Goal: Task Accomplishment & Management: Manage account settings

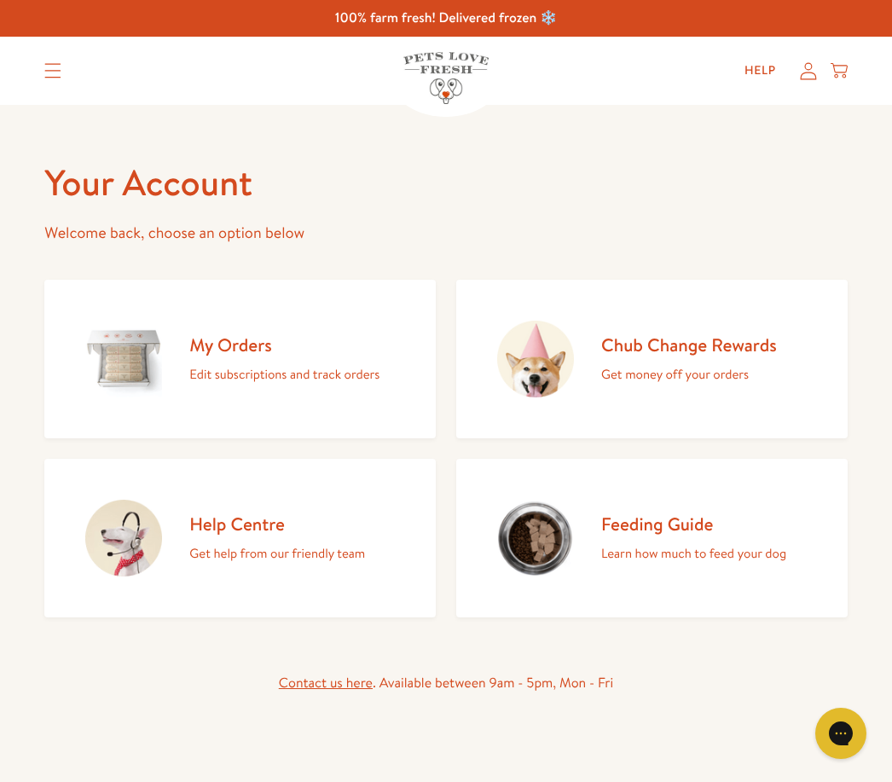
click at [772, 71] on link "Help" at bounding box center [760, 71] width 59 height 34
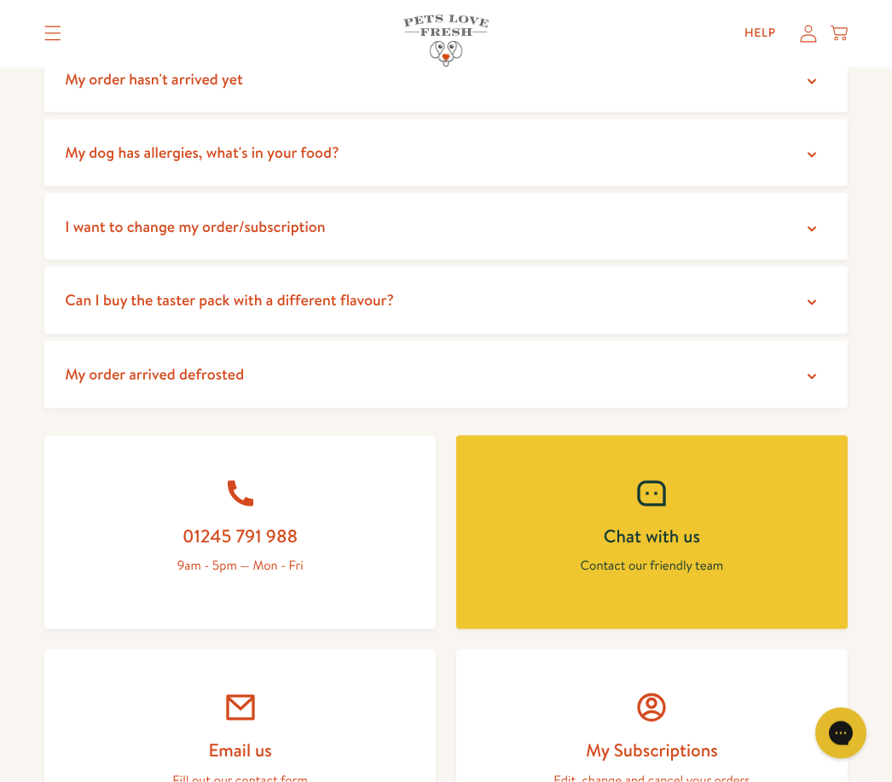
scroll to position [401, 0]
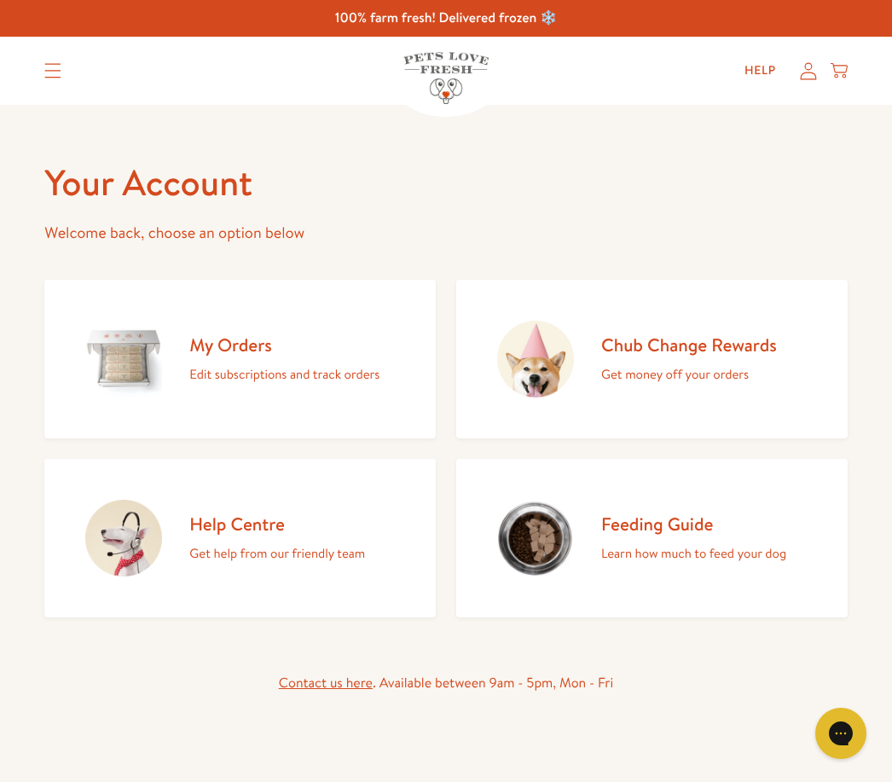
click at [756, 64] on link "Help" at bounding box center [760, 71] width 59 height 34
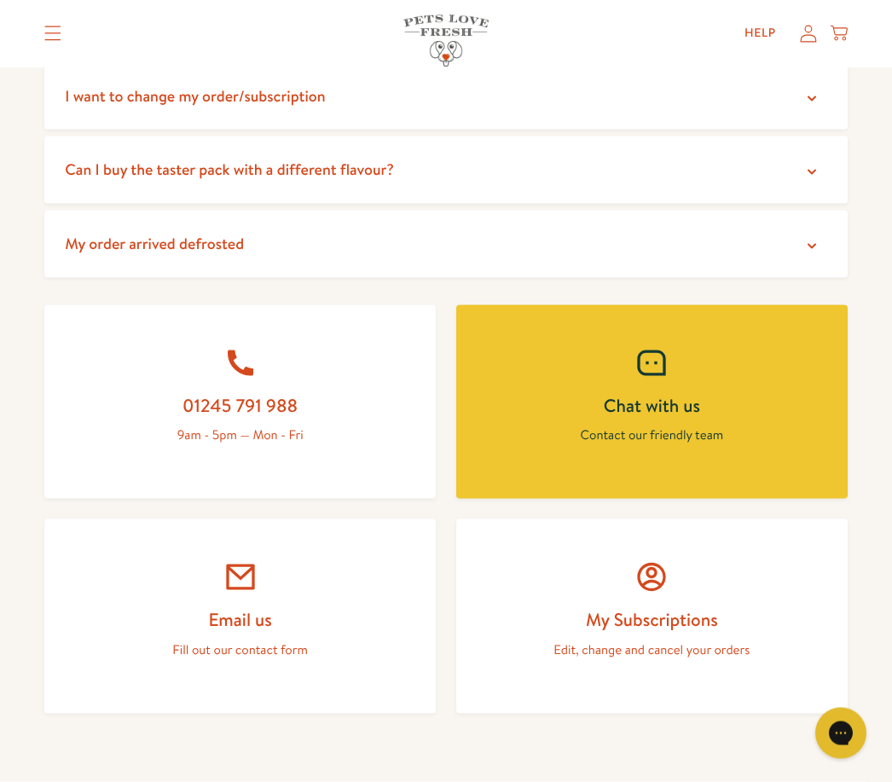
scroll to position [539, 0]
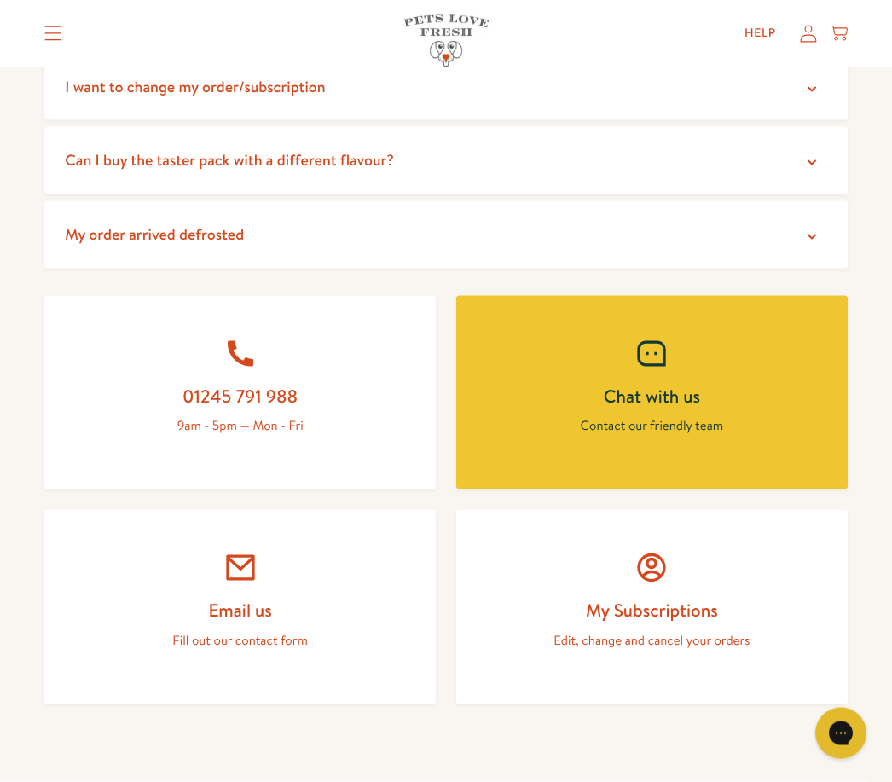
click at [641, 587] on link "My Subscriptions Edit, change and cancel your orders" at bounding box center [651, 607] width 391 height 194
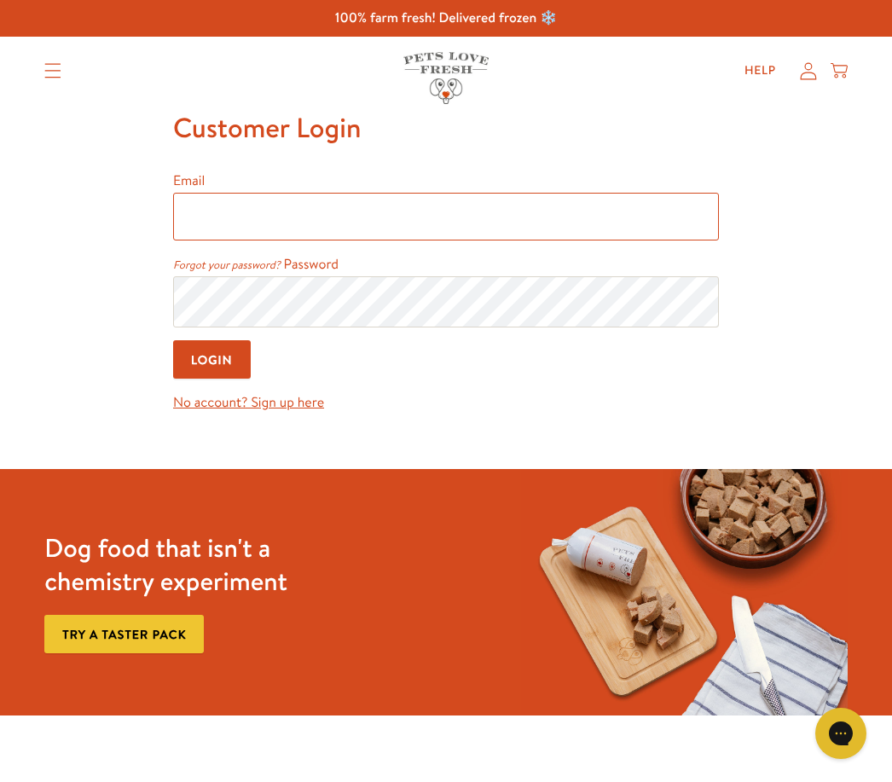
type input "[EMAIL_ADDRESS][DOMAIN_NAME]"
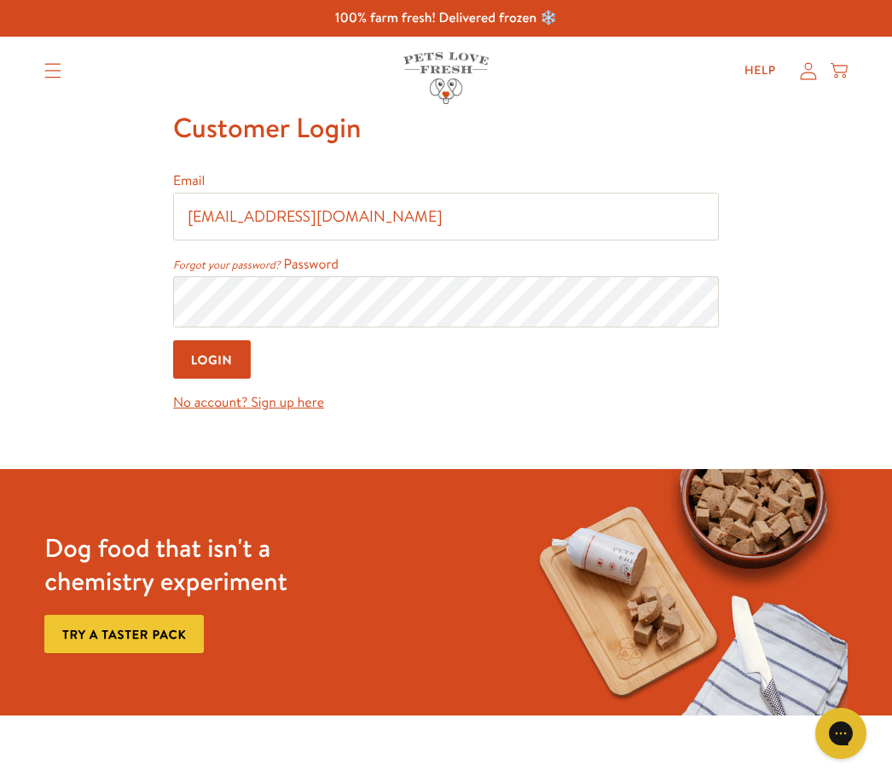
click at [212, 362] on input "Login" at bounding box center [212, 359] width 78 height 38
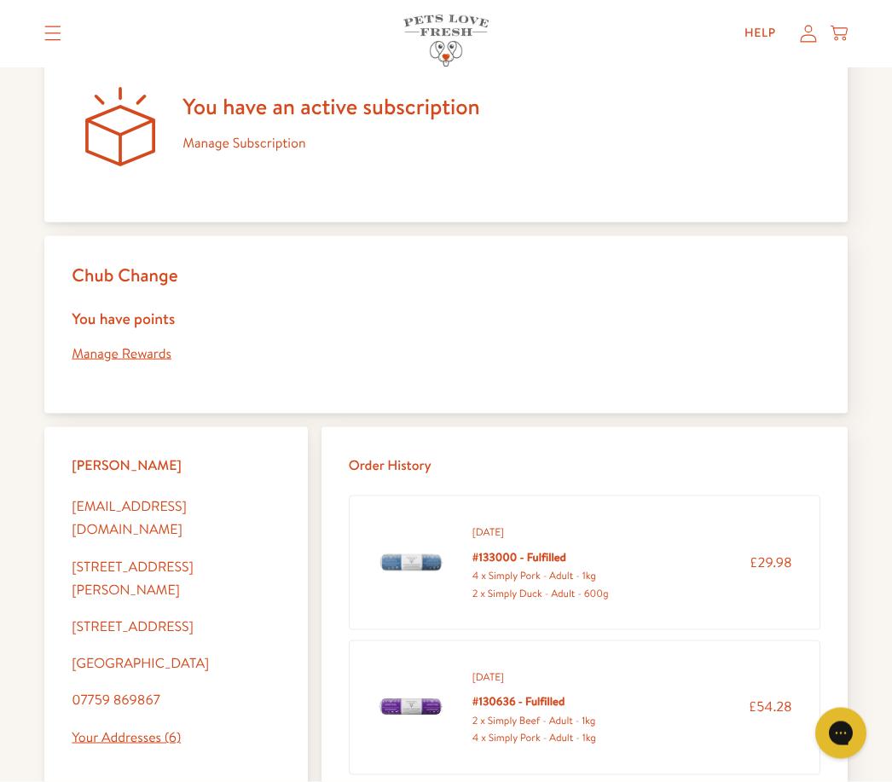
scroll to position [205, 0]
click at [144, 727] on link "Your Addresses (6)" at bounding box center [126, 736] width 109 height 19
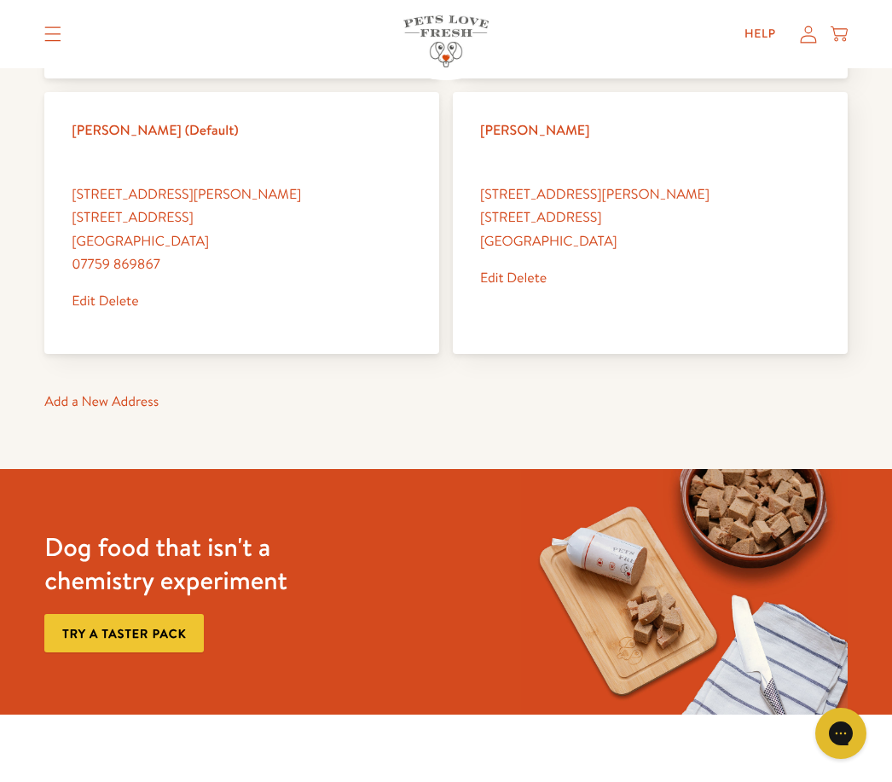
scroll to position [417, 0]
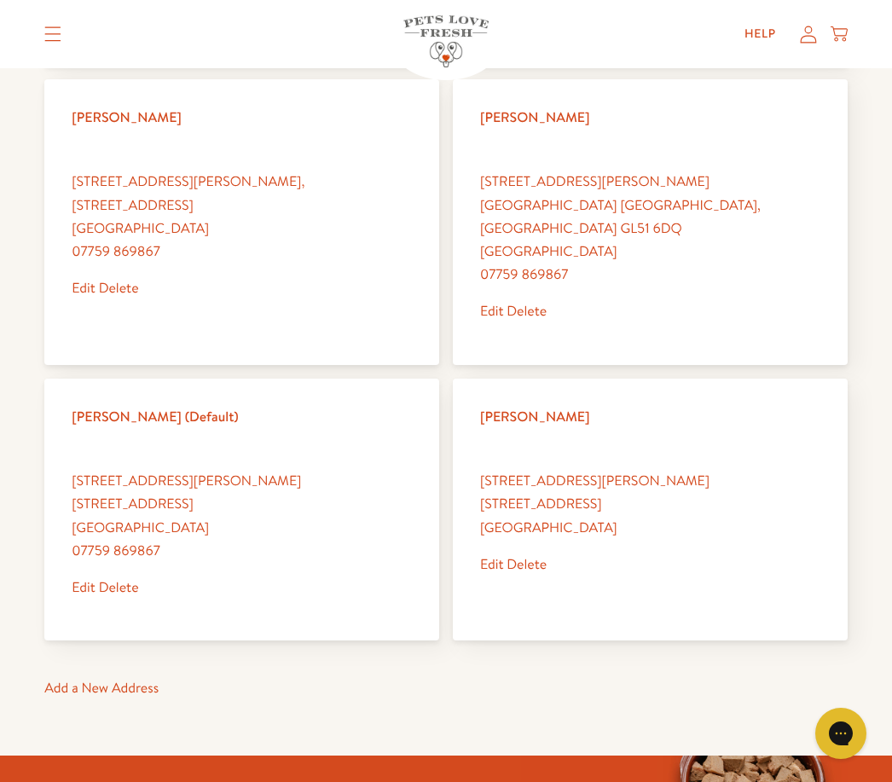
click at [536, 555] on link "Delete" at bounding box center [526, 564] width 40 height 19
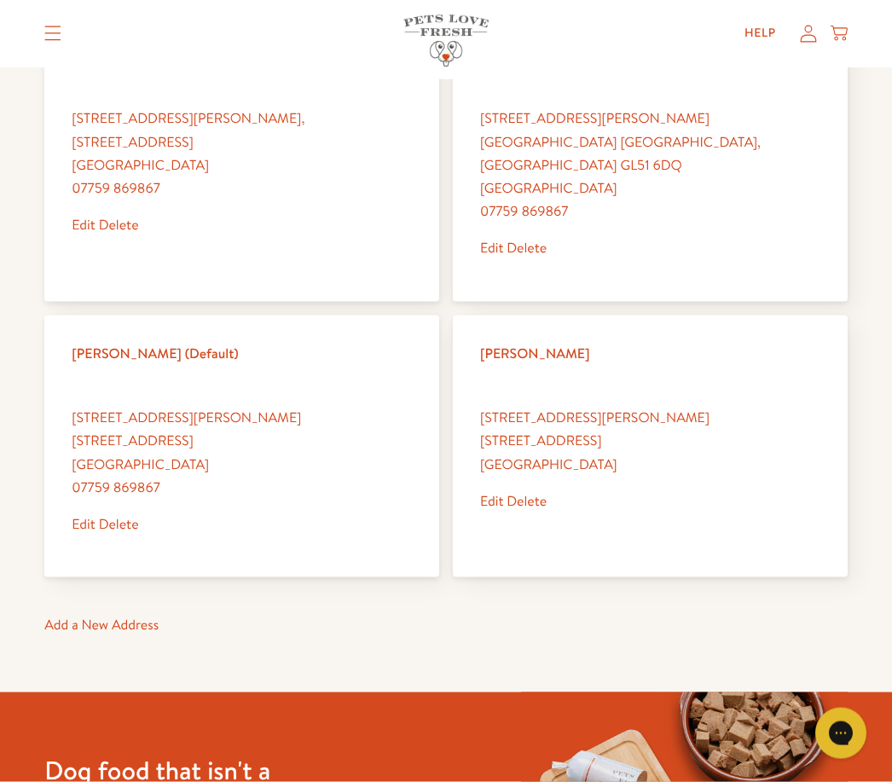
scroll to position [491, 0]
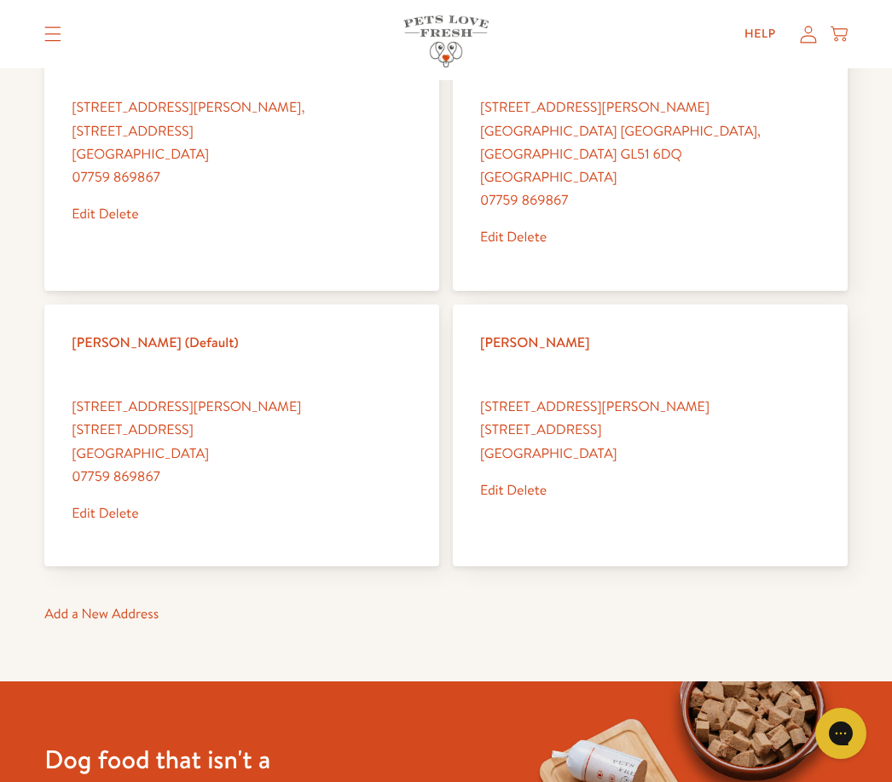
click at [540, 481] on link "Delete" at bounding box center [526, 490] width 40 height 19
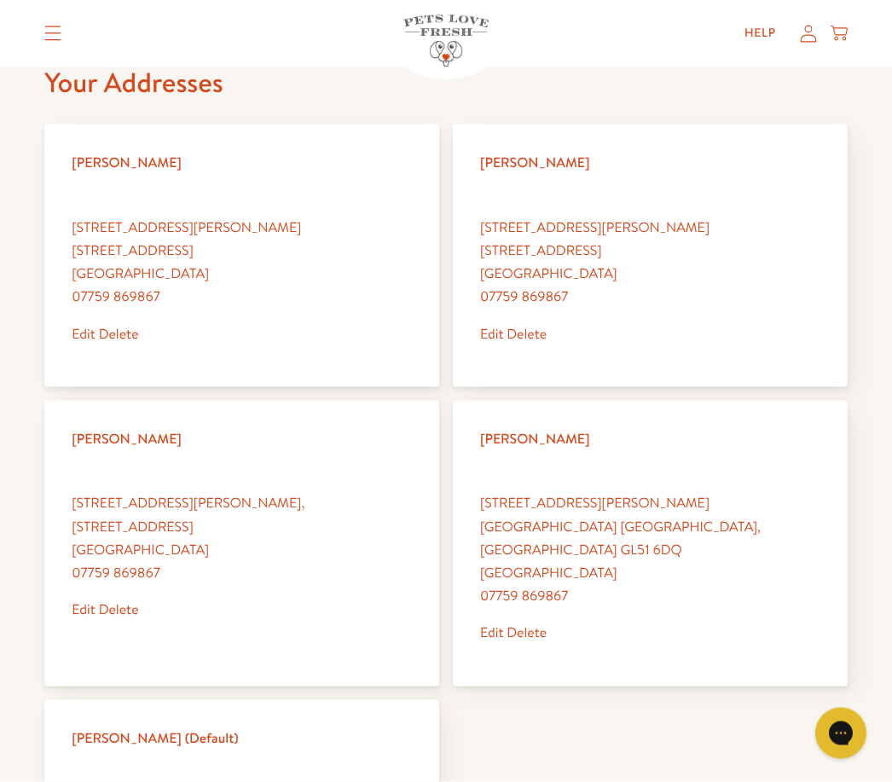
scroll to position [309, 0]
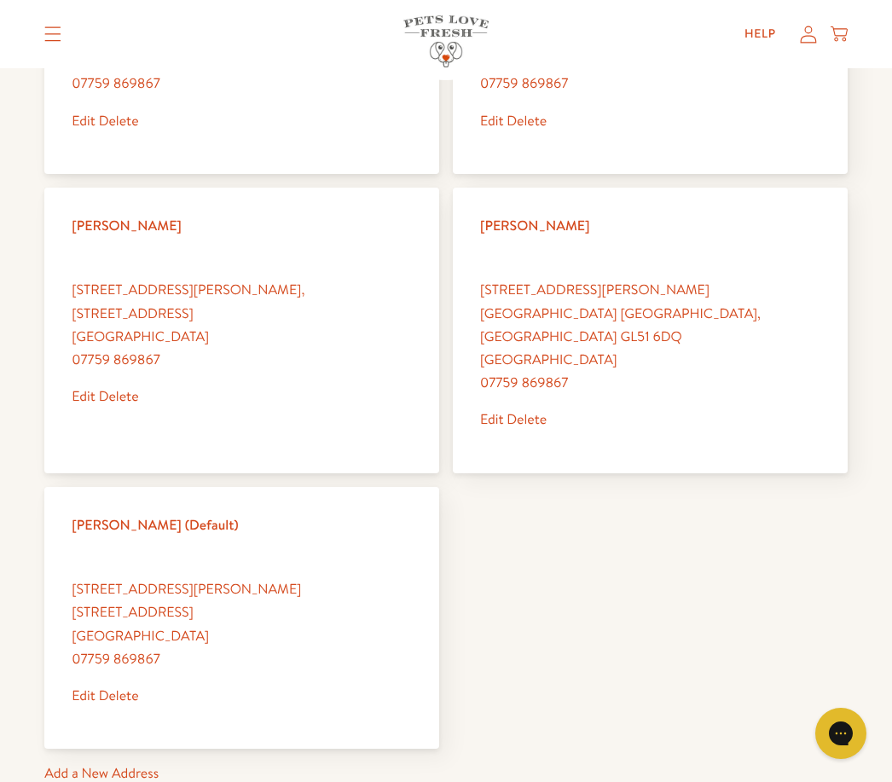
click at [126, 686] on link "Delete" at bounding box center [119, 695] width 40 height 19
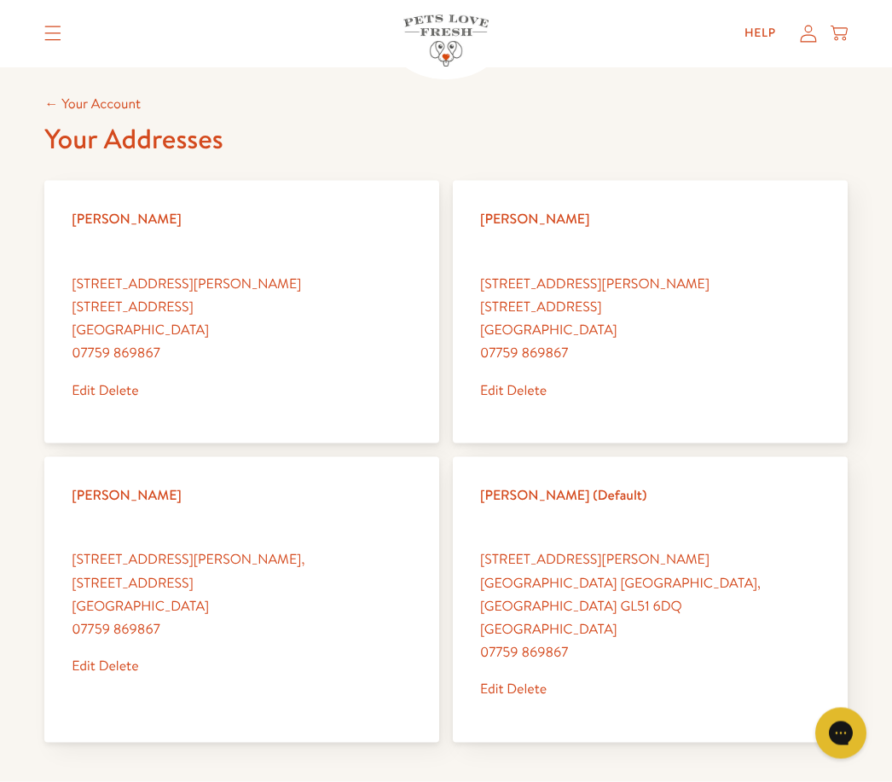
scroll to position [40, 0]
click at [543, 679] on link "Delete" at bounding box center [526, 688] width 40 height 19
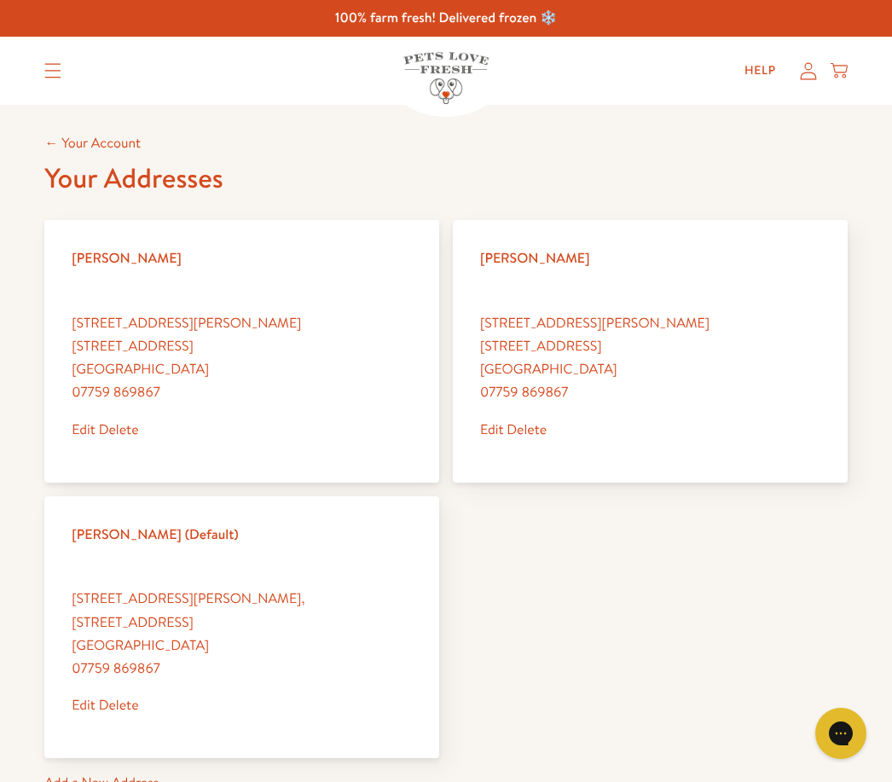
click at [532, 431] on link "Delete" at bounding box center [526, 429] width 40 height 19
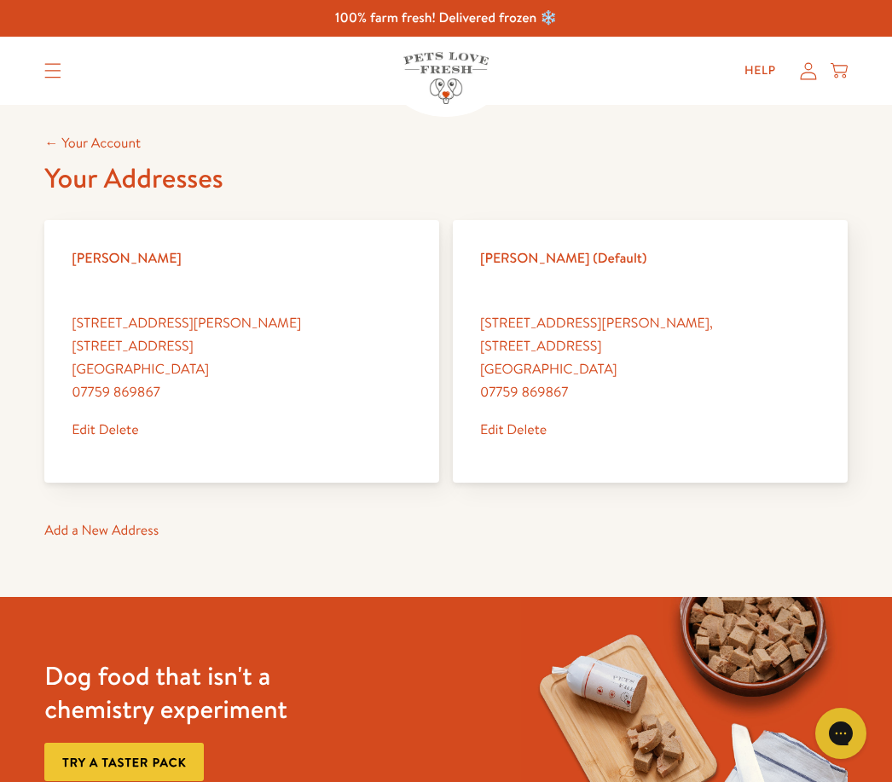
click at [545, 421] on link "Delete" at bounding box center [526, 429] width 40 height 19
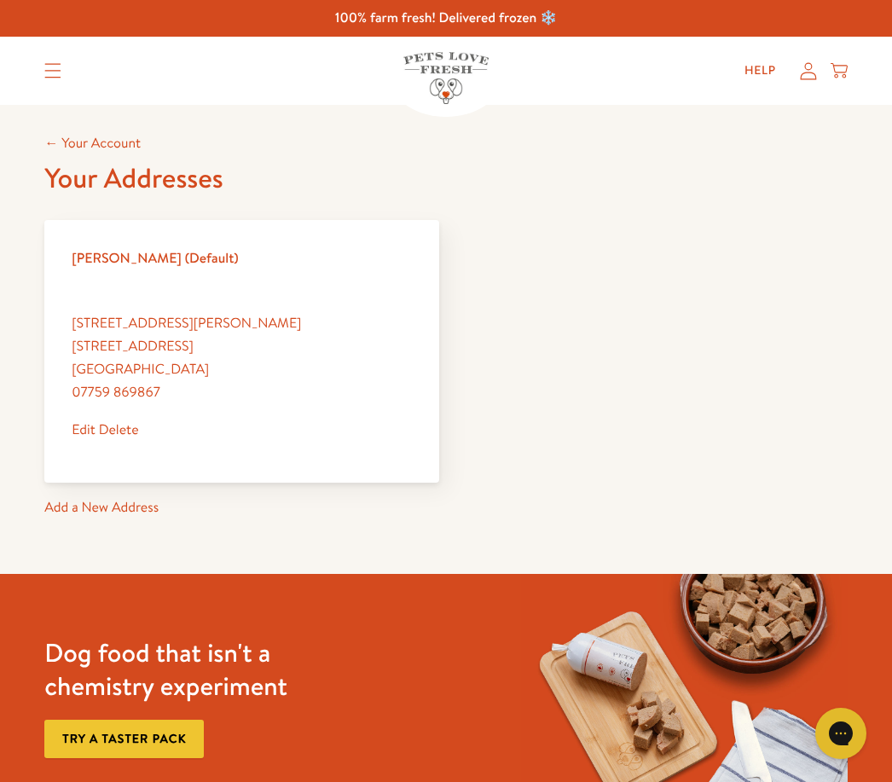
click at [146, 507] on link "Add a New Address" at bounding box center [101, 507] width 114 height 19
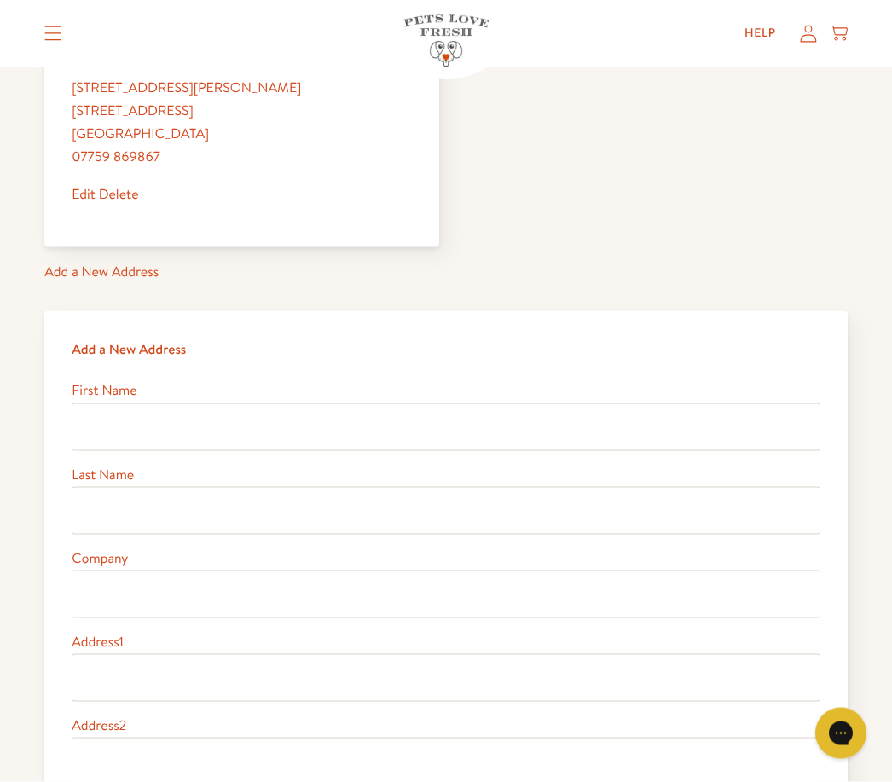
scroll to position [286, 0]
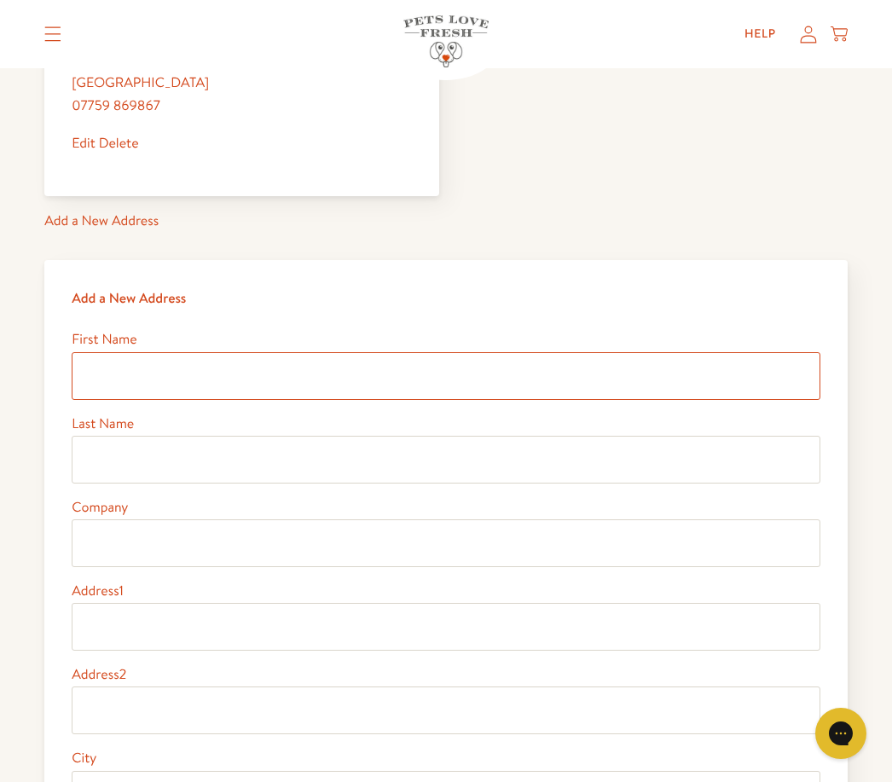
click at [137, 373] on input "First Name" at bounding box center [446, 376] width 748 height 48
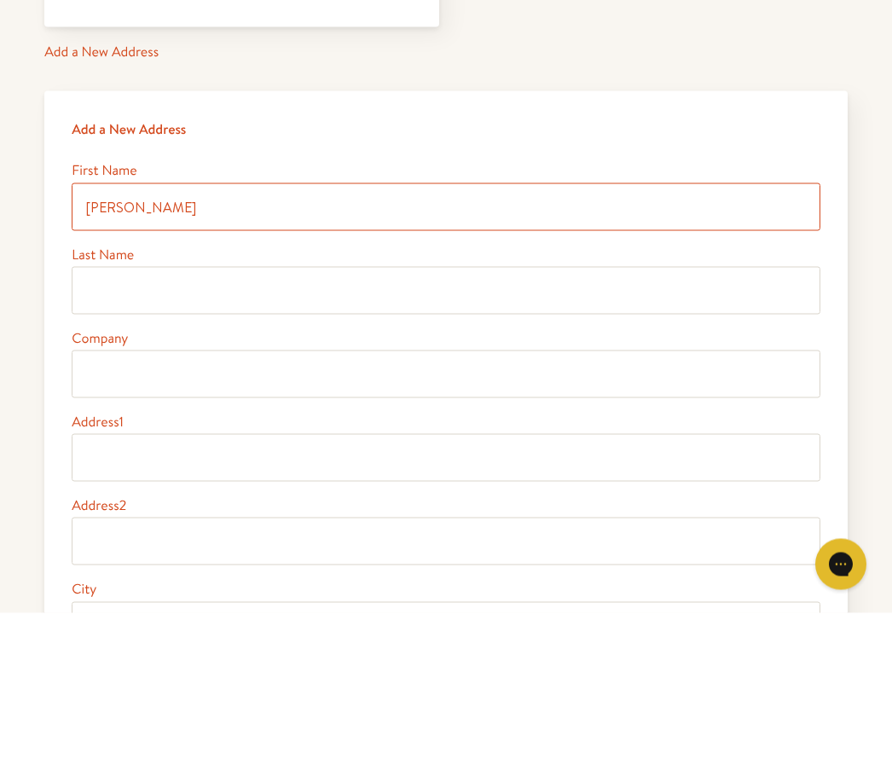
type input "[PERSON_NAME]"
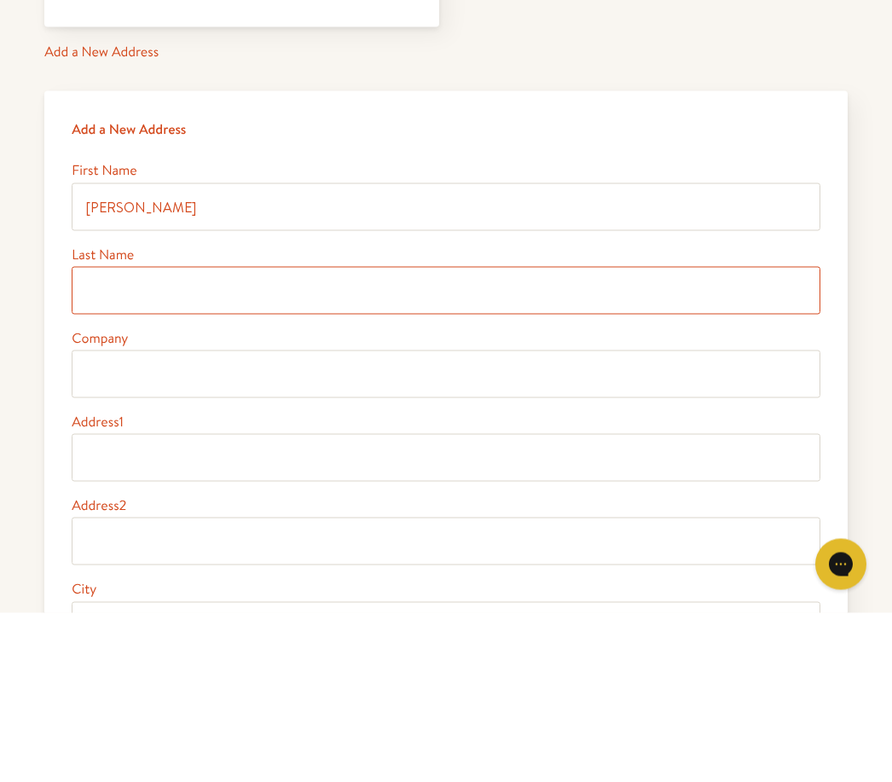
click at [213, 436] on input "Last Name" at bounding box center [446, 460] width 748 height 48
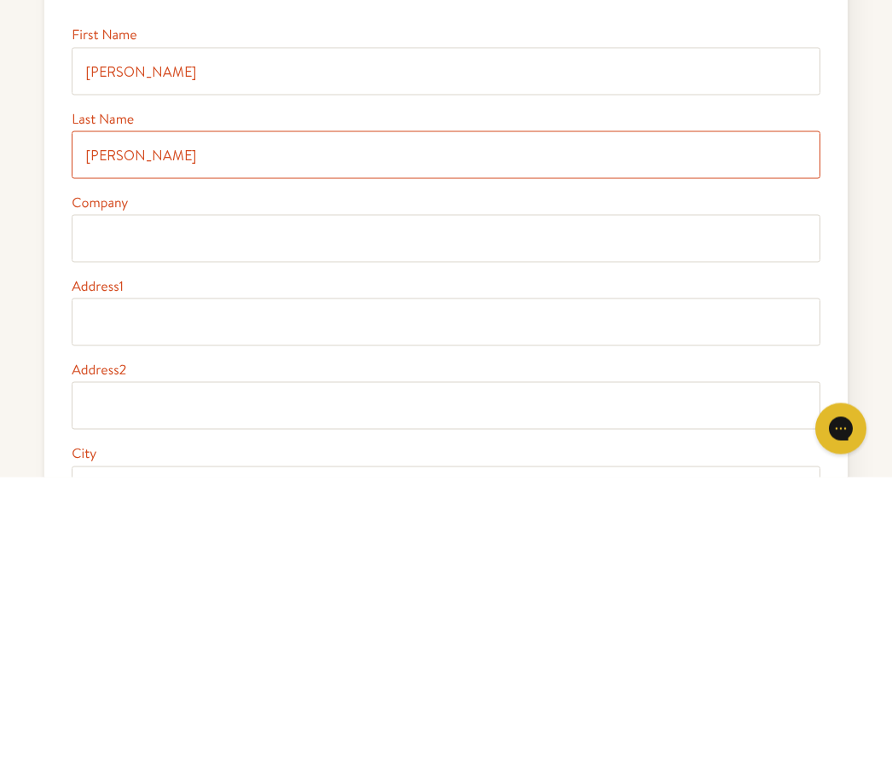
type input "Roberts"
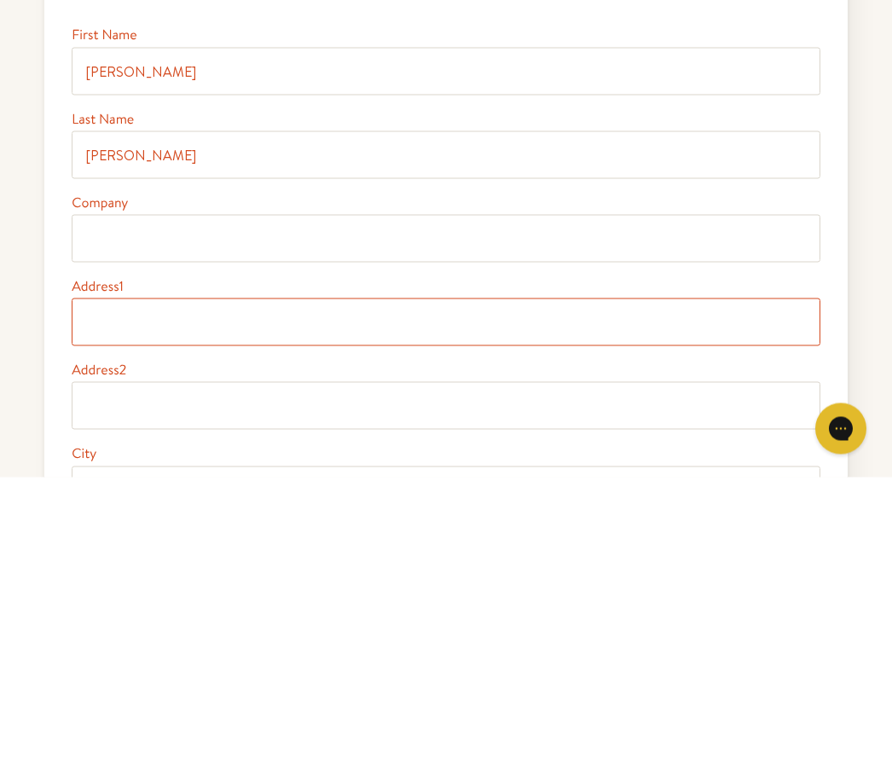
click at [172, 603] on input "Address1" at bounding box center [446, 627] width 748 height 48
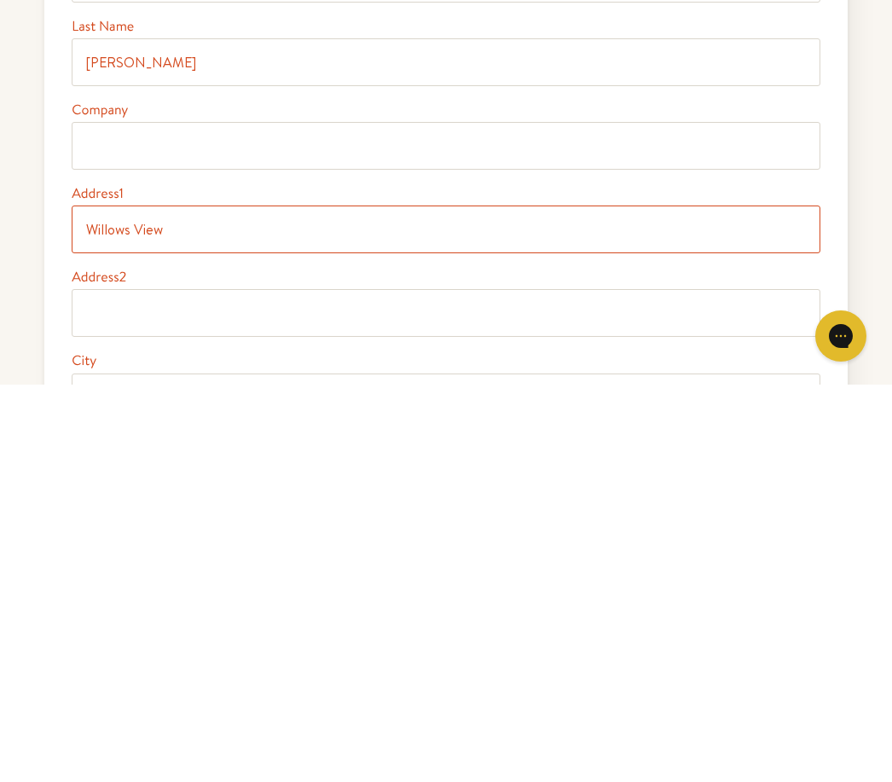
type input "Willows View"
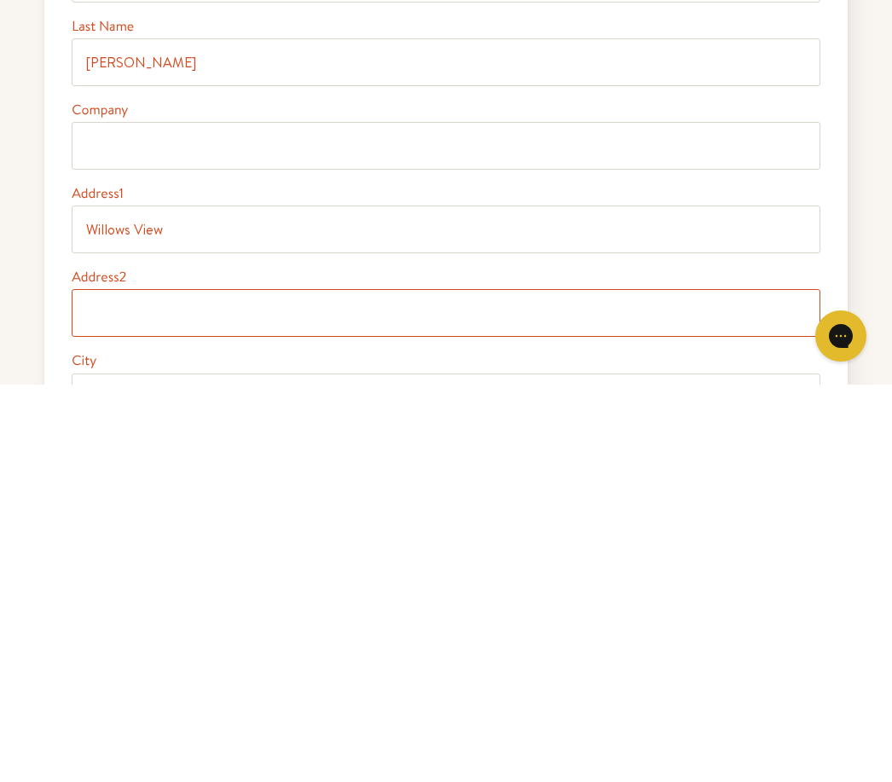
click at [148, 686] on input "Address2" at bounding box center [446, 710] width 748 height 48
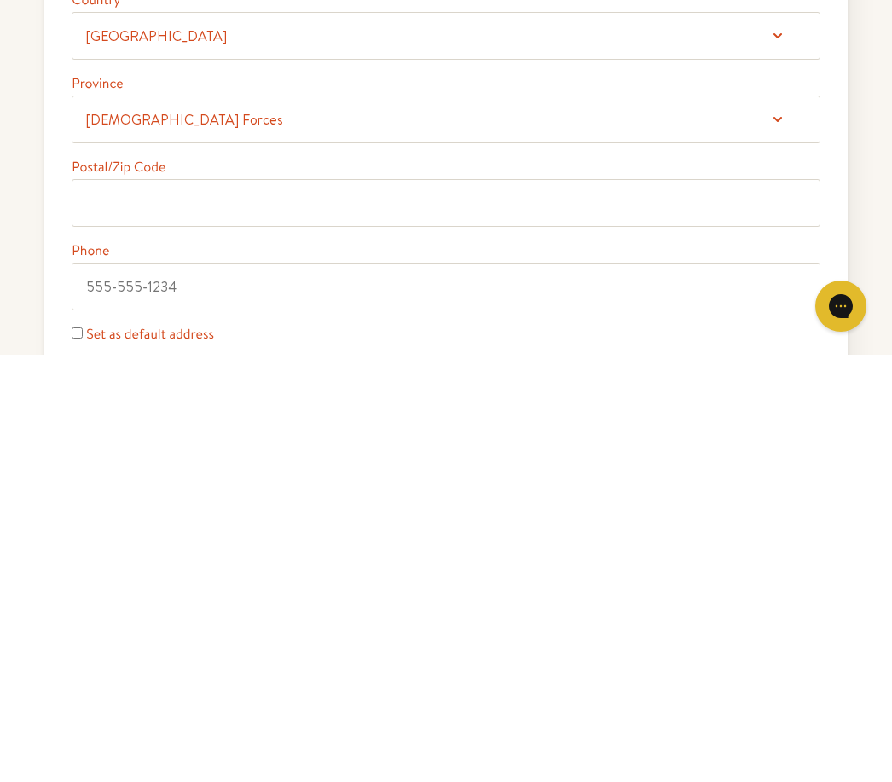
scroll to position [702, 0]
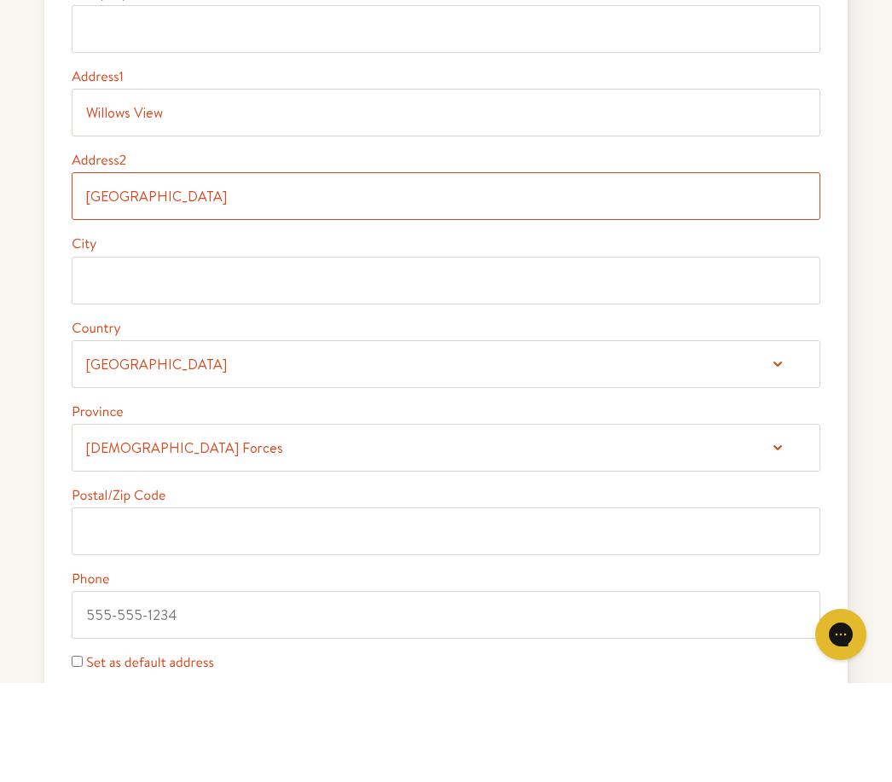
type input "Tremble Lane"
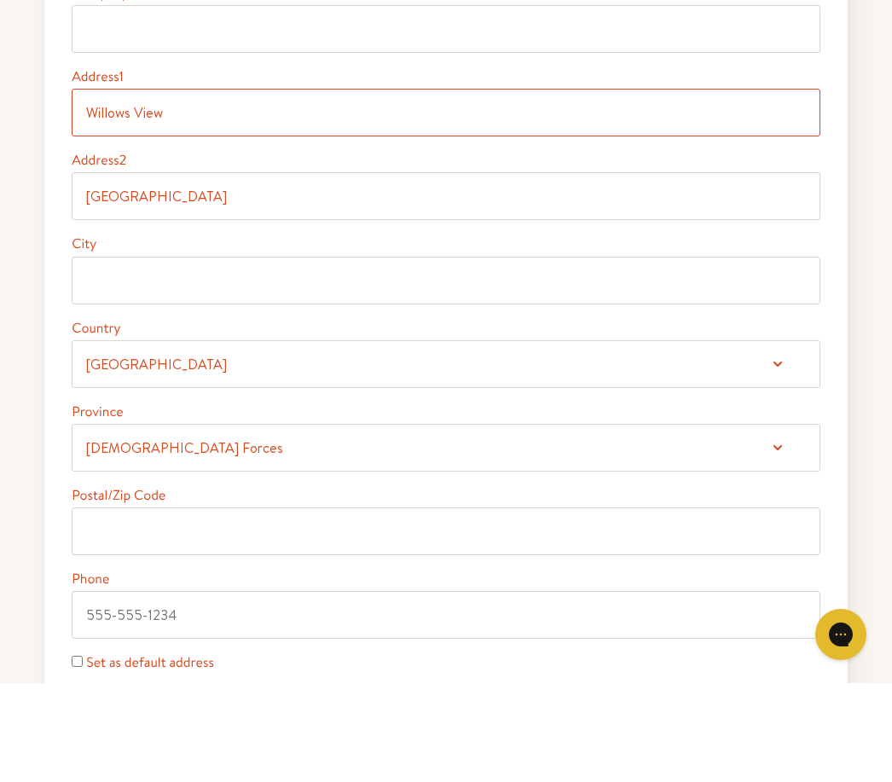
click at [217, 188] on input "Willows View" at bounding box center [446, 212] width 748 height 48
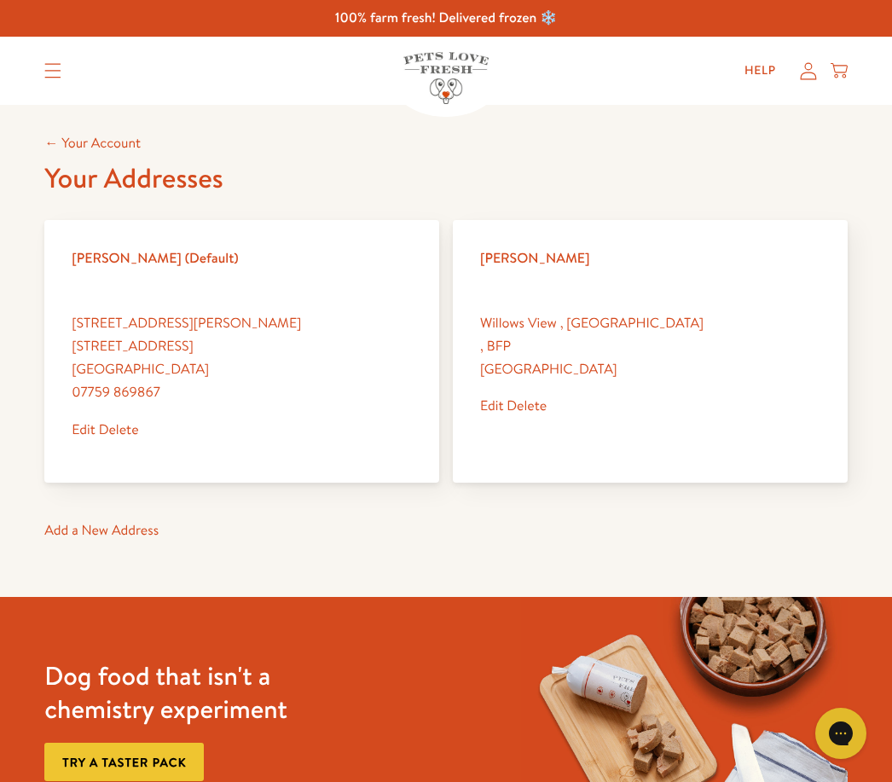
click at [536, 396] on link "Delete" at bounding box center [526, 405] width 40 height 19
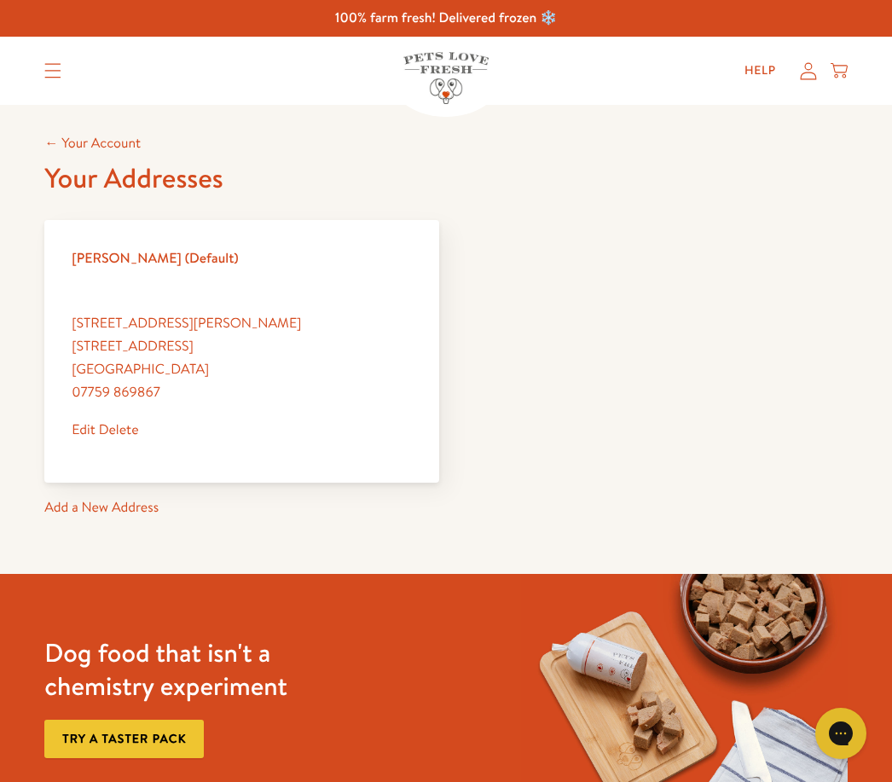
click at [128, 506] on link "Add a New Address" at bounding box center [101, 507] width 114 height 19
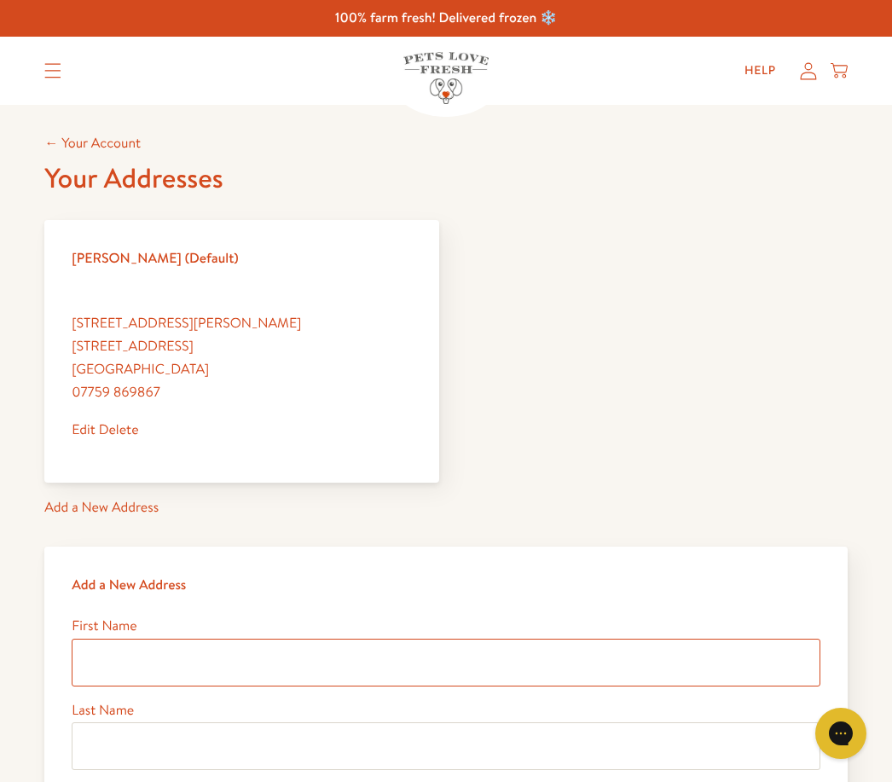
click at [215, 654] on input "First Name" at bounding box center [446, 663] width 748 height 48
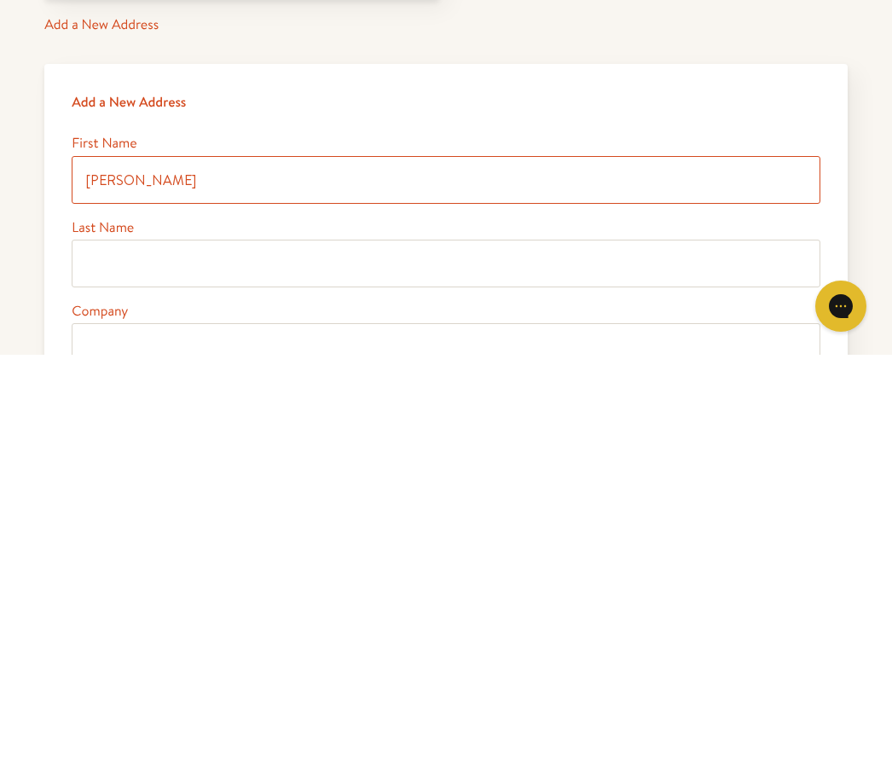
type input "[PERSON_NAME]"
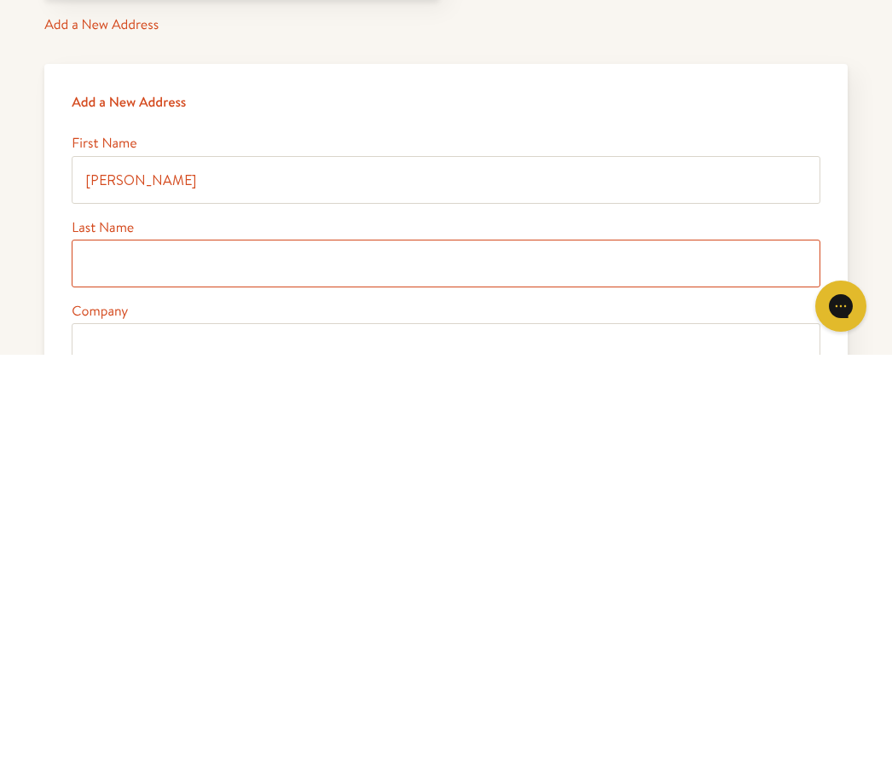
click at [168, 667] on input "Last Name" at bounding box center [446, 691] width 748 height 48
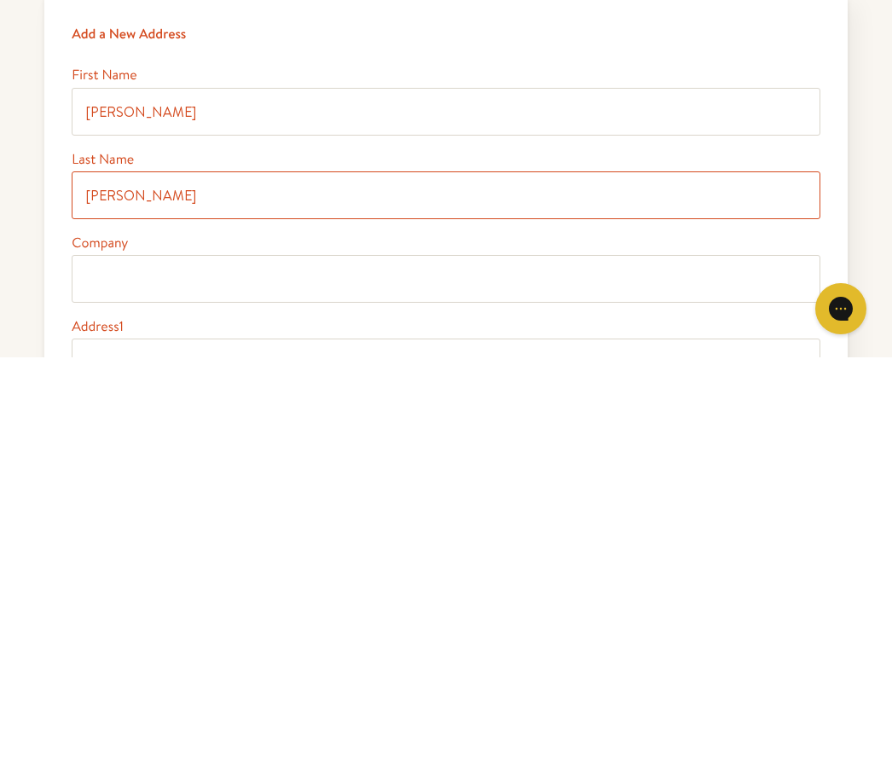
type input "[PERSON_NAME]"
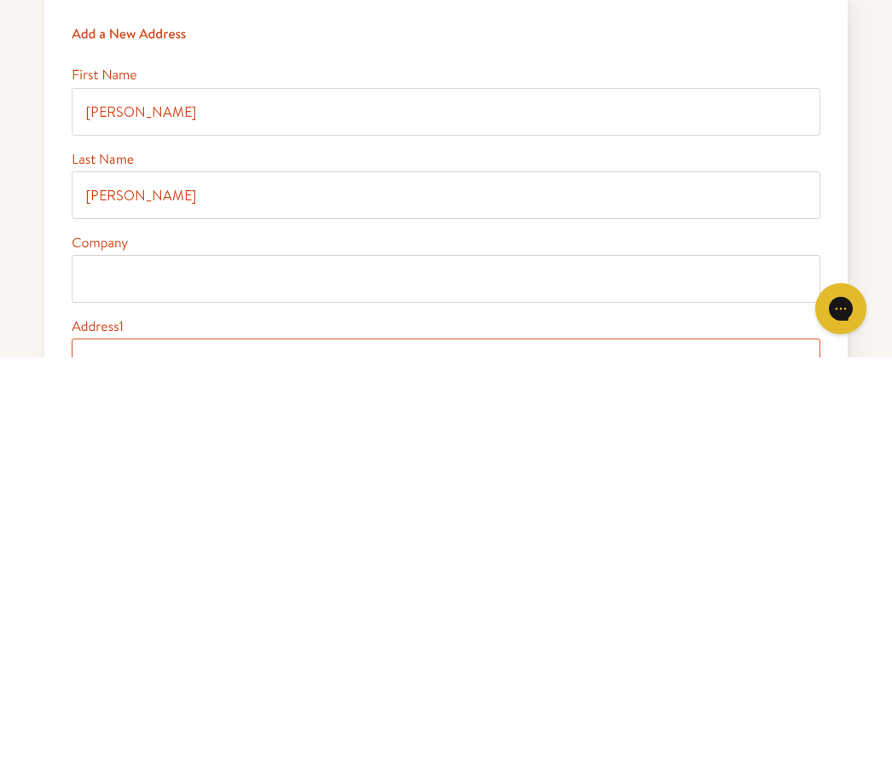
click at [142, 763] on input "Address1" at bounding box center [446, 787] width 748 height 48
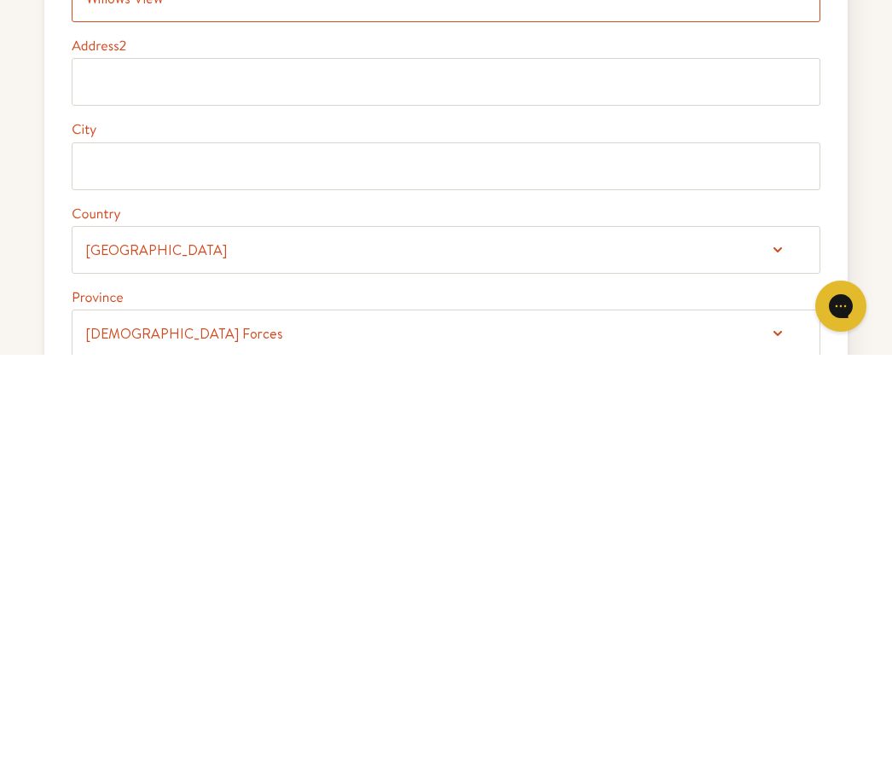
scroll to position [492, 0]
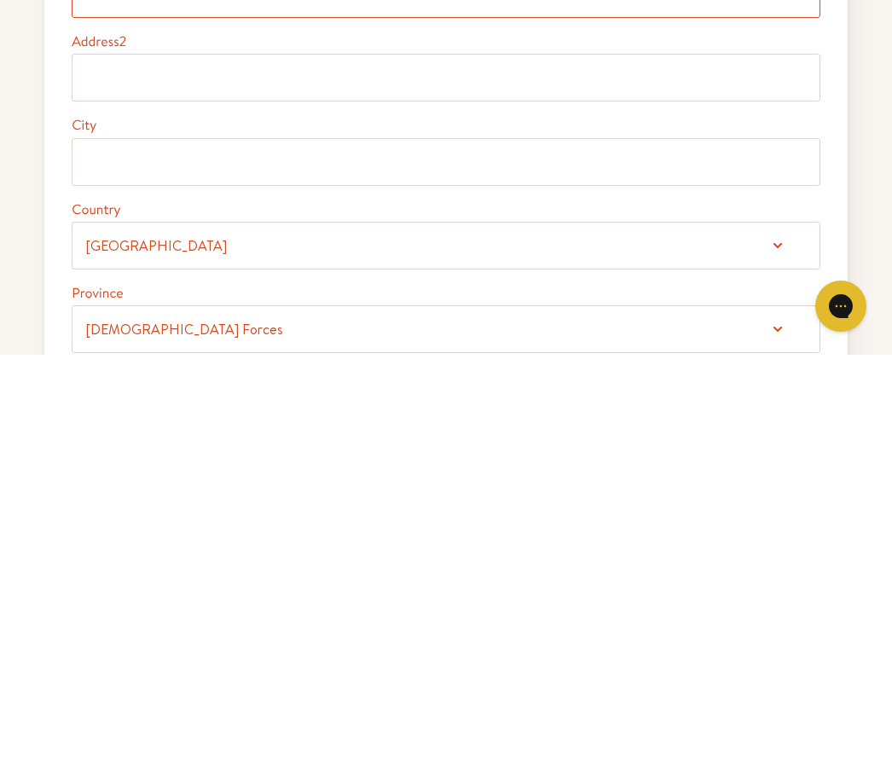
type input "Willows View"
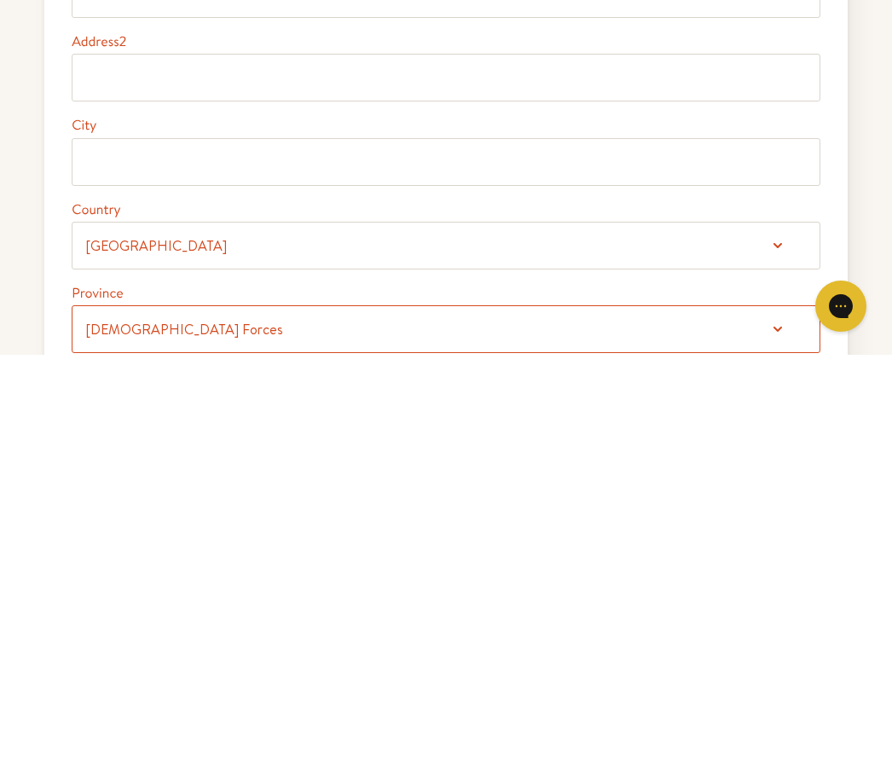
click at [781, 732] on select "British Forces England Northern Ireland Scotland Wales" at bounding box center [446, 756] width 748 height 48
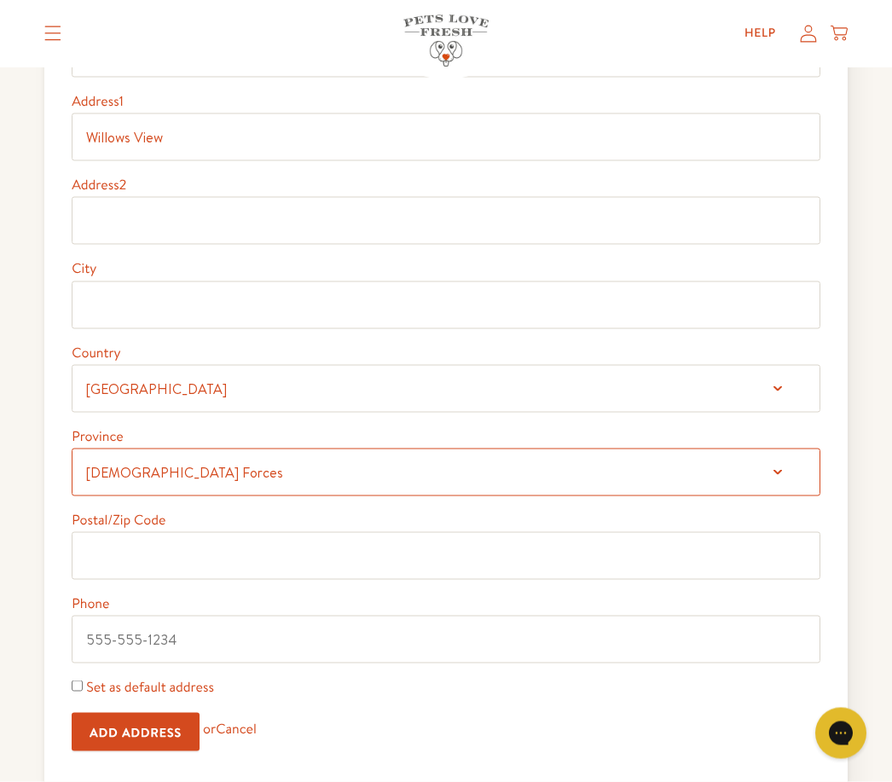
scroll to position [774, 0]
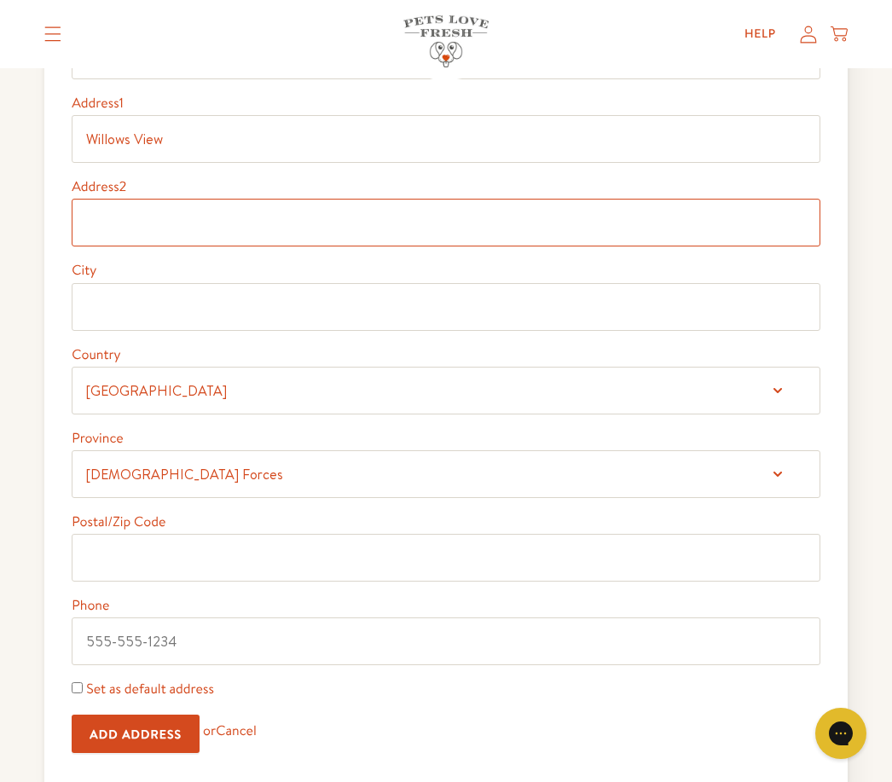
click at [130, 234] on input "Address2" at bounding box center [446, 223] width 748 height 48
type input "Tremble Lane"
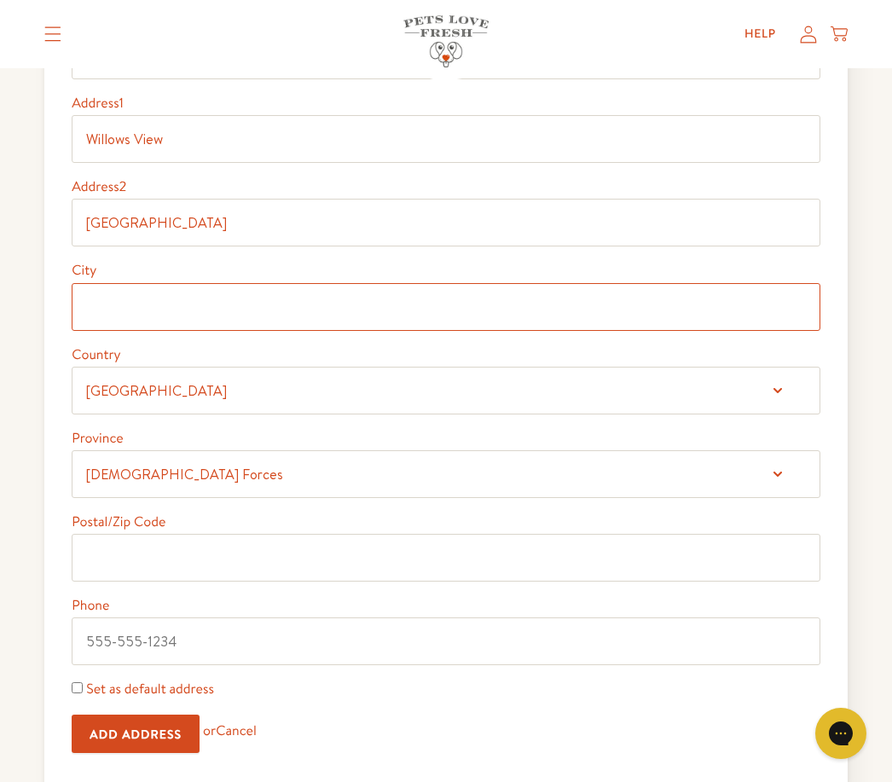
click at [183, 315] on input "City" at bounding box center [446, 307] width 748 height 48
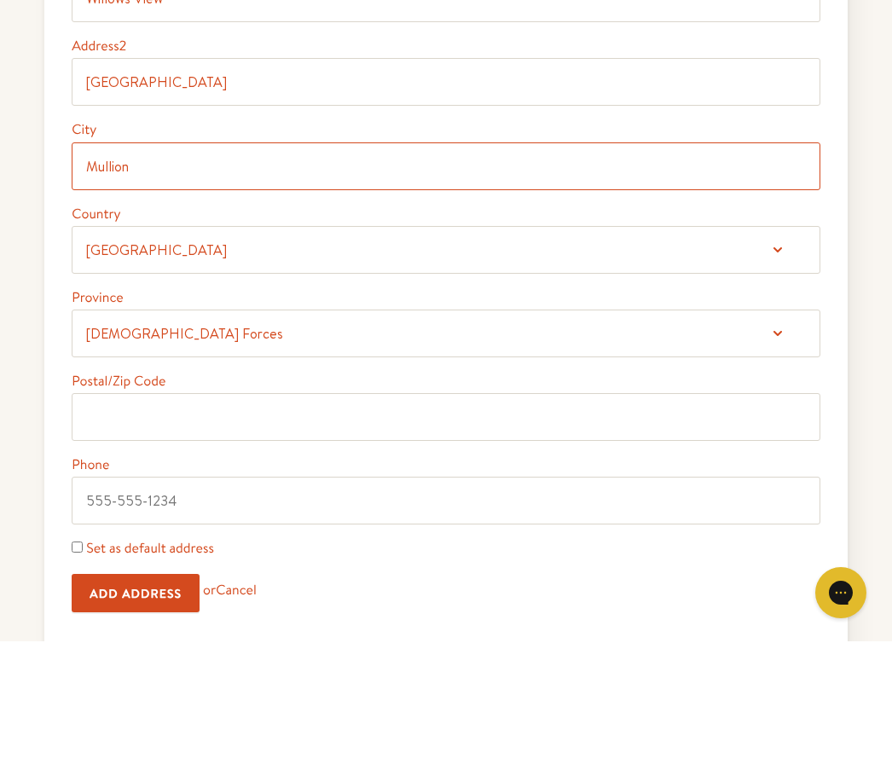
type input "Mullion"
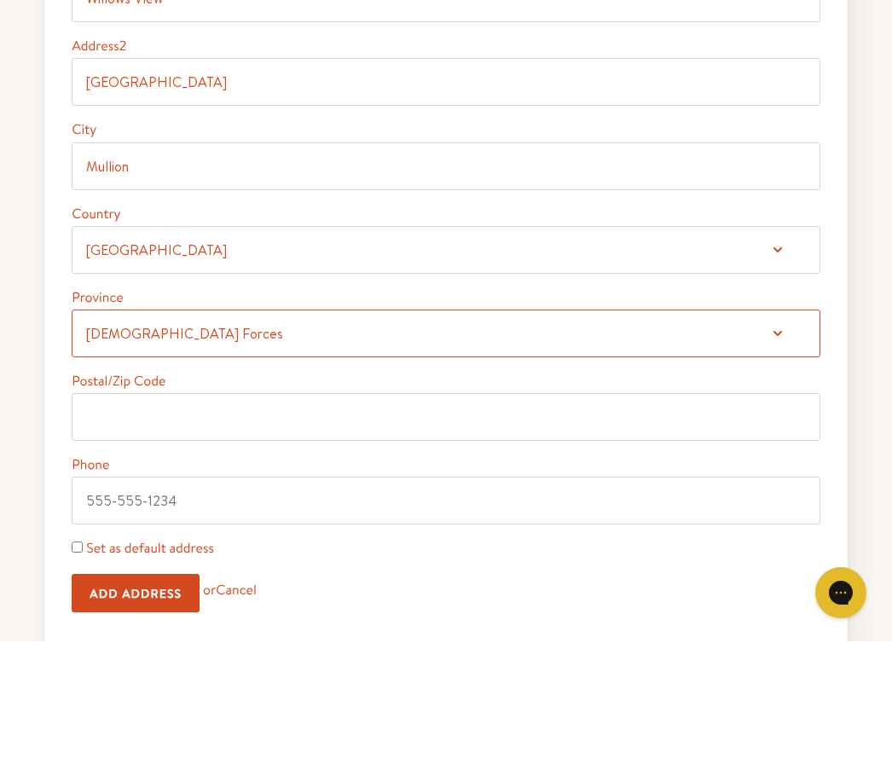
click at [777, 450] on select "British Forces England Northern Ireland Scotland Wales" at bounding box center [446, 474] width 748 height 48
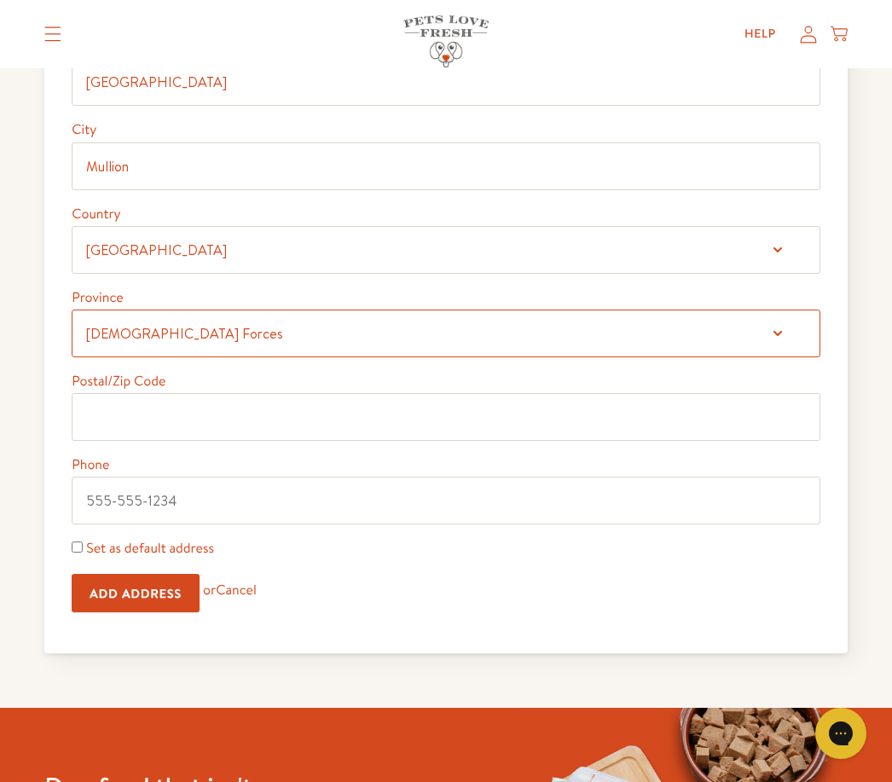
select select "[GEOGRAPHIC_DATA]"
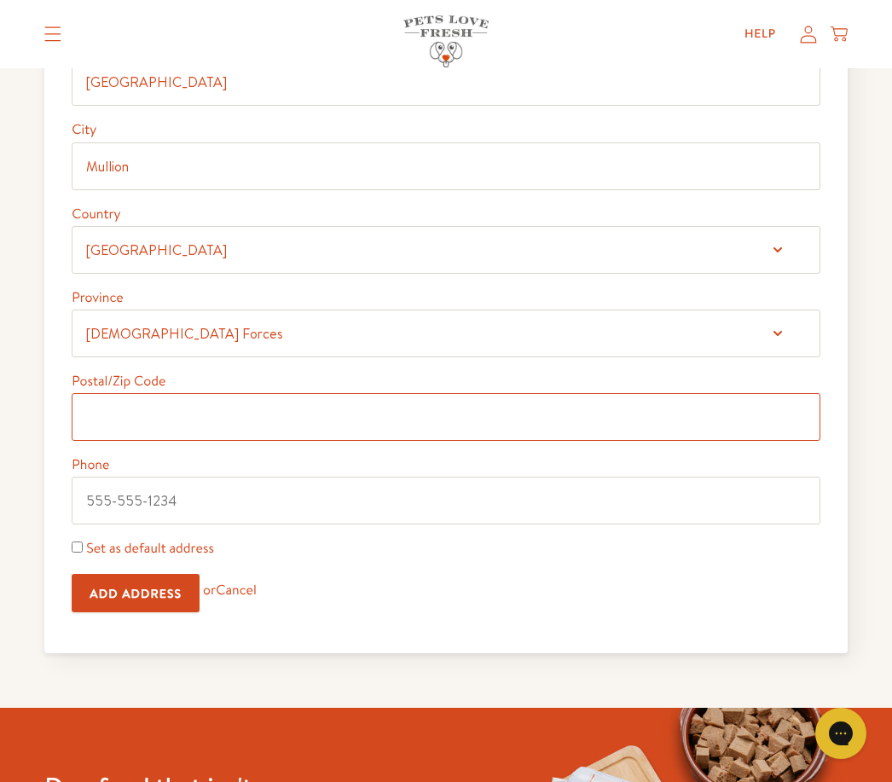
click at [162, 427] on input "Postal/Zip Code" at bounding box center [446, 417] width 748 height 48
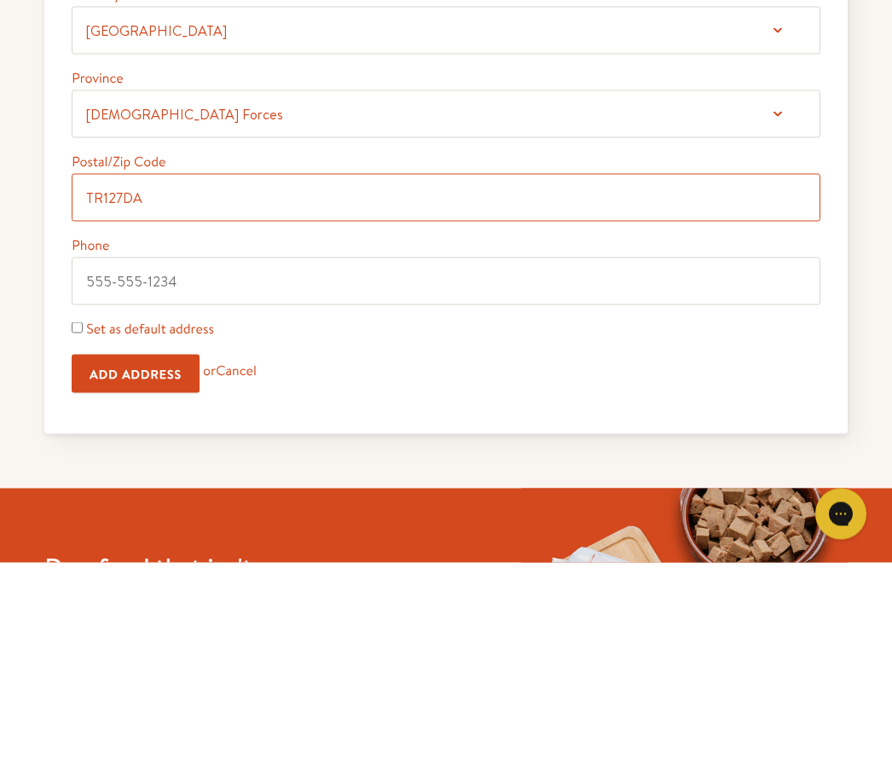
type input "TR127DA"
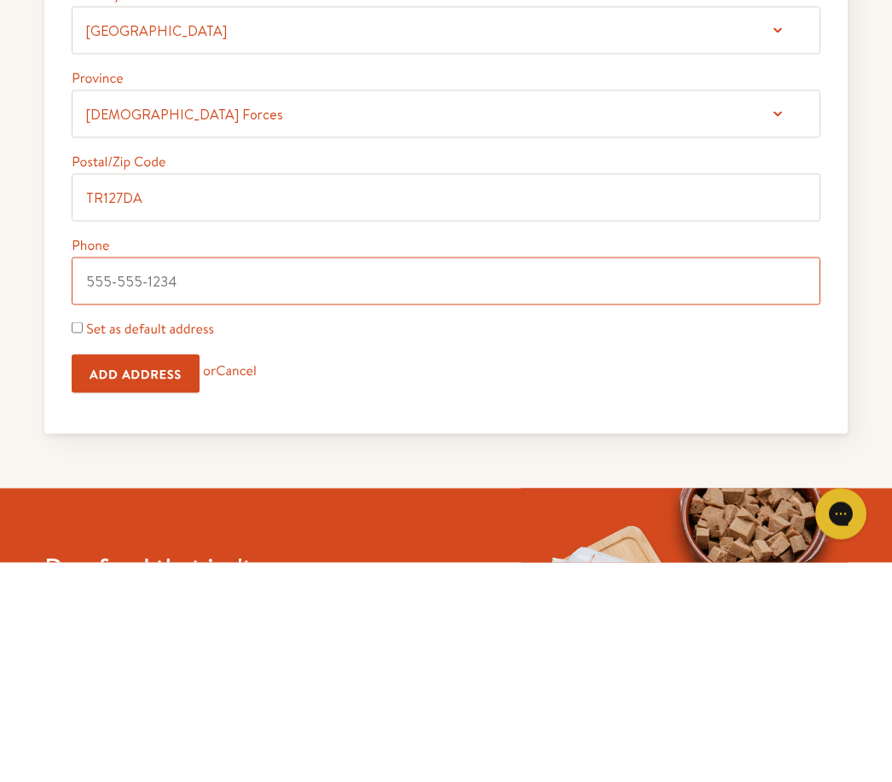
click at [144, 477] on input "Phone" at bounding box center [446, 501] width 748 height 48
type input "07759869867"
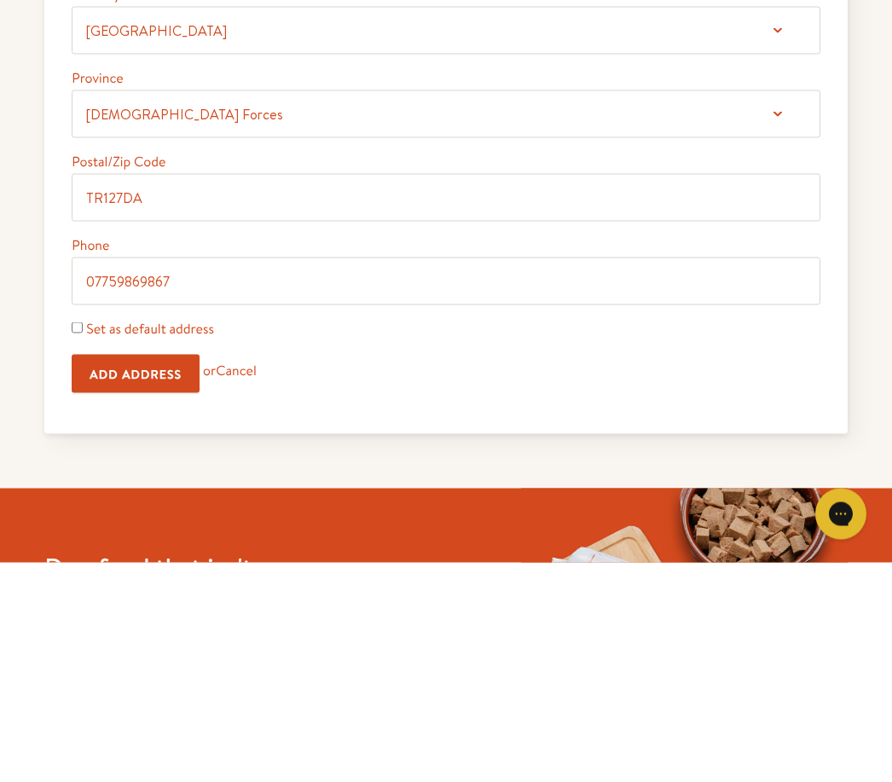
click at [170, 574] on input "Add Address" at bounding box center [136, 593] width 128 height 38
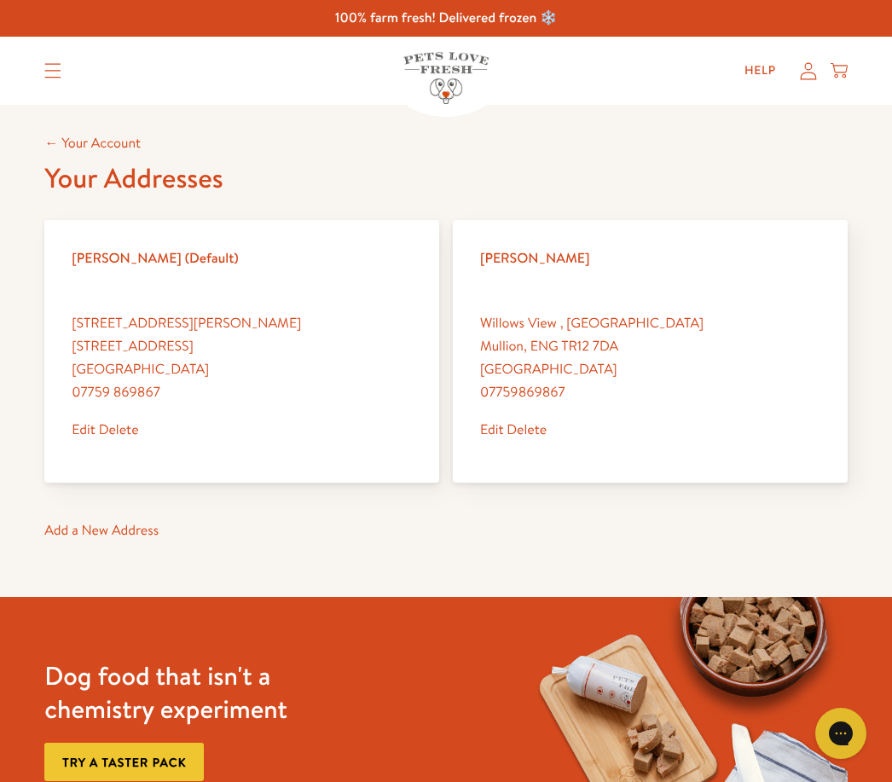
click at [805, 72] on icon at bounding box center [808, 70] width 16 height 17
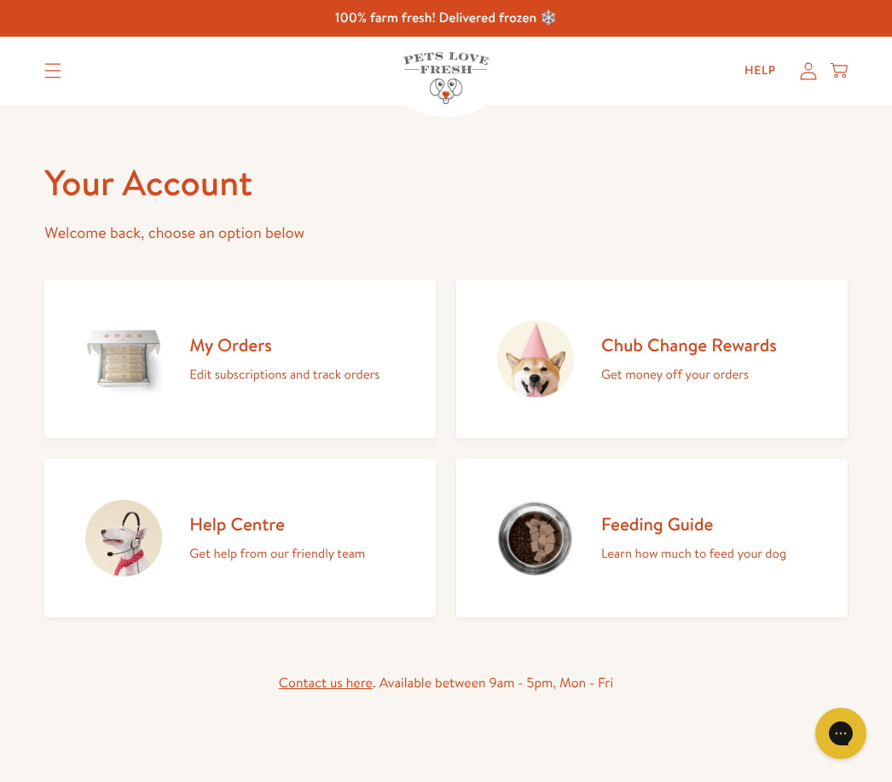
click at [283, 386] on link "My Orders Edit subscriptions and track orders" at bounding box center [239, 359] width 391 height 159
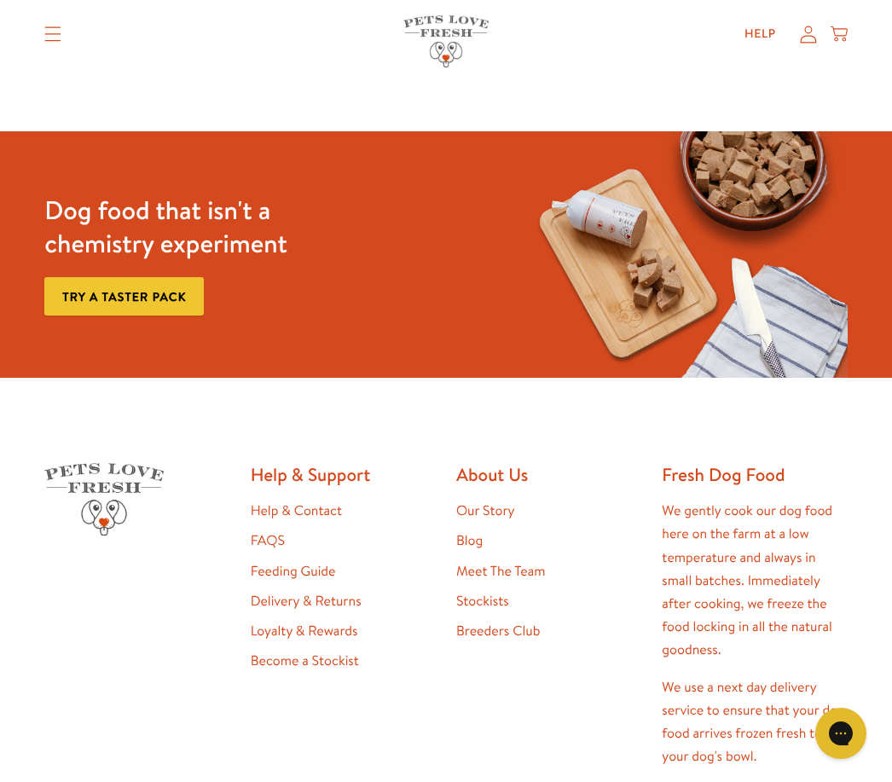
scroll to position [216, 0]
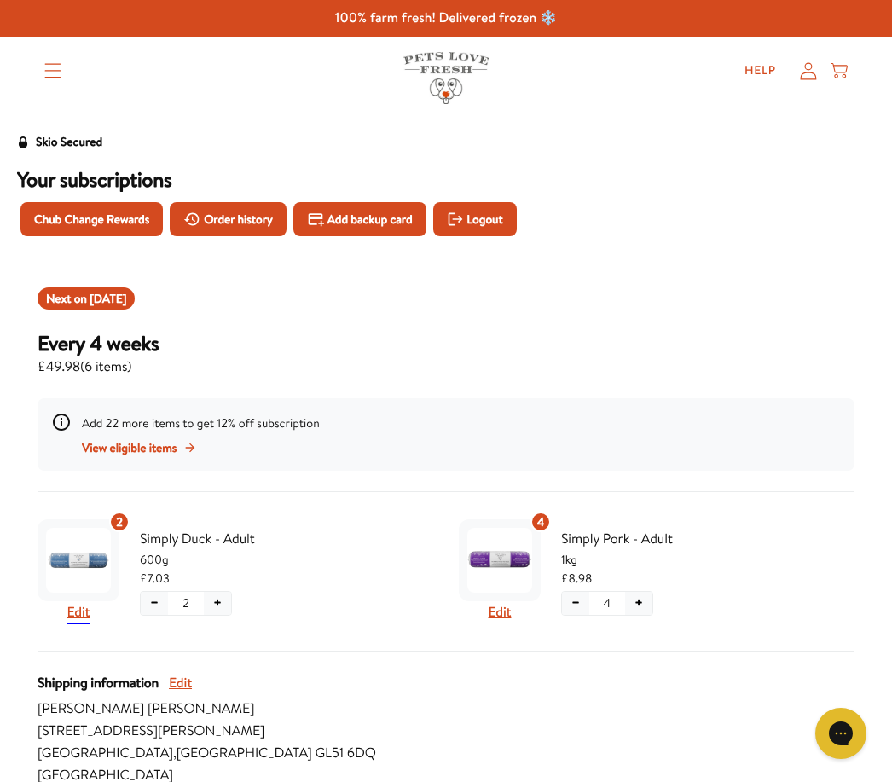
click at [89, 605] on button "Edit" at bounding box center [78, 612] width 23 height 22
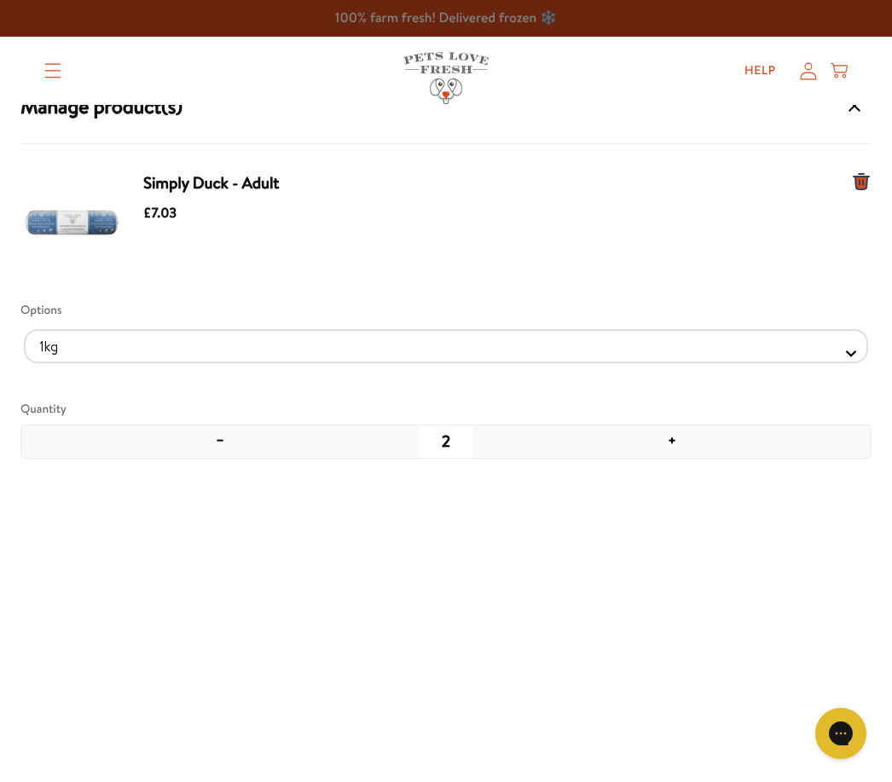
click at [874, 341] on div "Manage product(s) Simply Duck - Adult £7.03 Options 1kg 600g Quantity − 2 + Sav…" at bounding box center [446, 452] width 892 height 768
click at [873, 341] on div "Manage product(s) Simply Duck - Adult £7.03 Options 1kg 600g Quantity − 2 + Sav…" at bounding box center [446, 452] width 892 height 768
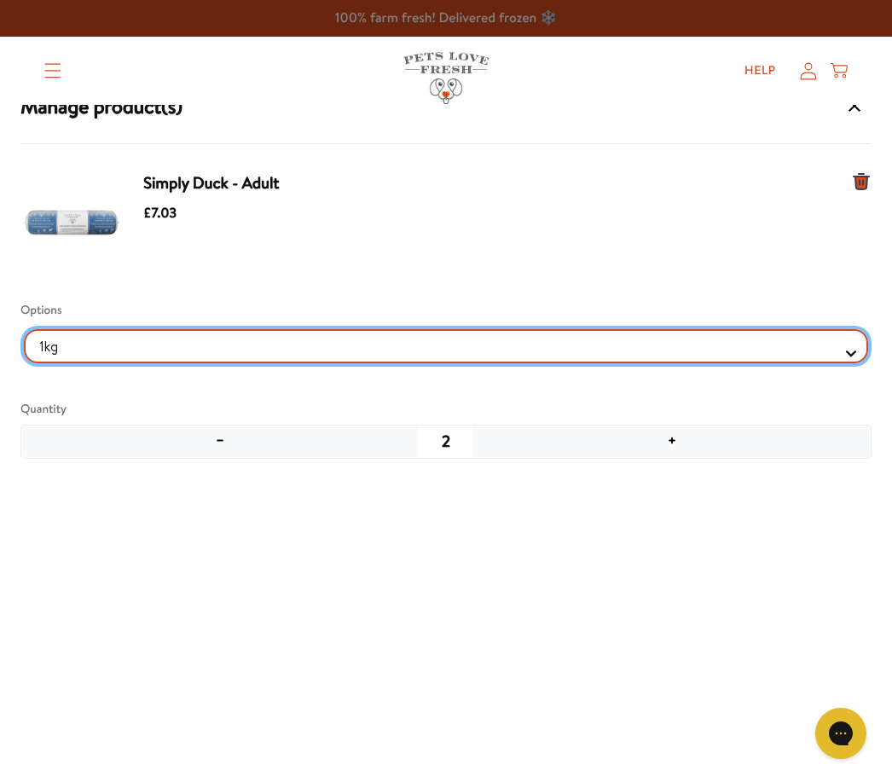
click at [844, 356] on Selector "1kg 600g" at bounding box center [446, 346] width 844 height 34
select Selector "e816319e-5652-42ae-aae9-d884432b4983"
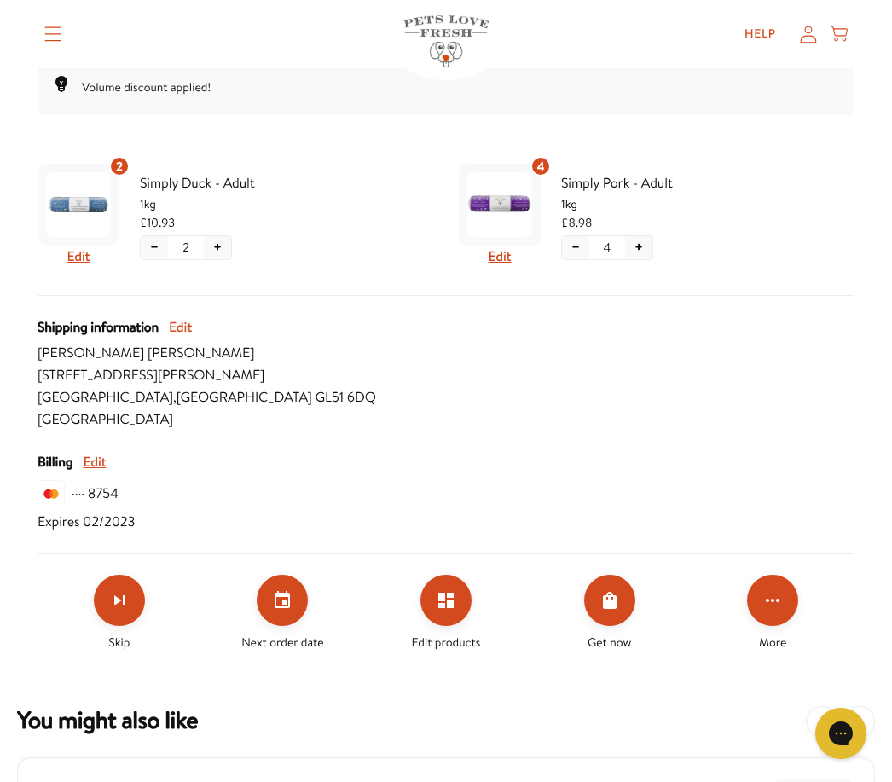
scroll to position [338, 0]
click at [192, 327] on button "Edit" at bounding box center [180, 328] width 23 height 22
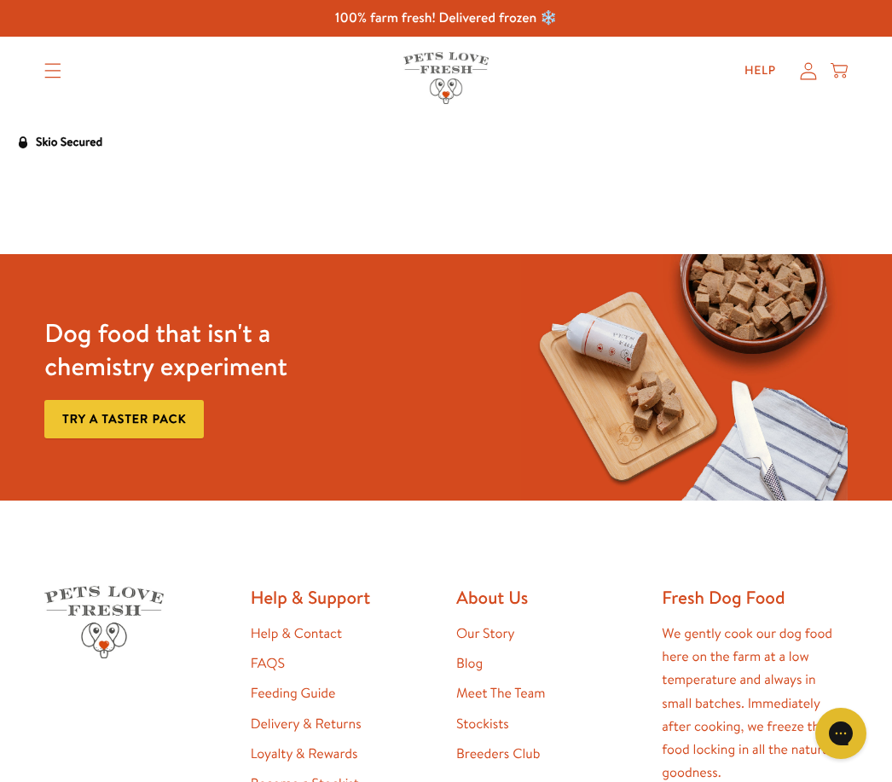
select select "England"
select select "United Kingdom"
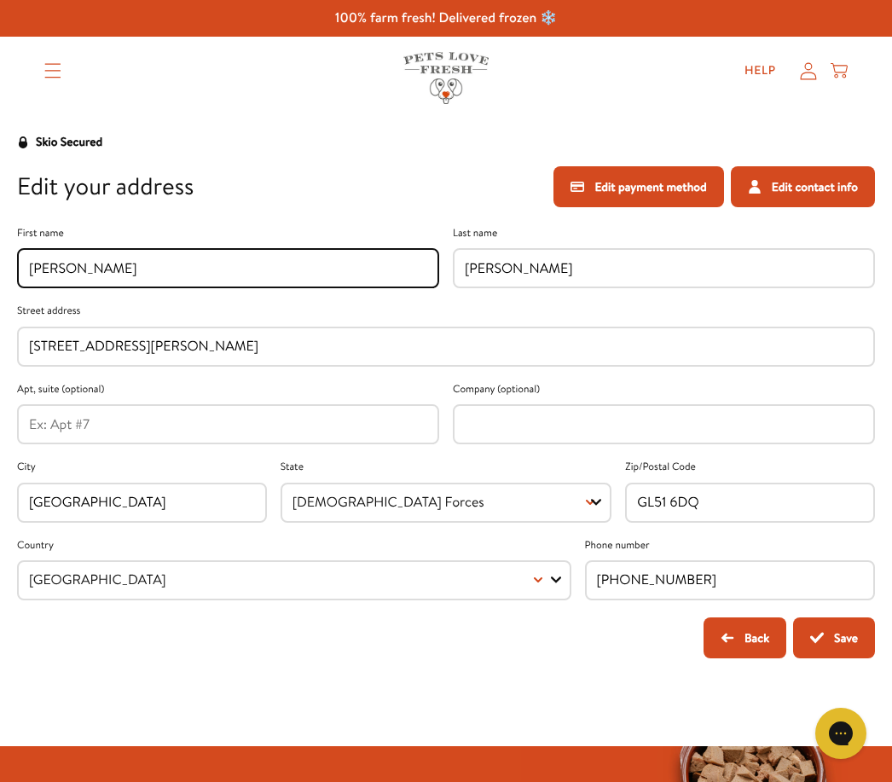
click at [194, 355] on input "21 Whittington Road" at bounding box center [446, 346] width 834 height 19
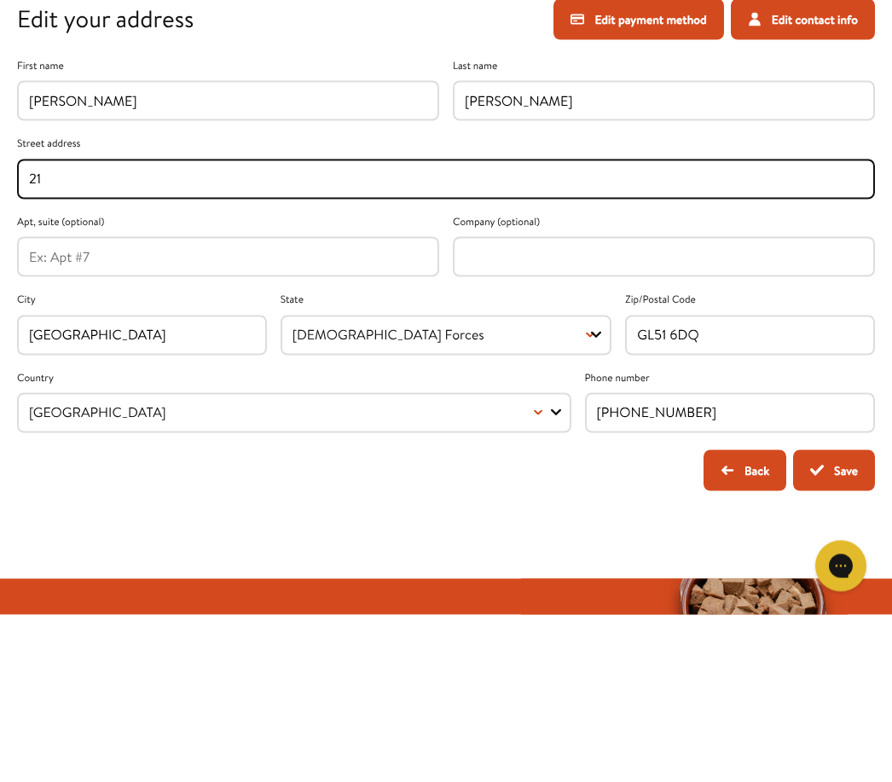
type input "2"
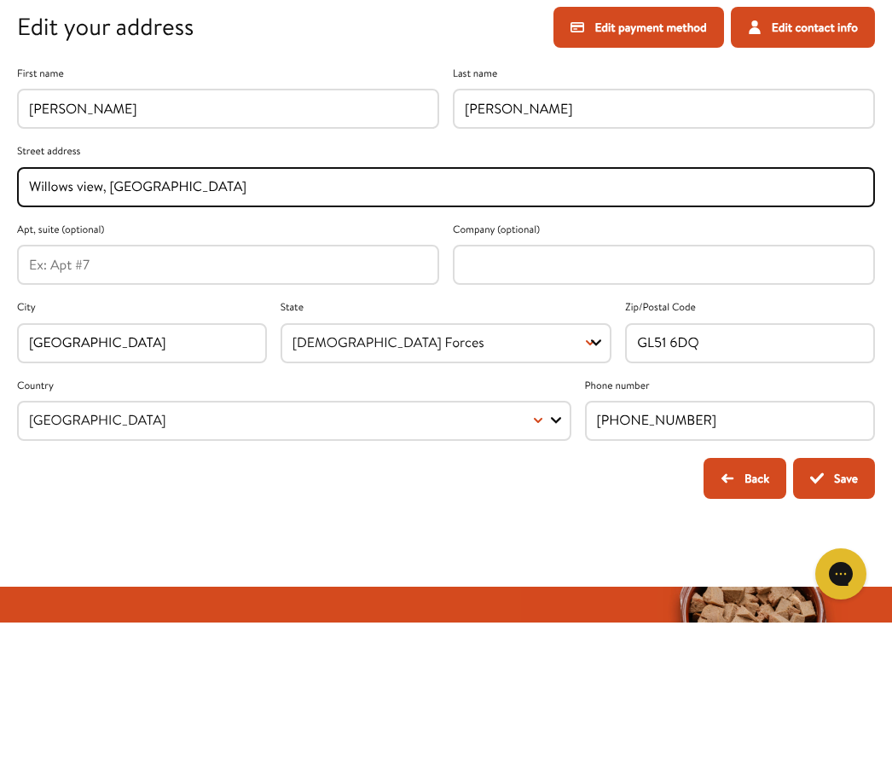
type input "Willows view, Tremble lane"
click at [138, 493] on input "Cheltenham" at bounding box center [142, 502] width 226 height 19
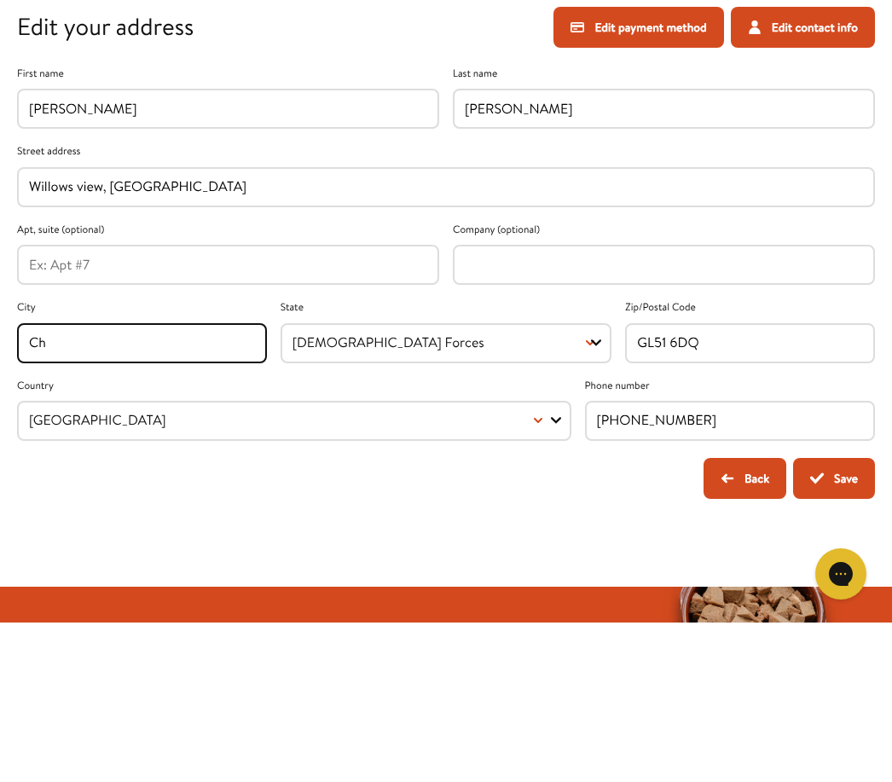
type input "C"
click at [235, 337] on input "Willows view, Tremble lane" at bounding box center [446, 346] width 834 height 19
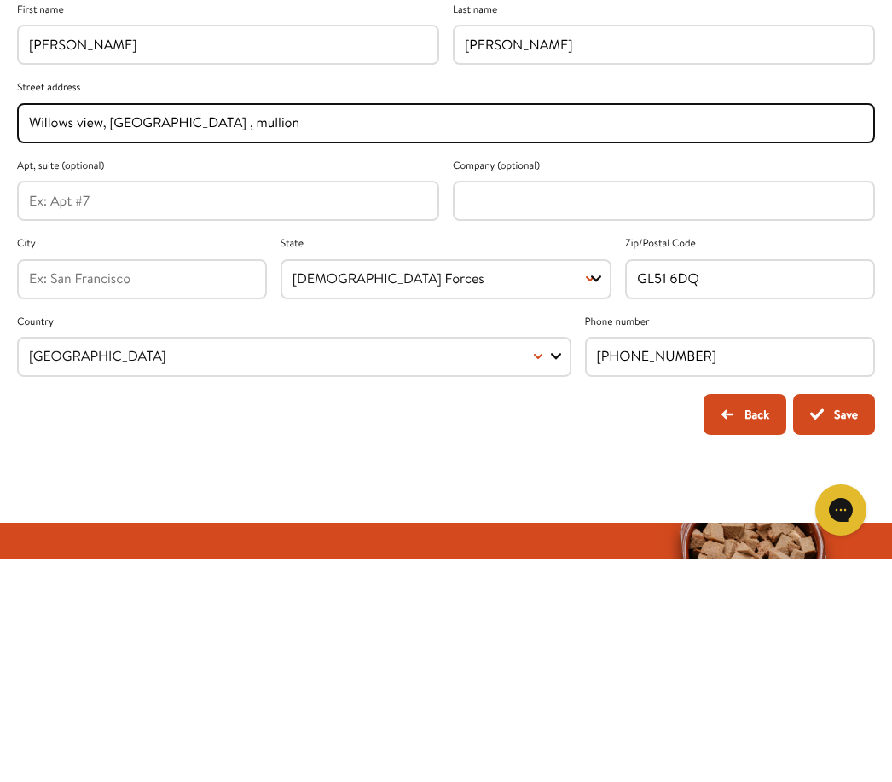
type input "Willows view, Tremble lane , mullion"
click at [697, 493] on input "GL51 6DQ" at bounding box center [750, 502] width 226 height 19
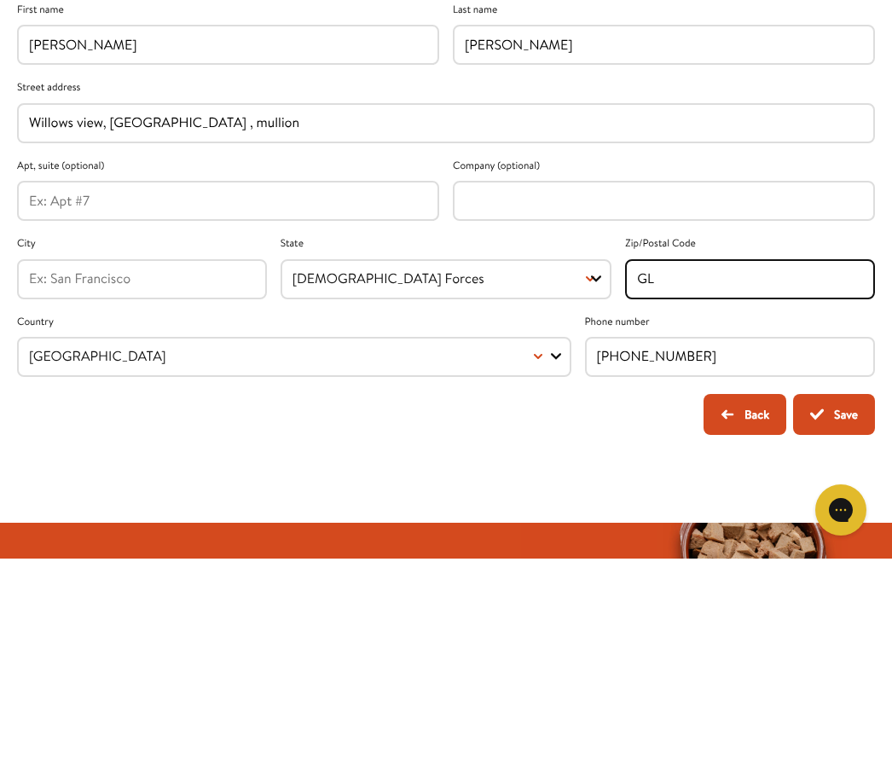
type input "G"
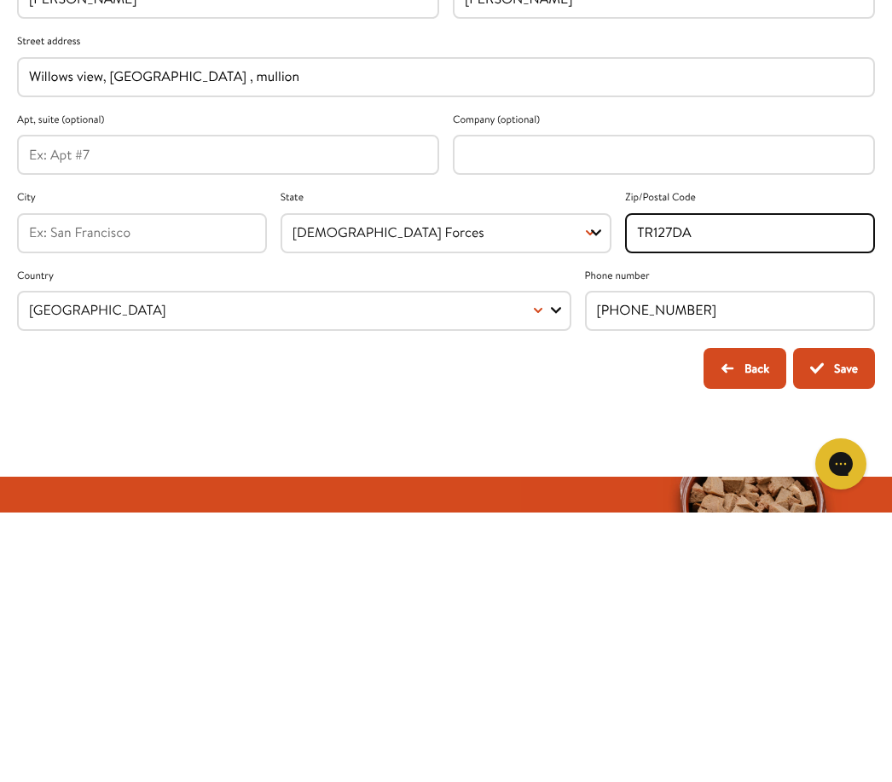
type input "TR127DA"
click at [700, 570] on input "+107759869867" at bounding box center [730, 579] width 267 height 19
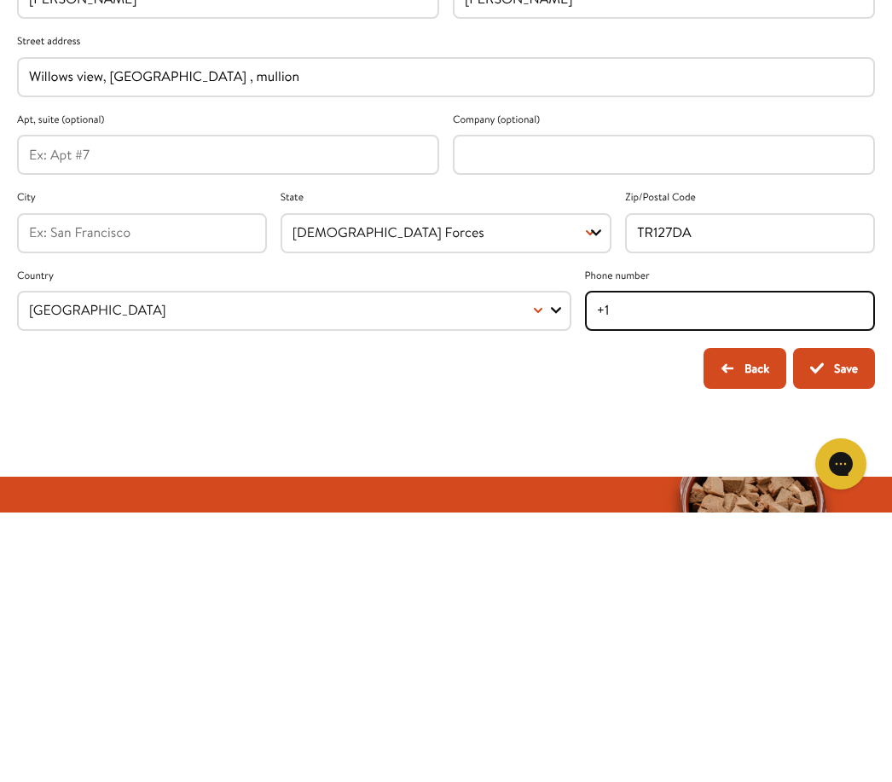
type input "+"
type input "07759869867"
click at [836, 617] on button "Save" at bounding box center [834, 637] width 82 height 41
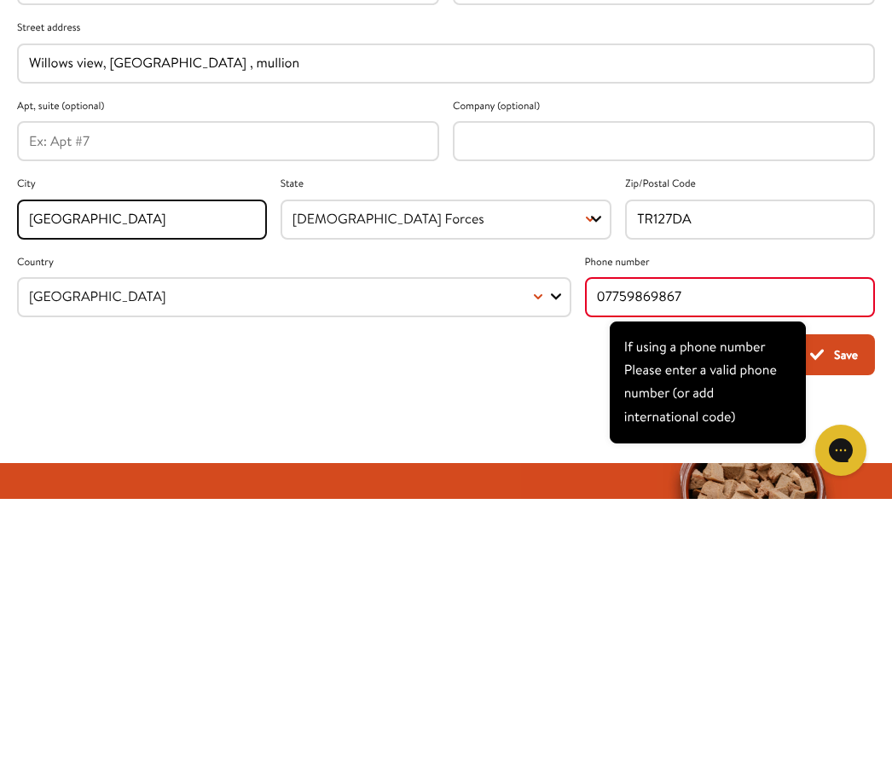
scroll to position [283, 0]
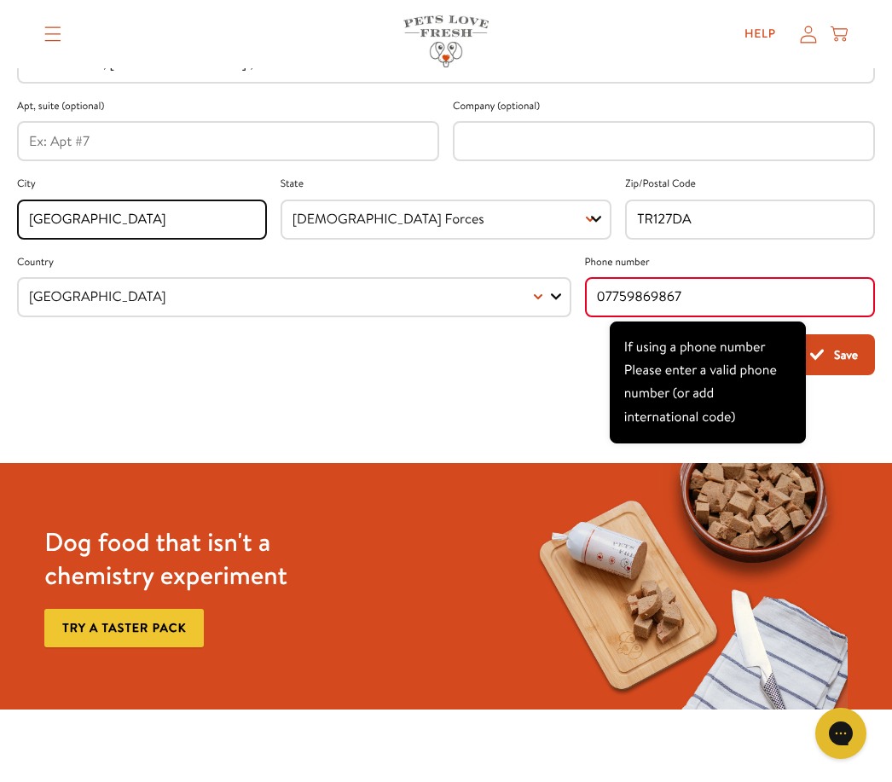
type input "Cornwall"
click at [597, 304] on input "07759869867" at bounding box center [730, 296] width 267 height 19
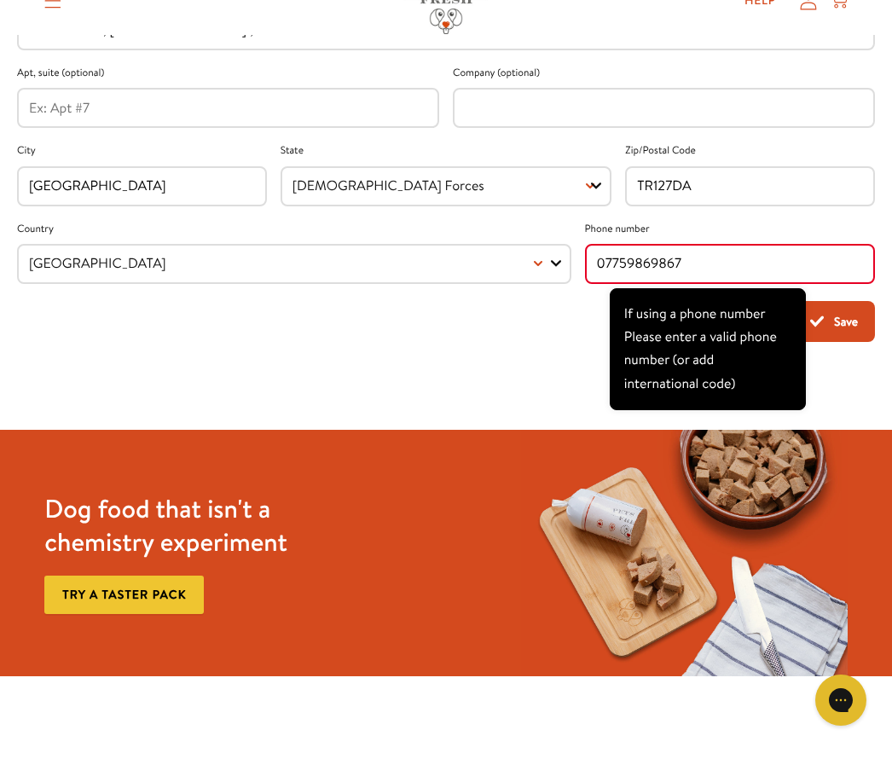
click at [843, 334] on button "Save" at bounding box center [834, 354] width 82 height 41
click at [835, 389] on div at bounding box center [446, 426] width 892 height 74
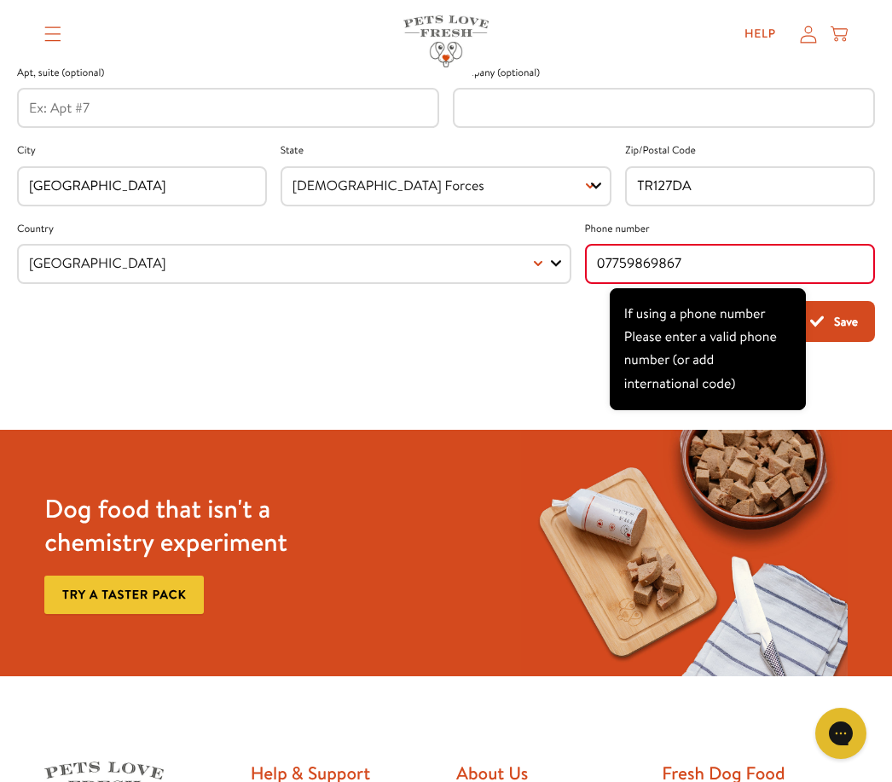
click at [842, 317] on button "Save" at bounding box center [834, 321] width 82 height 41
type input "0"
click at [845, 331] on button "Save" at bounding box center [834, 321] width 82 height 41
type input "4"
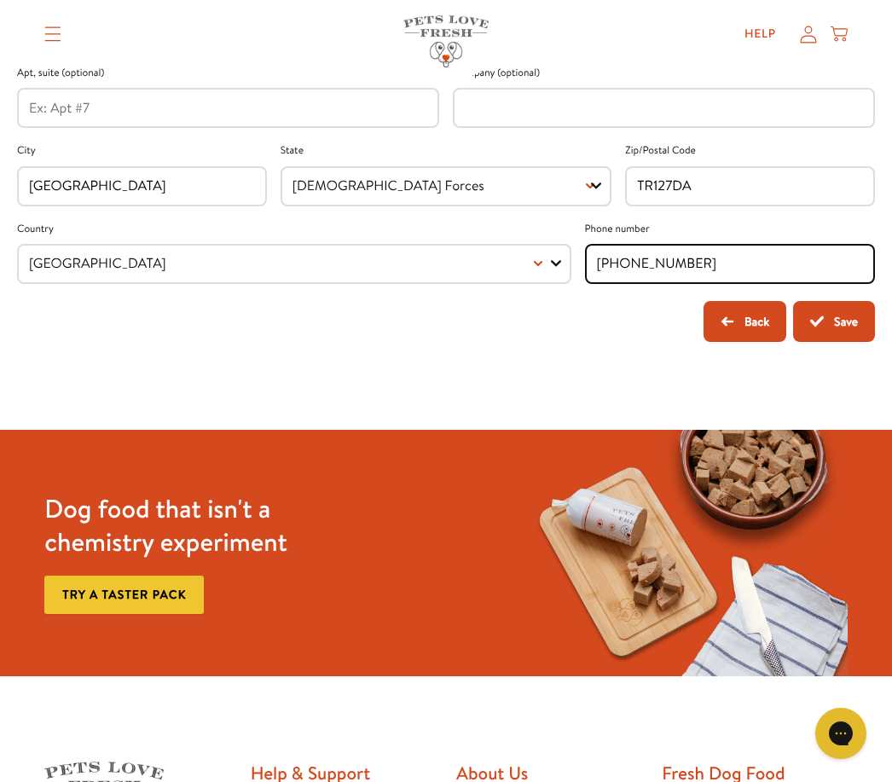
type input "+447759869867"
click at [833, 321] on button "Save" at bounding box center [834, 321] width 82 height 41
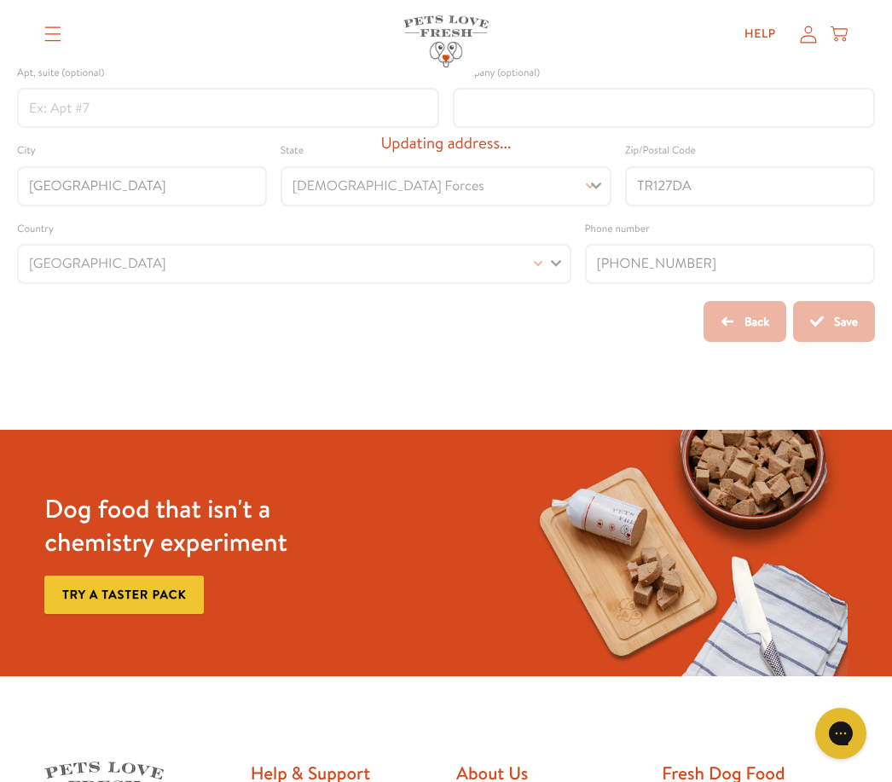
scroll to position [283, 0]
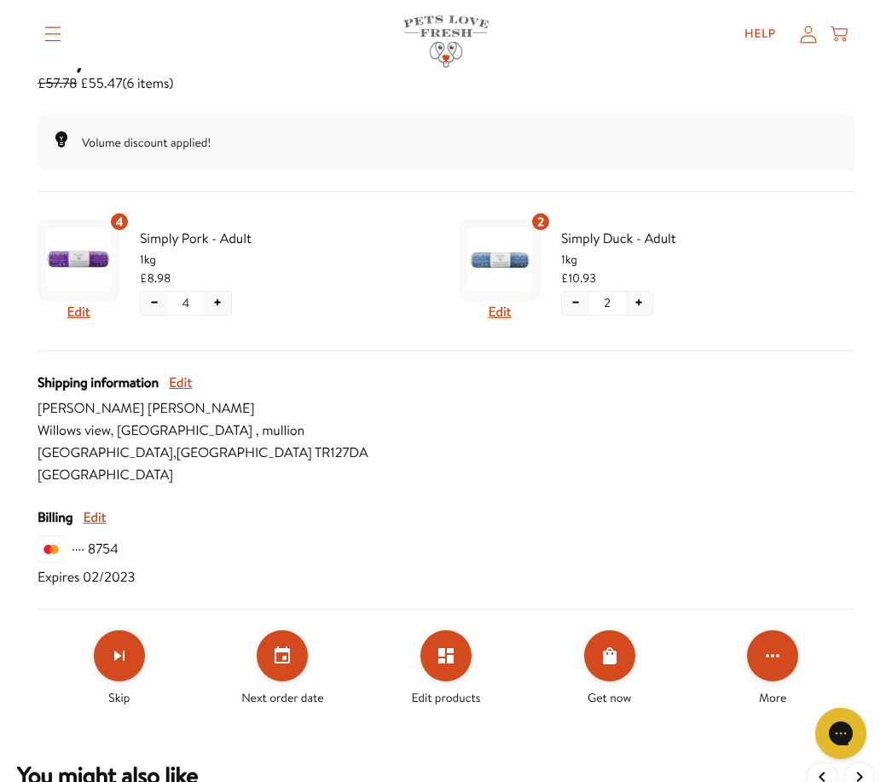
click at [296, 654] on button "Set your next order date" at bounding box center [282, 655] width 51 height 51
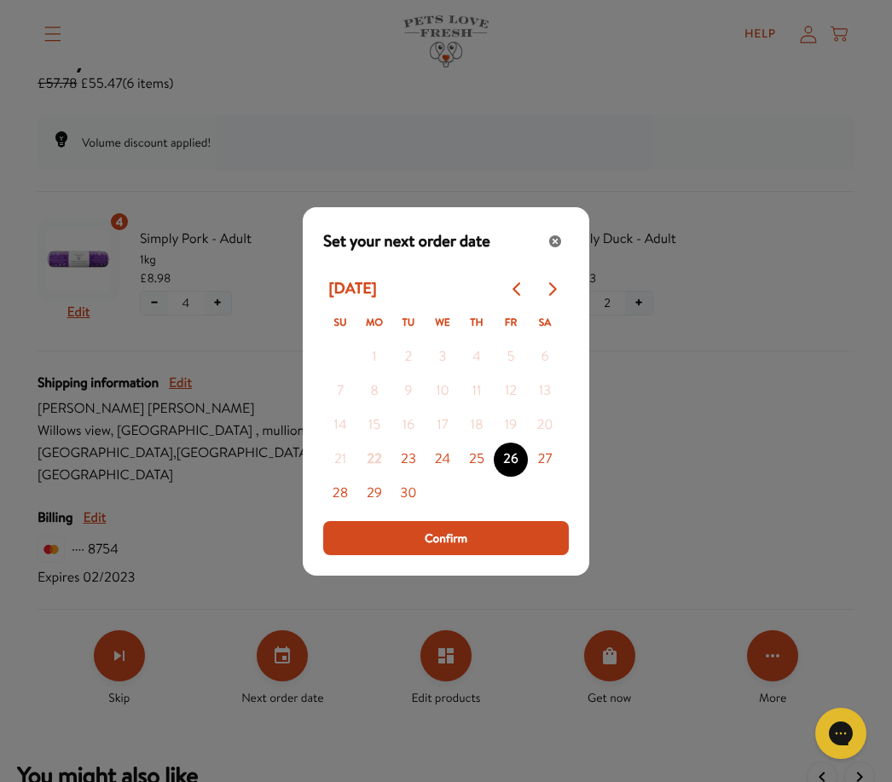
click at [559, 247] on icon "Close" at bounding box center [555, 241] width 12 height 12
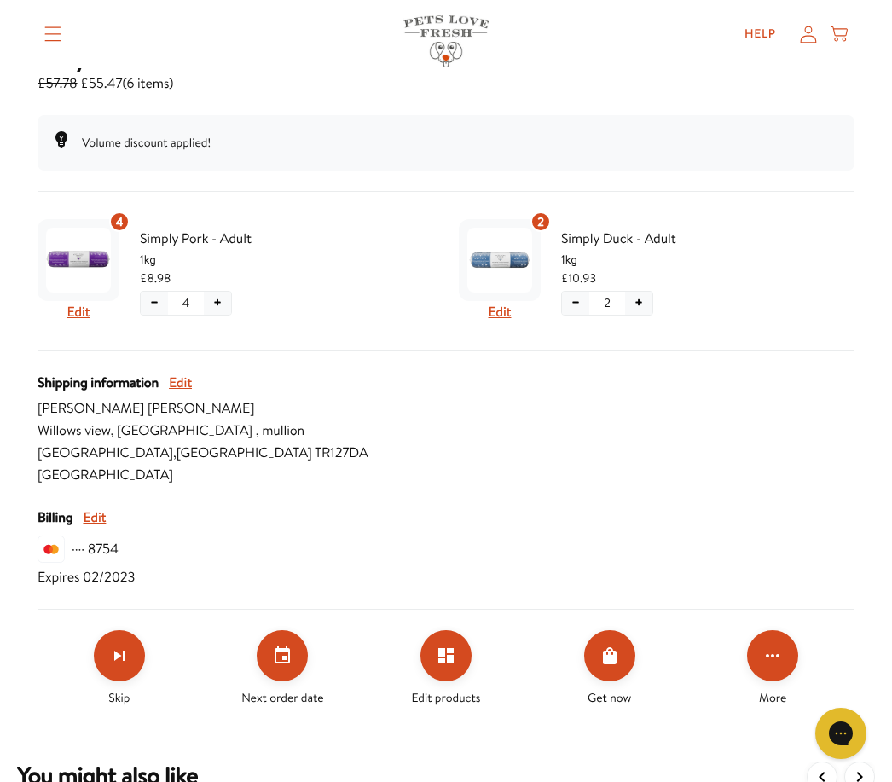
click at [118, 560] on div "···· 8754" at bounding box center [78, 548] width 81 height 27
click at [106, 518] on button "Edit" at bounding box center [94, 517] width 23 height 22
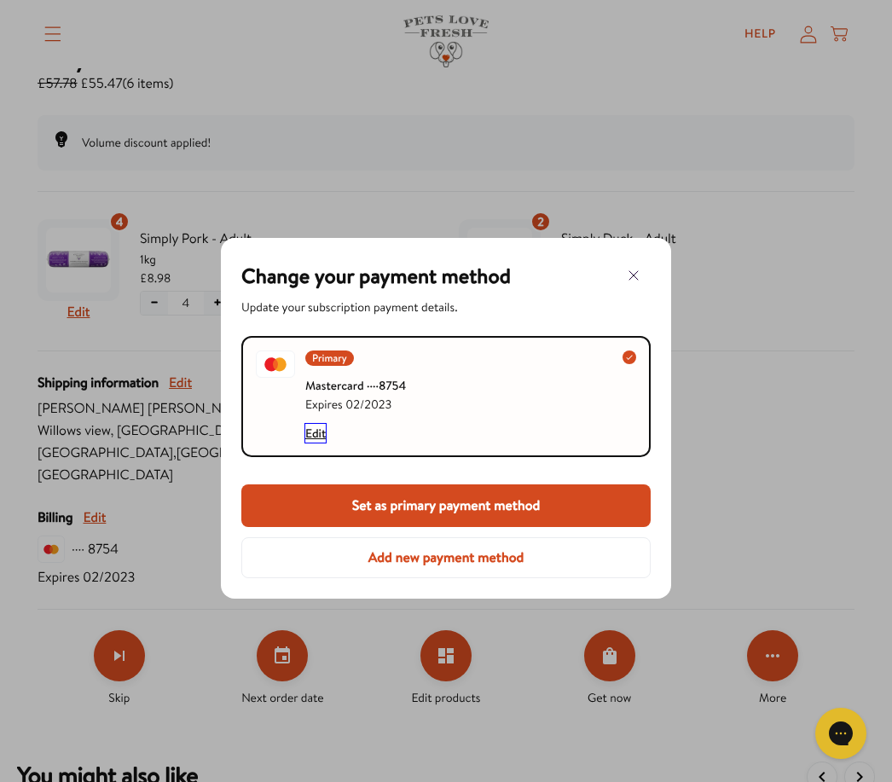
click at [326, 434] on button "Edit" at bounding box center [315, 433] width 20 height 19
select select "02"
select select "United Kingdom"
select select "England"
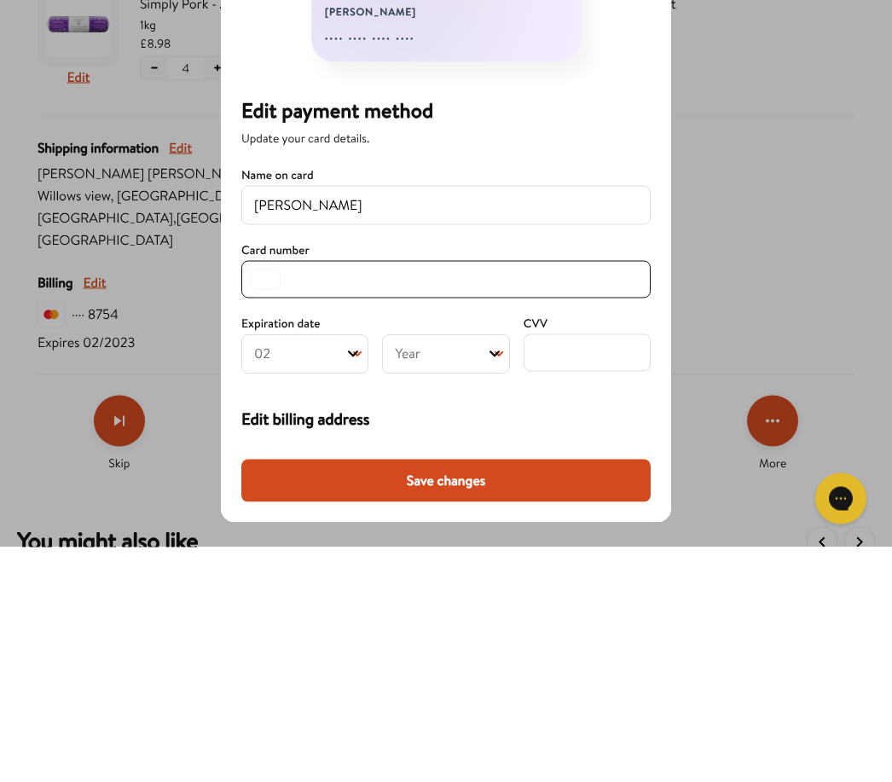
click at [503, 569] on select "Year 2025 2026 2027 2028 2029 2030 2031 2032 2033 2034 2035 2036 2037 2038 2039…" at bounding box center [445, 588] width 127 height 39
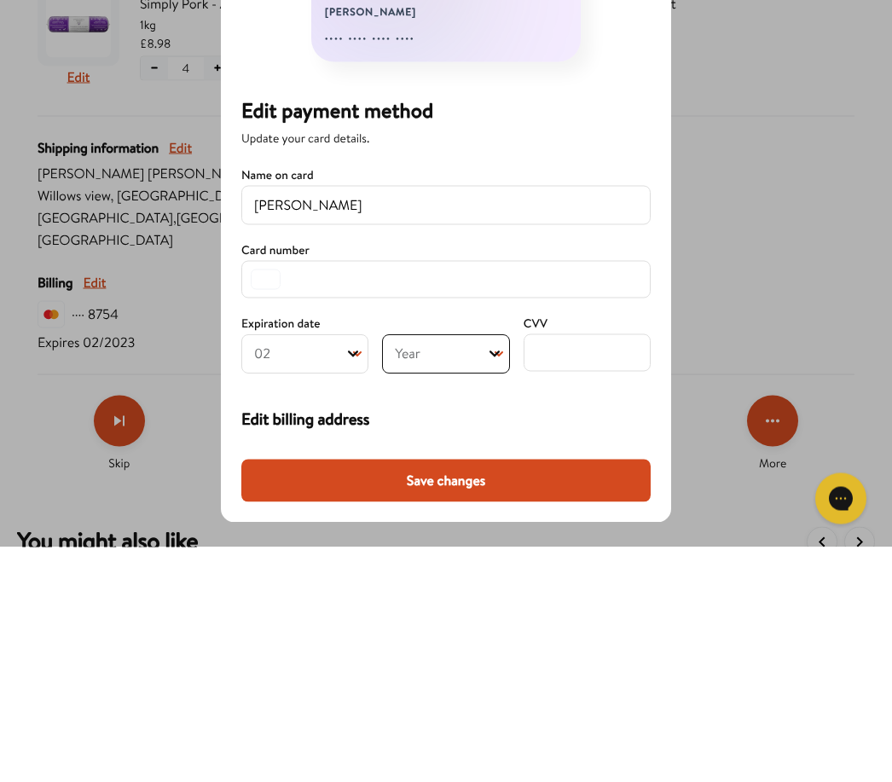
scroll to position [518, 0]
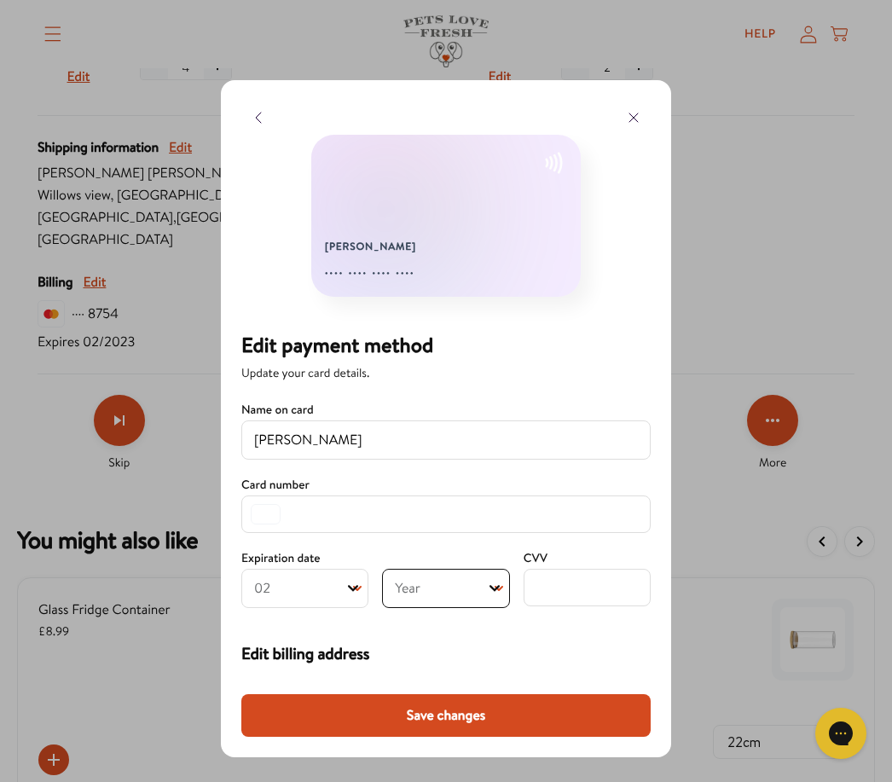
select select "2026"
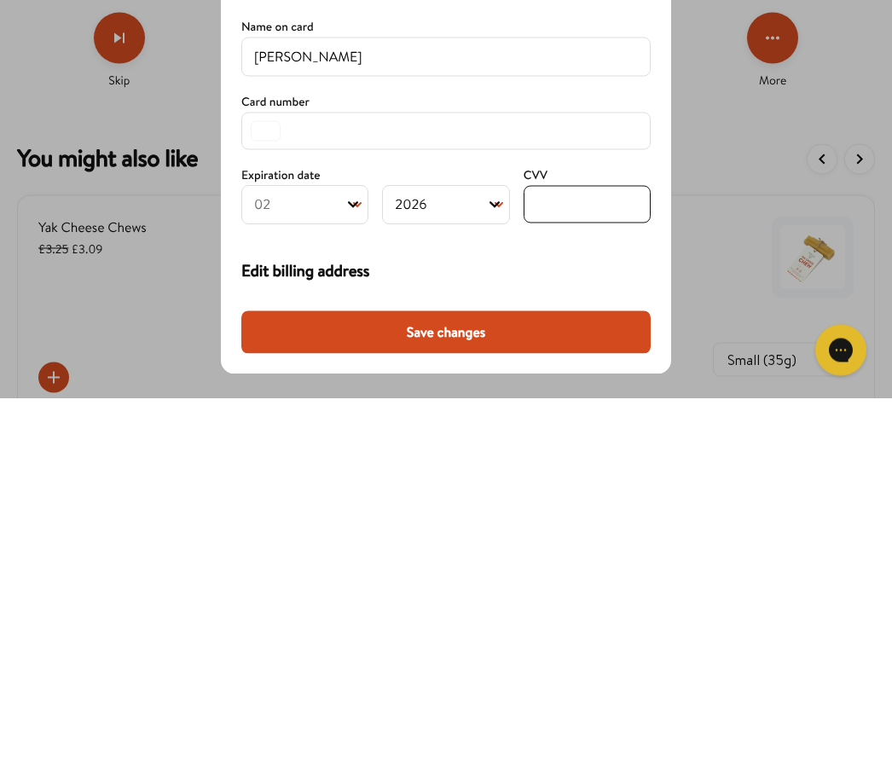
click at [486, 694] on button "Save changes" at bounding box center [445, 715] width 409 height 43
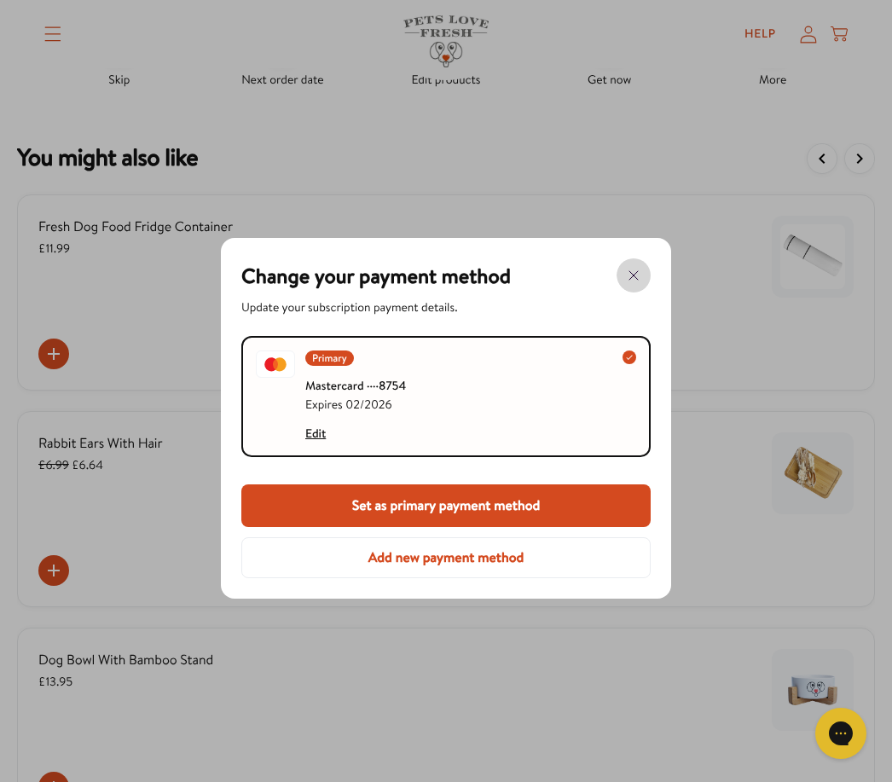
click at [632, 273] on icon "button" at bounding box center [633, 275] width 20 height 20
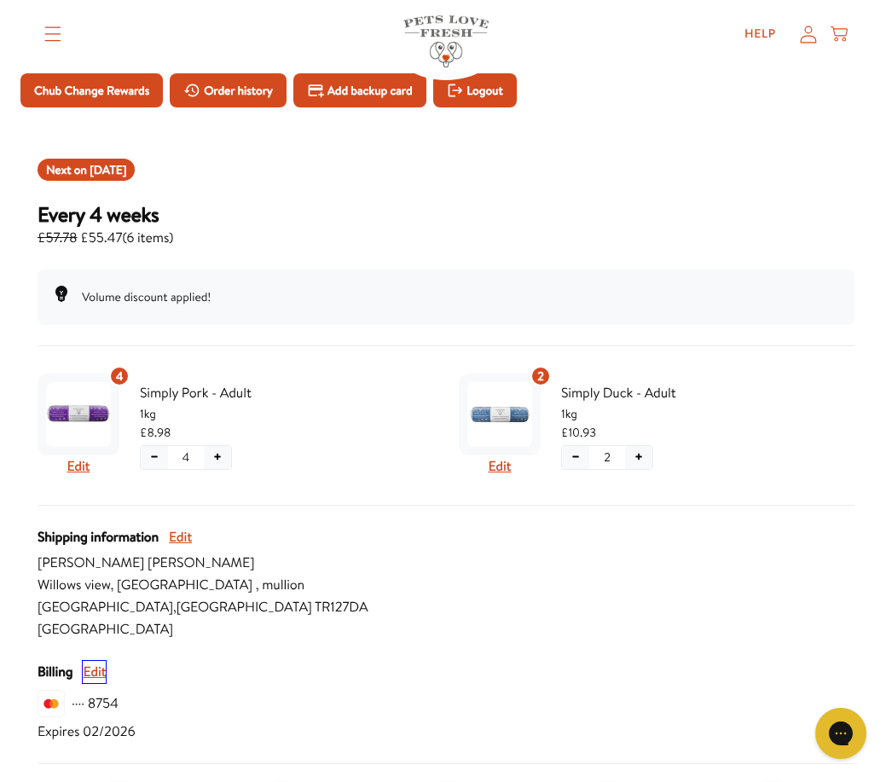
scroll to position [0, 0]
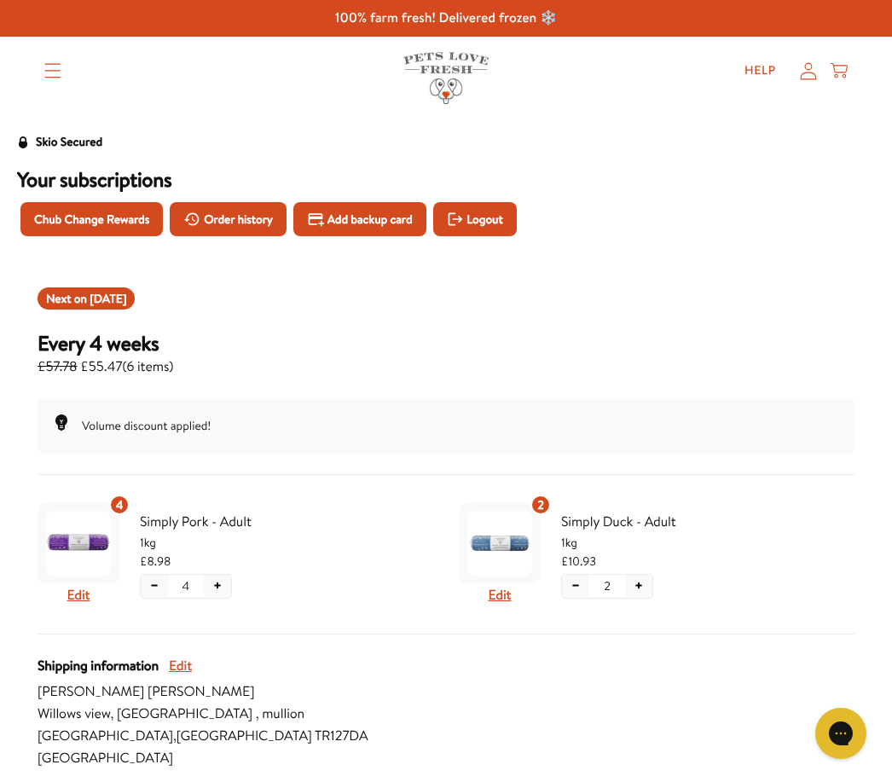
click at [131, 208] on button "Chub Change Rewards" at bounding box center [91, 219] width 142 height 34
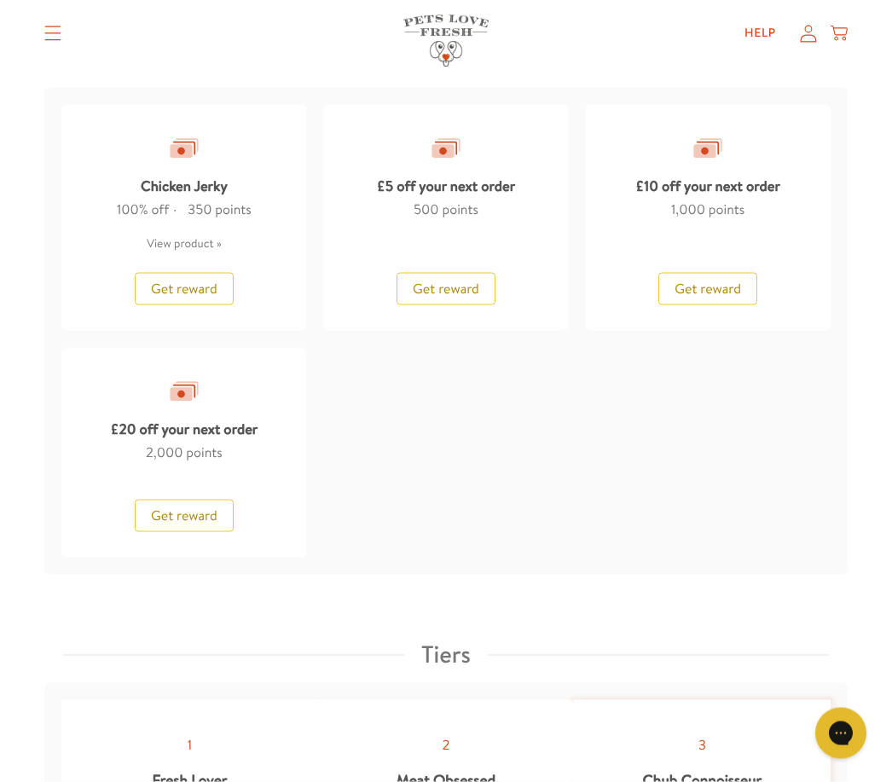
scroll to position [1739, 0]
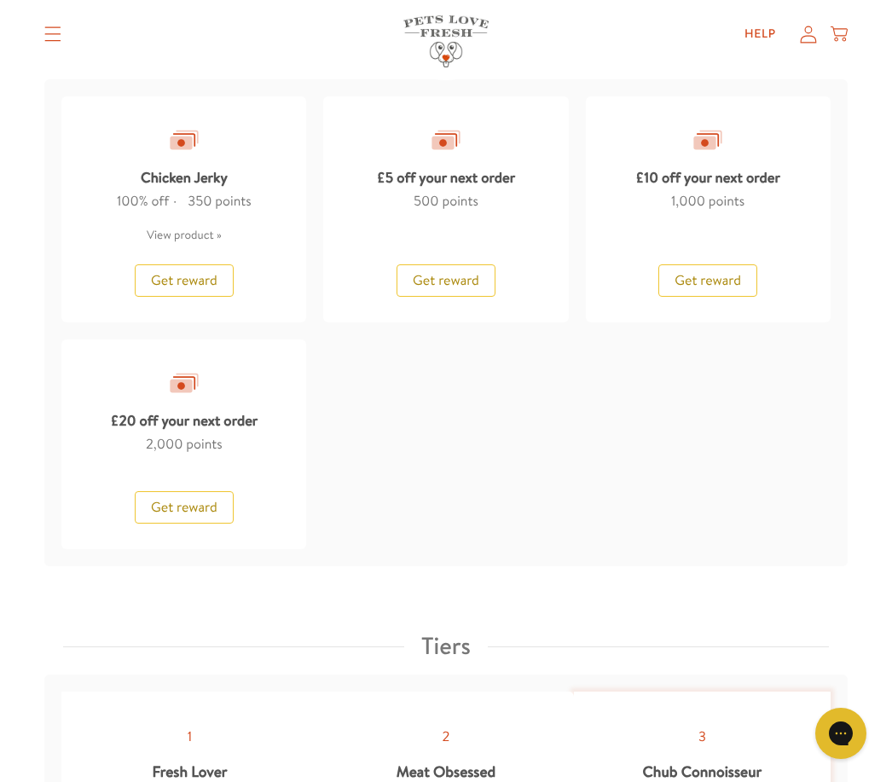
click at [198, 498] on span "Get reward" at bounding box center [184, 507] width 67 height 19
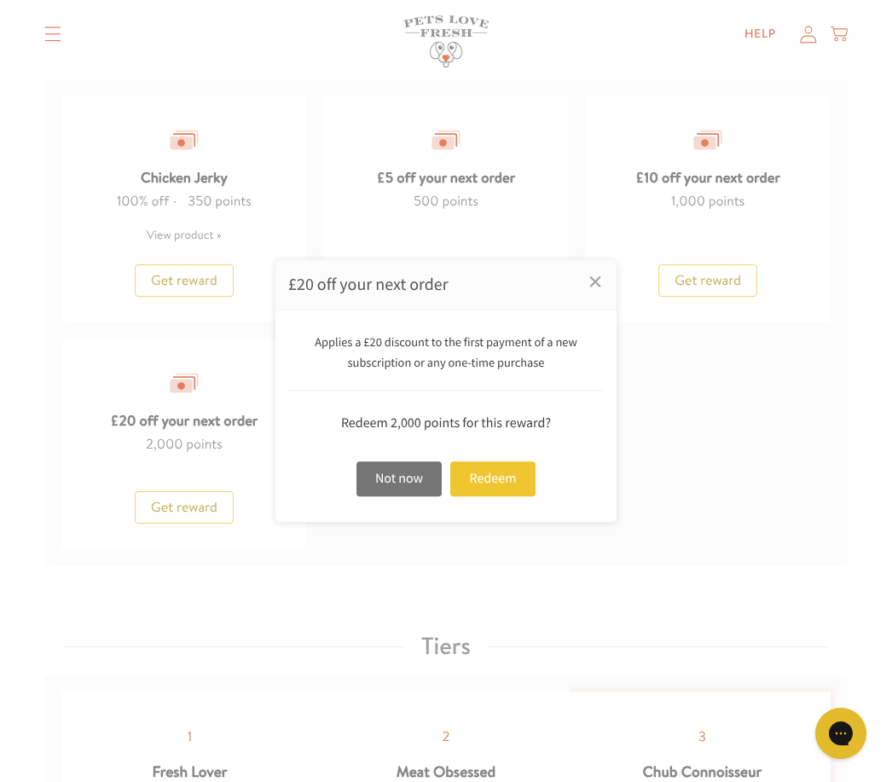
click at [505, 496] on div "Redeem" at bounding box center [492, 478] width 85 height 35
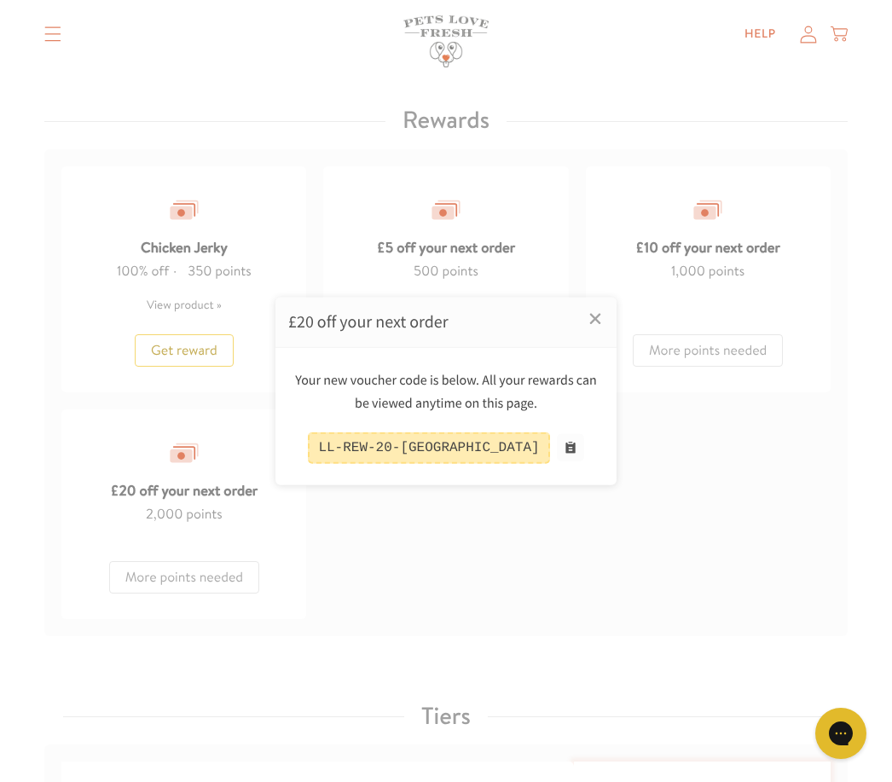
scroll to position [1666, 0]
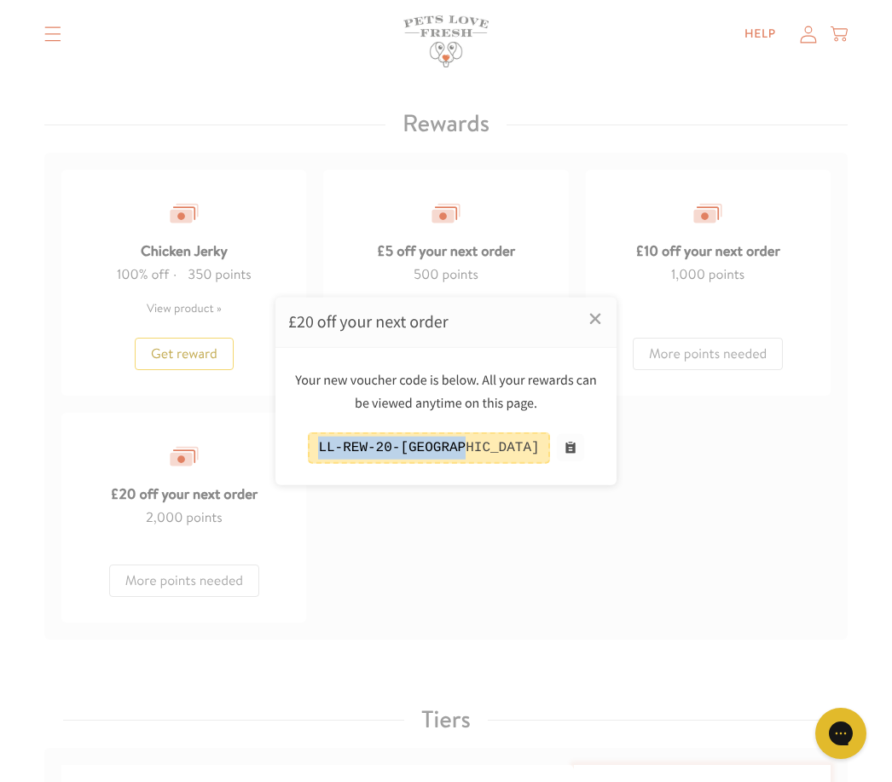
copy div "LL-REW-20-[GEOGRAPHIC_DATA]"
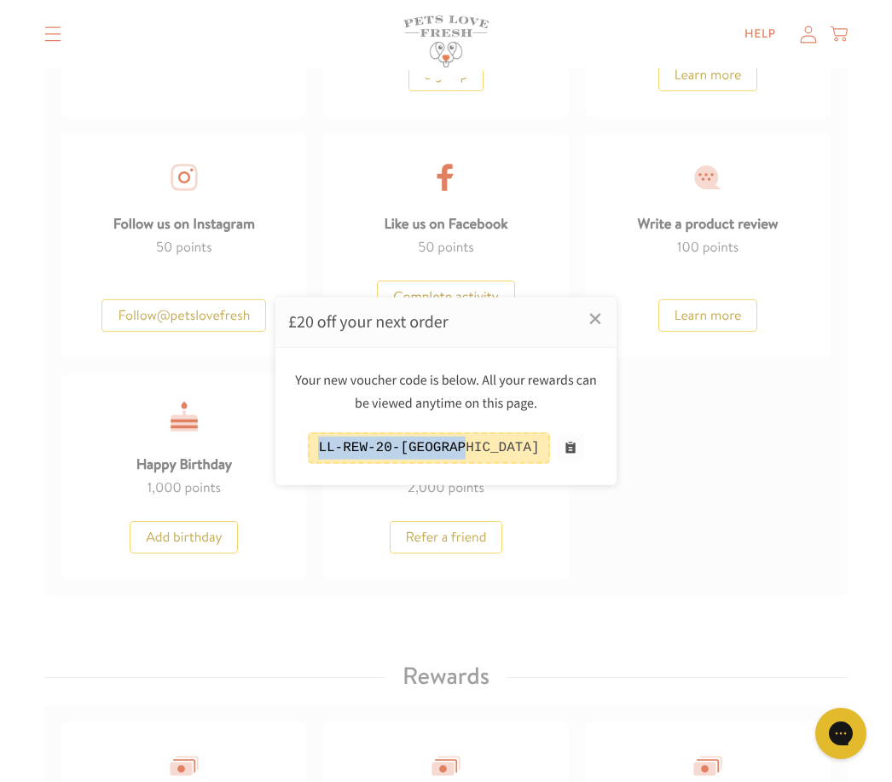
scroll to position [1044, 0]
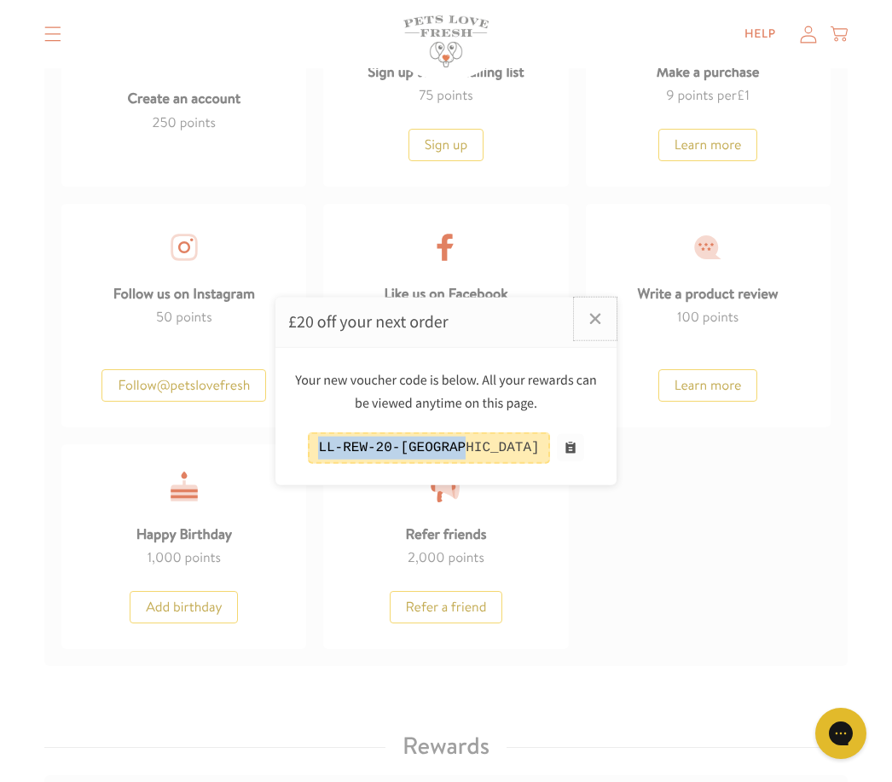
click at [599, 320] on link "×" at bounding box center [595, 318] width 43 height 43
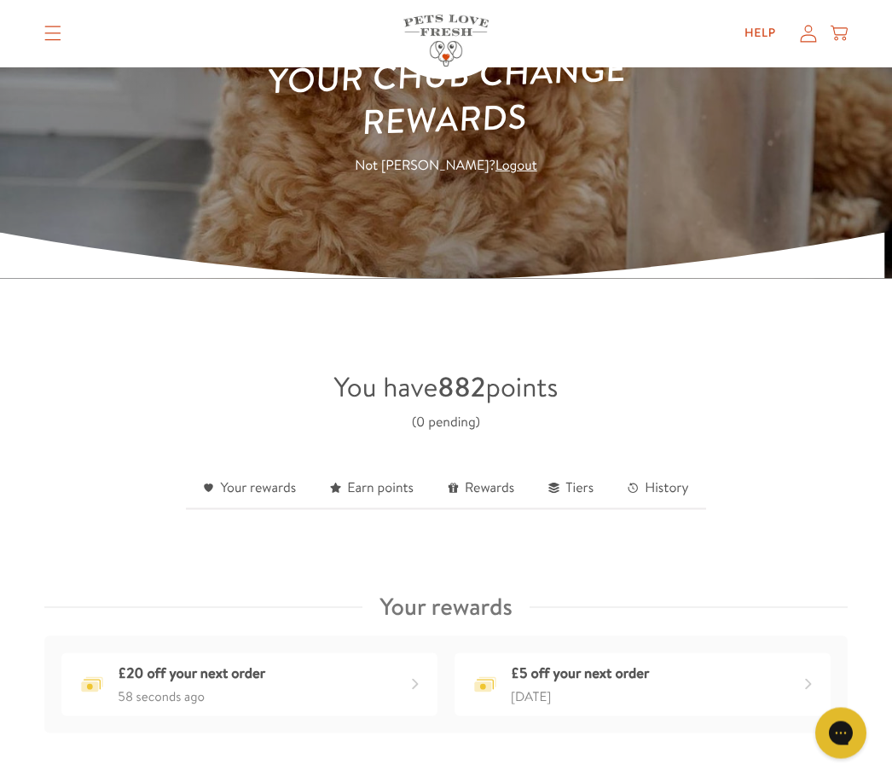
scroll to position [0, 0]
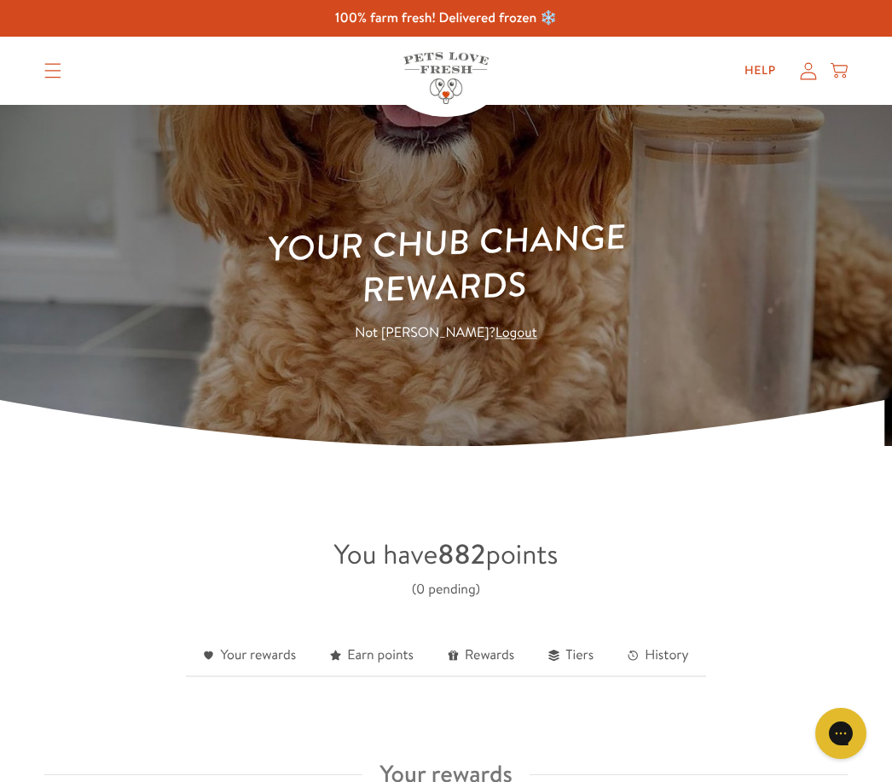
click at [810, 63] on icon at bounding box center [808, 70] width 16 height 17
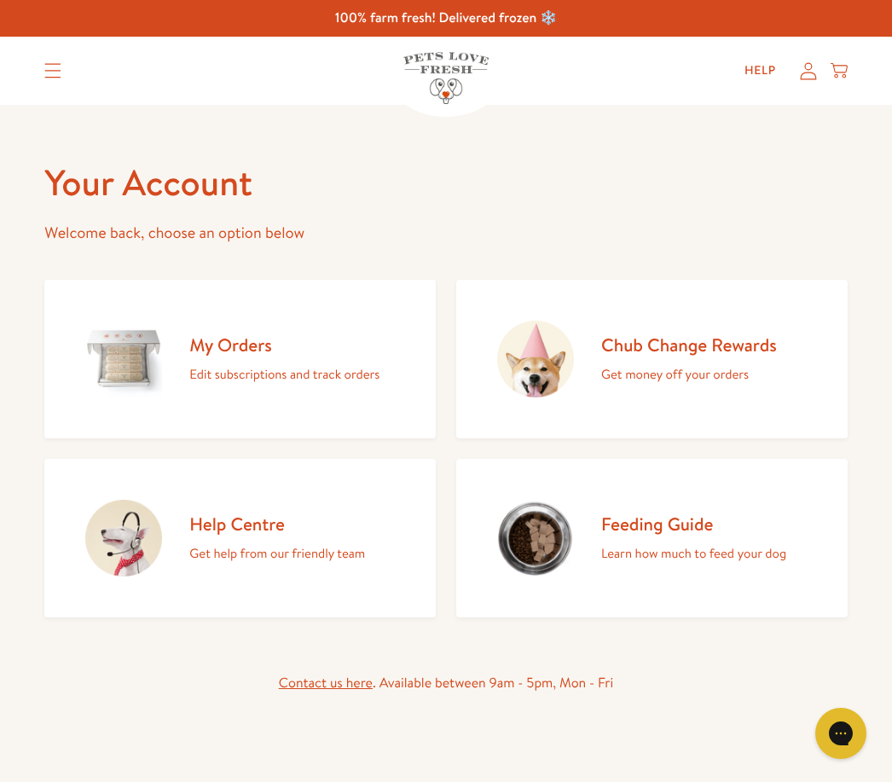
click at [357, 383] on p "Edit subscriptions and track orders" at bounding box center [284, 374] width 190 height 22
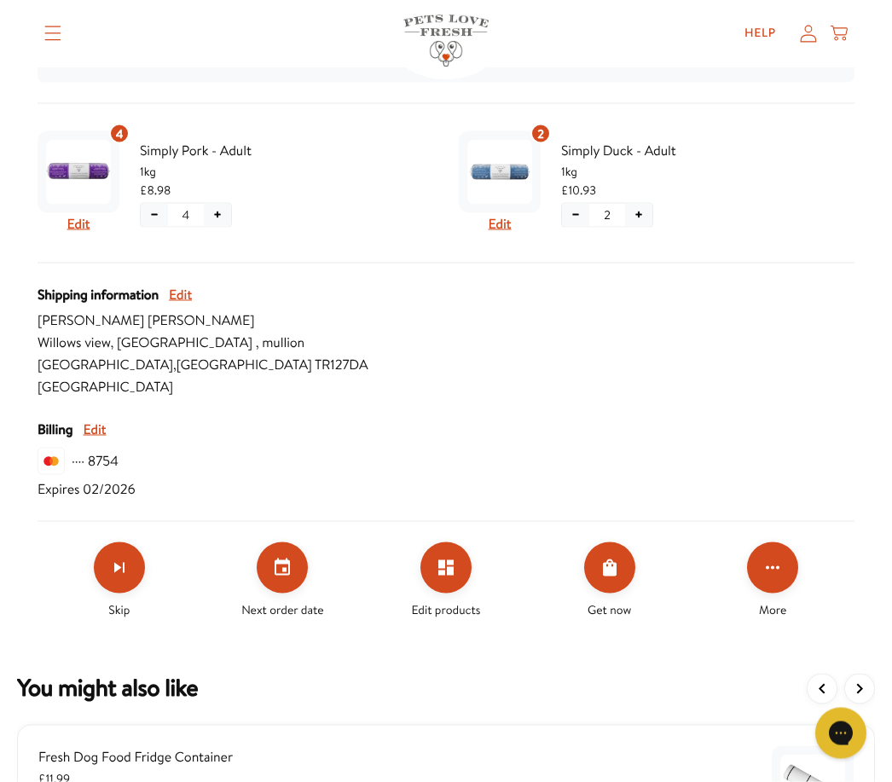
scroll to position [413, 0]
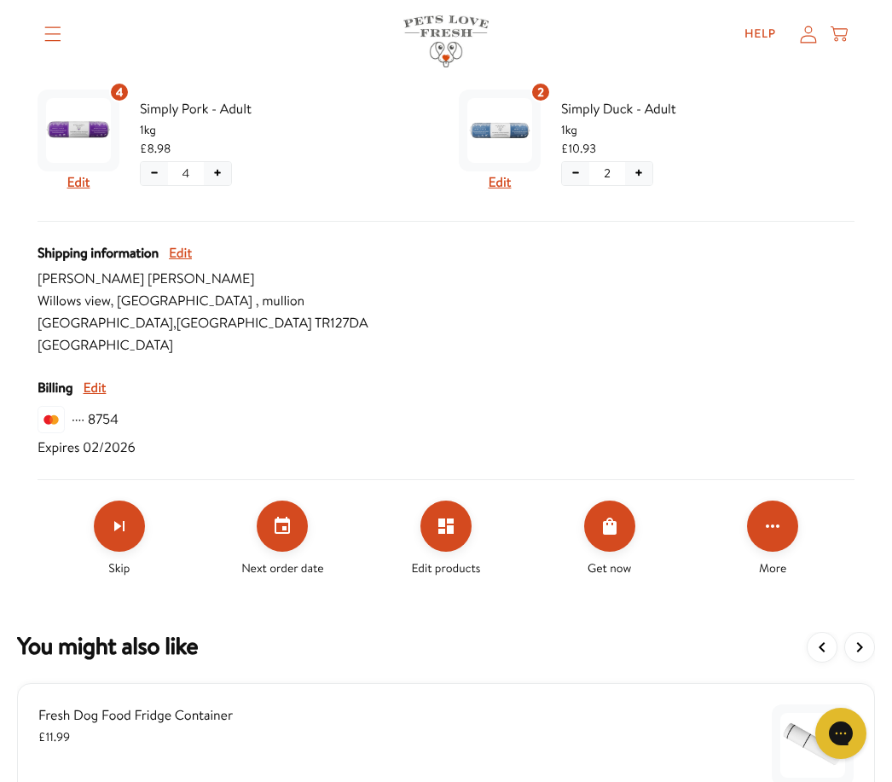
click at [784, 519] on button "Click for more options" at bounding box center [772, 525] width 51 height 51
click at [774, 616] on button "Apply discount code" at bounding box center [793, 612] width 130 height 20
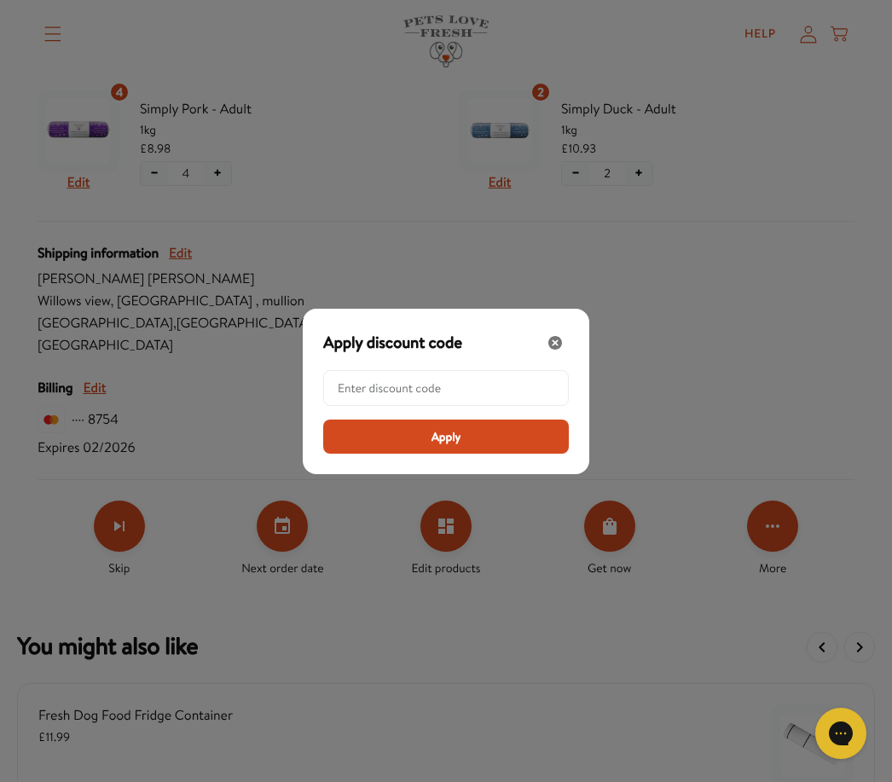
scroll to position [411, 0]
click at [449, 405] on input "Modal" at bounding box center [451, 388] width 227 height 34
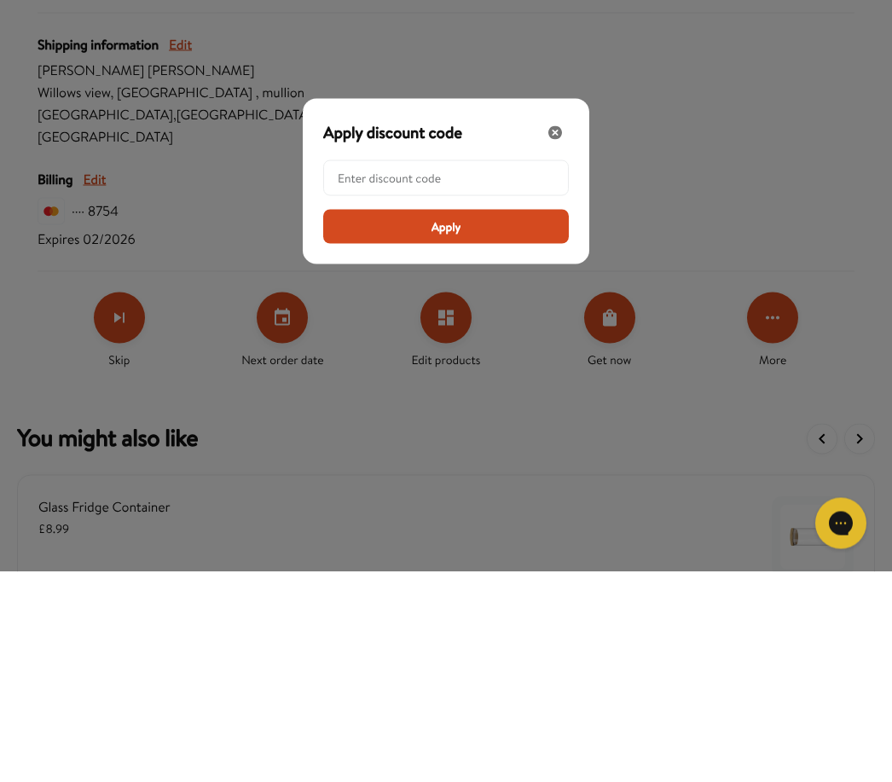
paste input "LL-REW-20-[GEOGRAPHIC_DATA]"
type input "LL-REW-20-[GEOGRAPHIC_DATA]"
click at [453, 427] on span "Apply" at bounding box center [446, 436] width 30 height 19
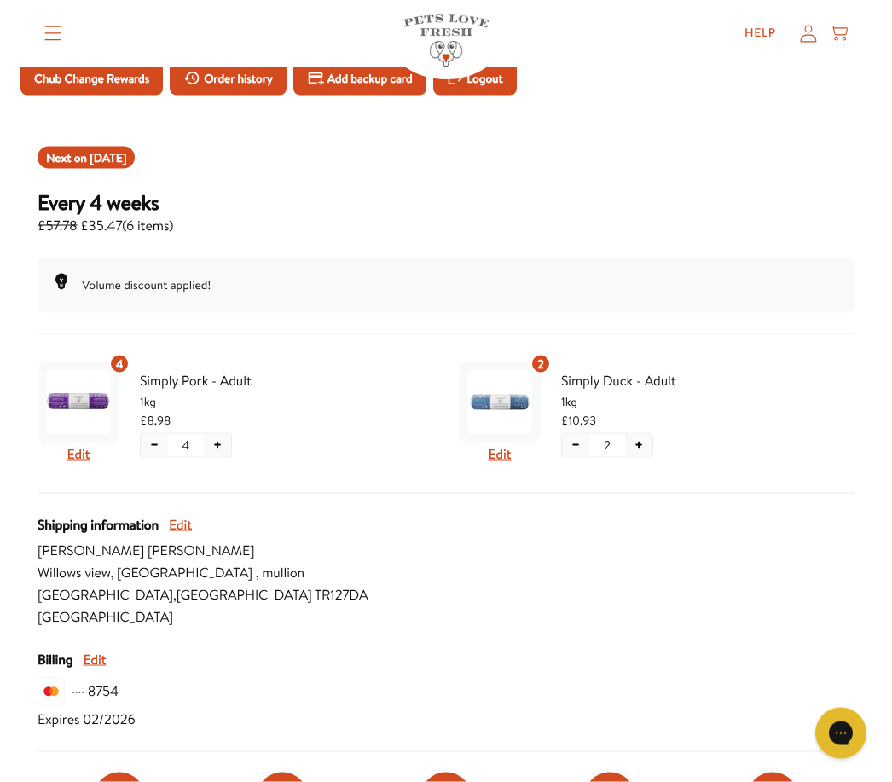
scroll to position [0, 0]
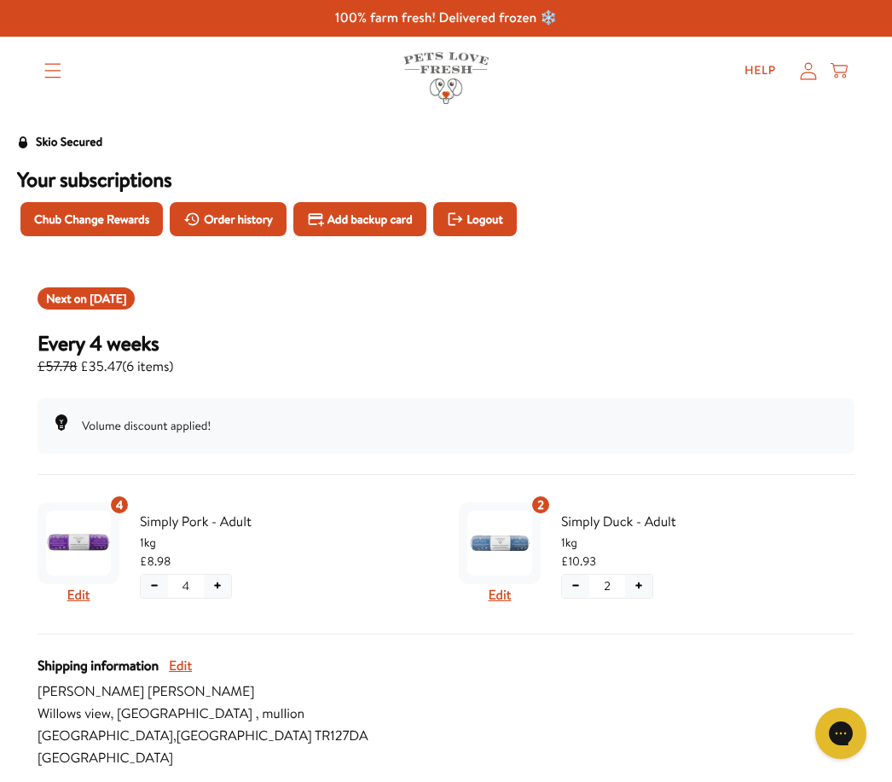
click at [122, 309] on div "Next on Sep 26, 2025" at bounding box center [86, 298] width 97 height 22
click at [126, 299] on span "Sep 26, 2025" at bounding box center [108, 298] width 37 height 17
click at [256, 214] on span "Order history" at bounding box center [238, 219] width 69 height 19
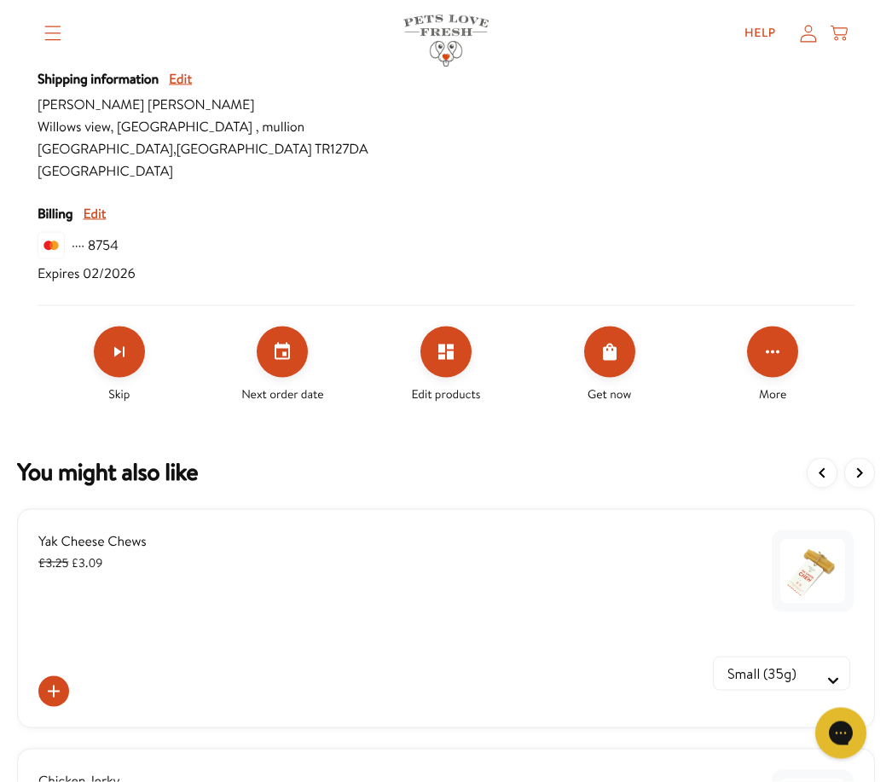
scroll to position [594, 0]
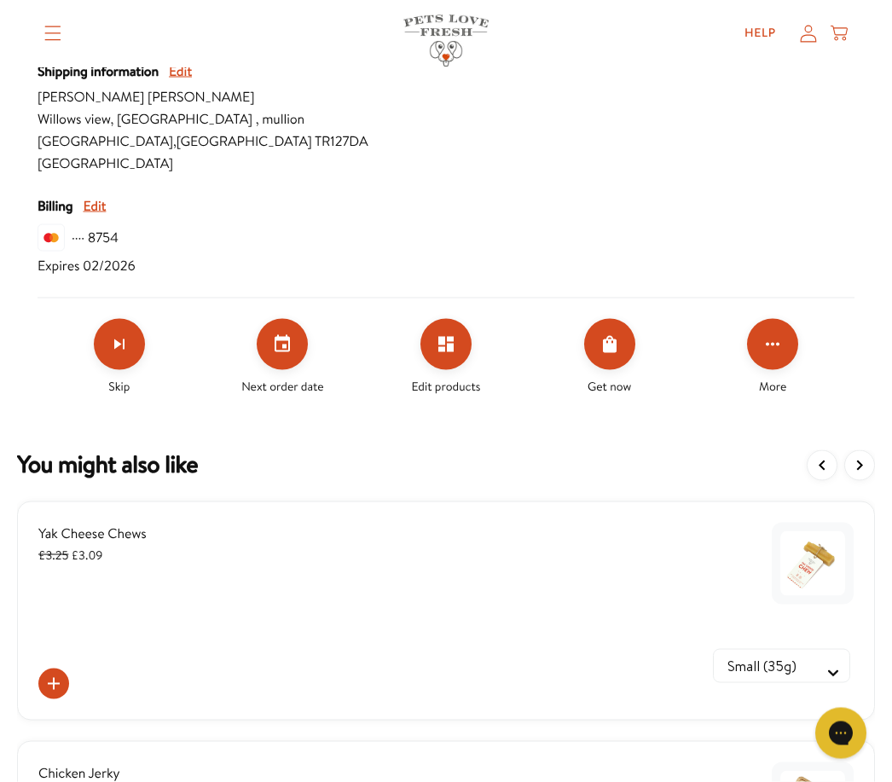
click at [304, 344] on button "Set your next order date" at bounding box center [282, 344] width 51 height 51
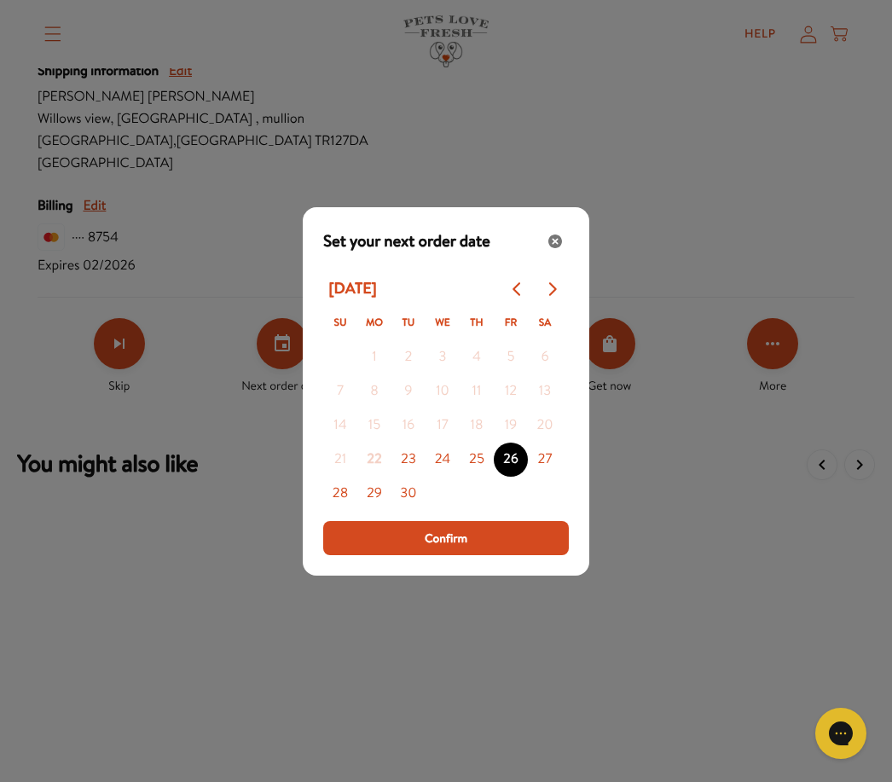
click at [716, 256] on div "Modal" at bounding box center [446, 391] width 892 height 782
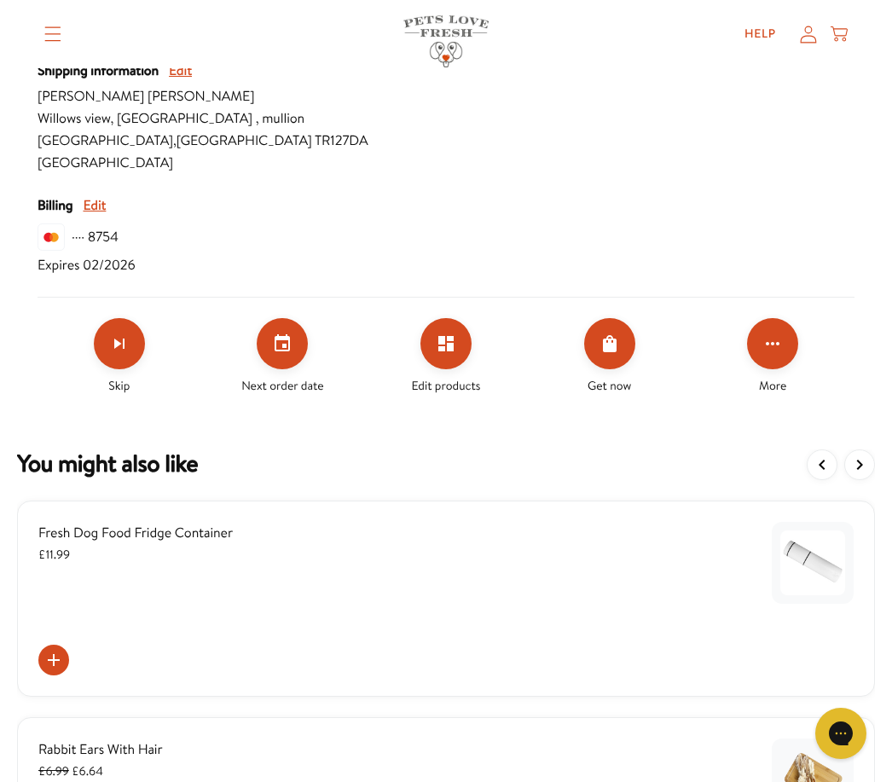
click at [613, 349] on icon "Order Now" at bounding box center [610, 343] width 14 height 17
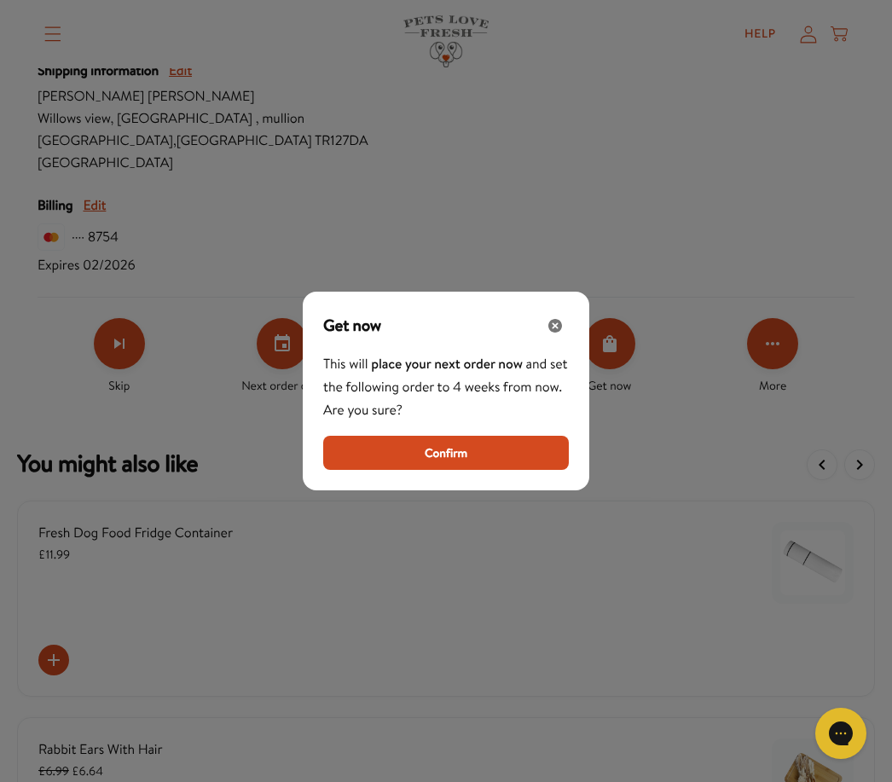
click at [561, 339] on div "Close" at bounding box center [554, 325] width 27 height 27
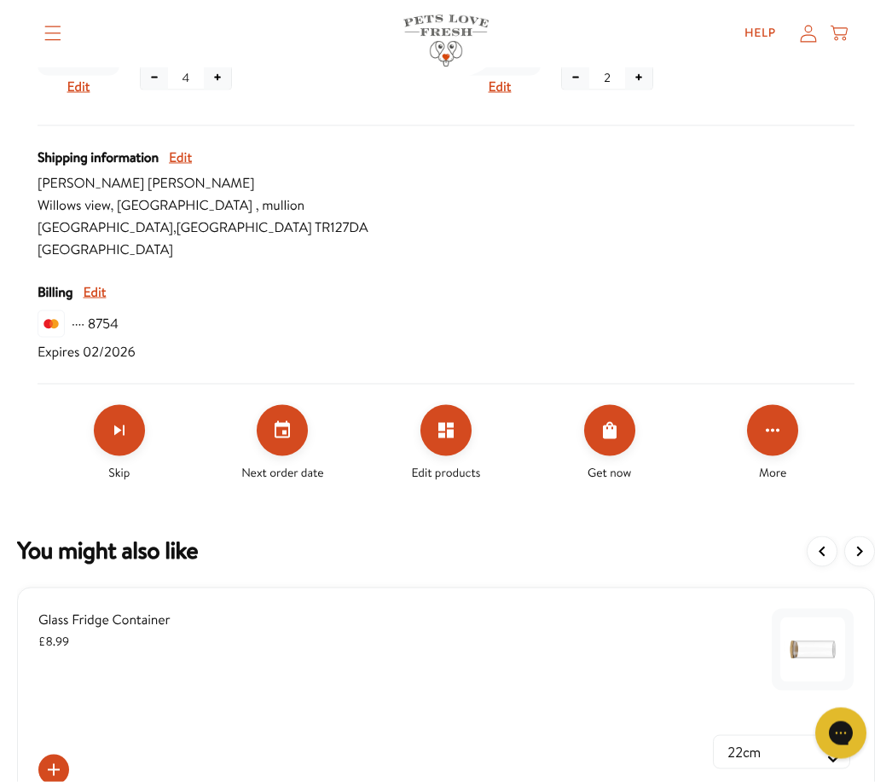
scroll to position [509, 0]
click at [777, 436] on icon "Click for more options" at bounding box center [772, 429] width 20 height 20
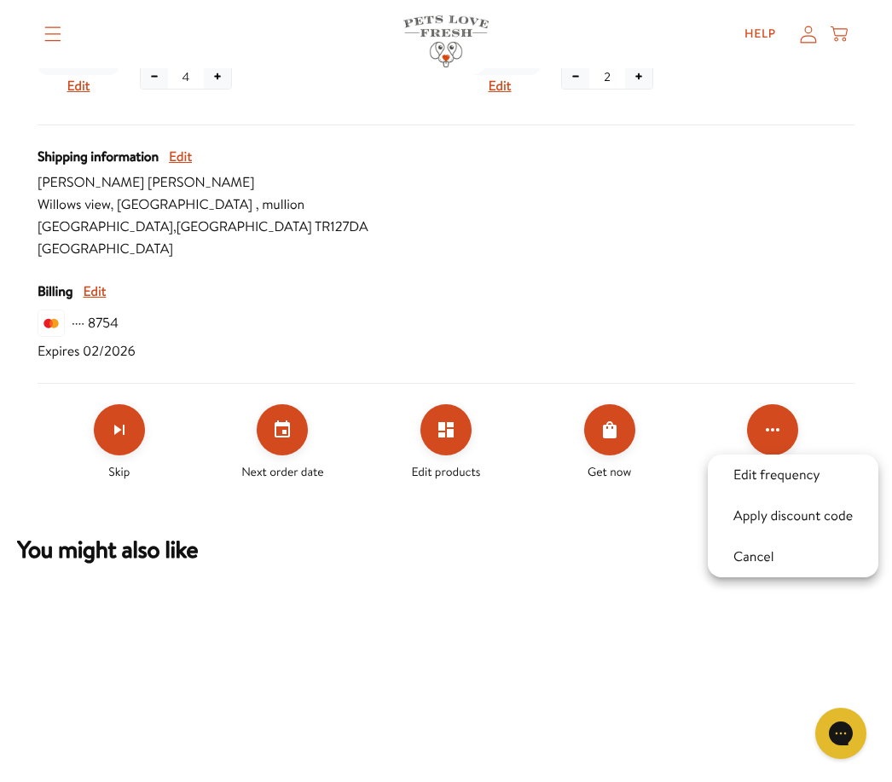
click at [820, 286] on div at bounding box center [446, 391] width 892 height 782
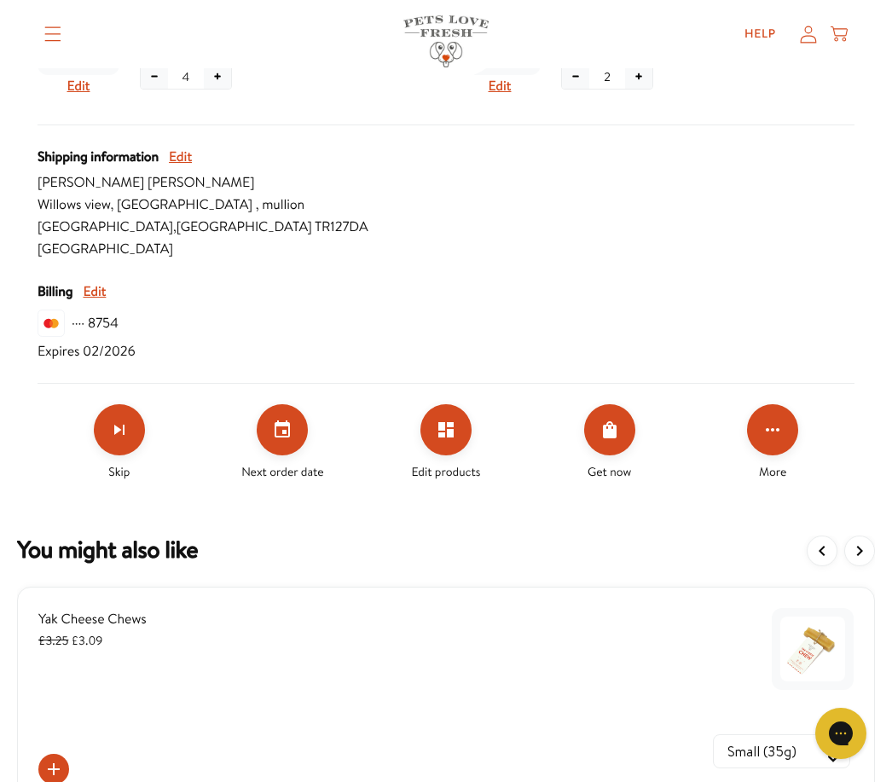
click at [822, 287] on div "Billing Edit" at bounding box center [446, 292] width 817 height 22
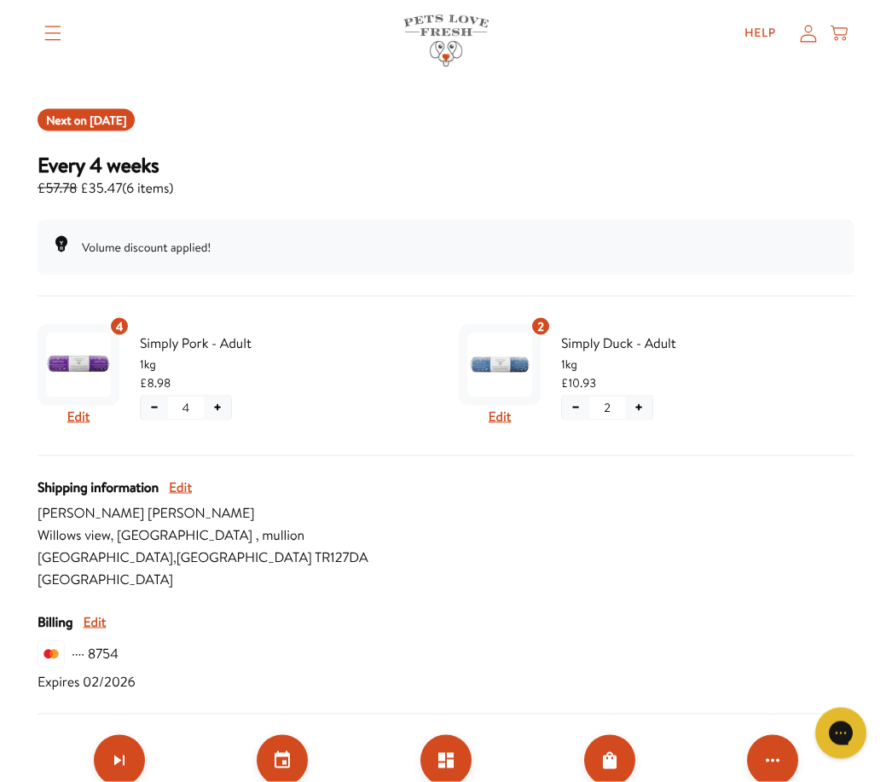
scroll to position [0, 0]
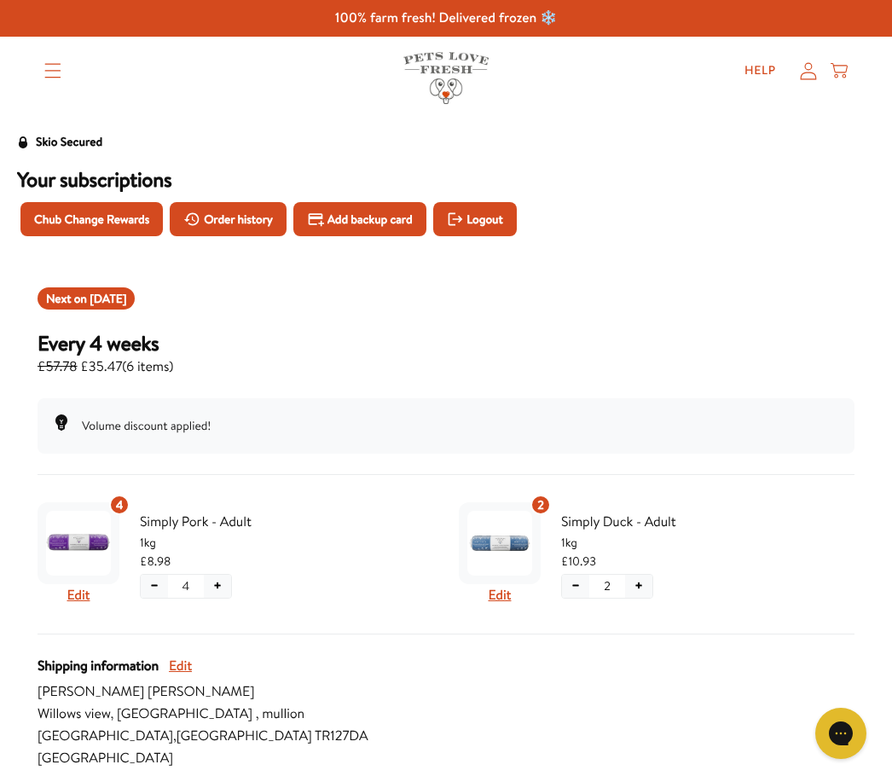
click at [809, 78] on icon at bounding box center [808, 70] width 16 height 17
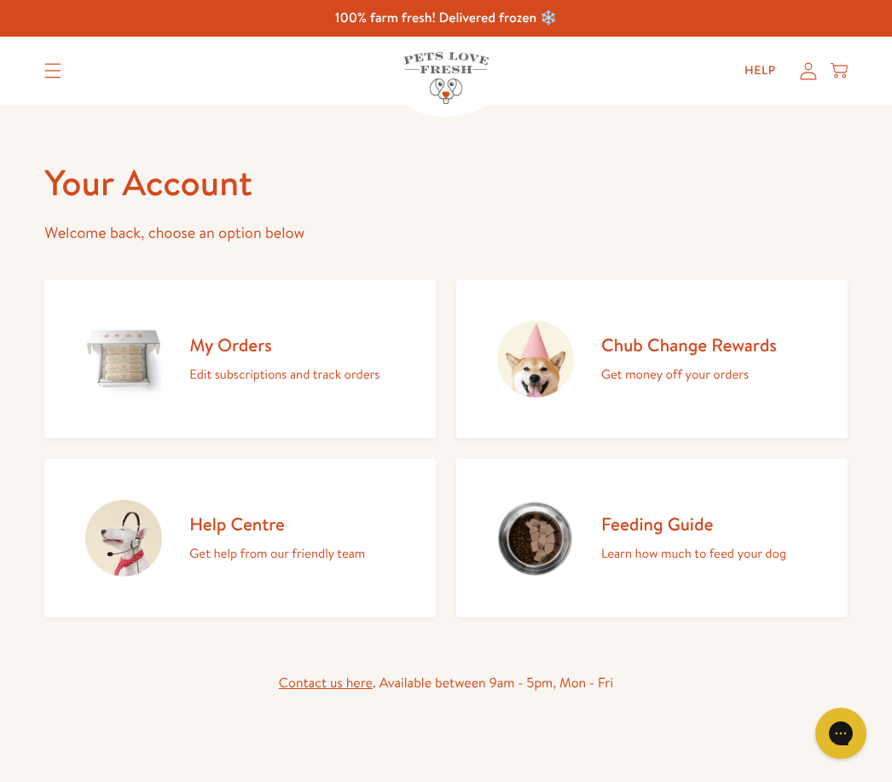
click at [67, 90] on summary "Translation missing: en.sections.header.menu" at bounding box center [53, 70] width 44 height 43
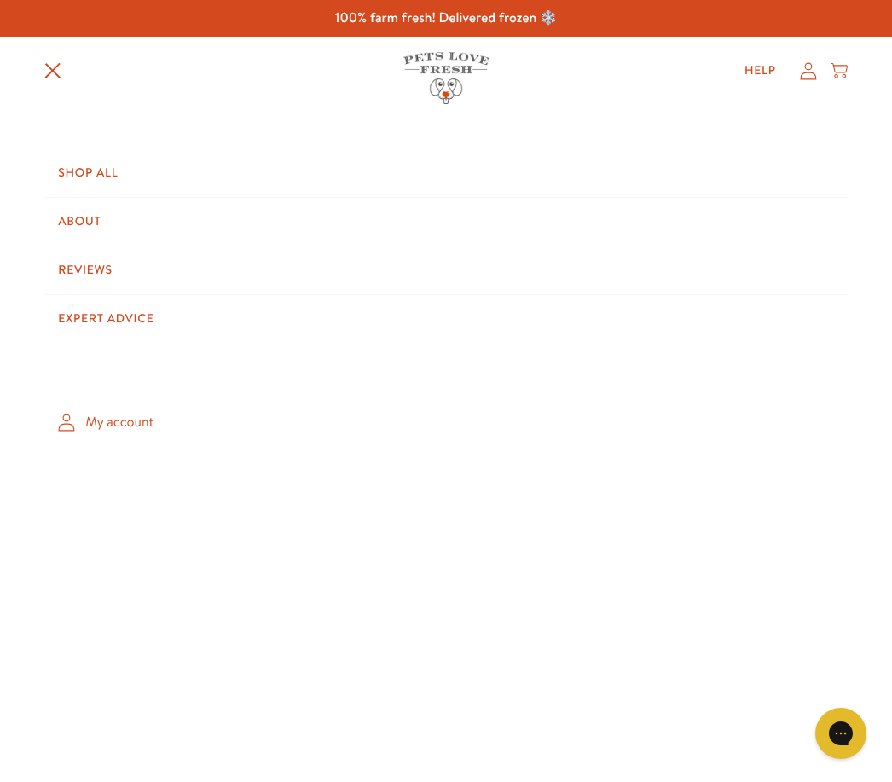
click at [121, 427] on link "My account" at bounding box center [445, 422] width 802 height 50
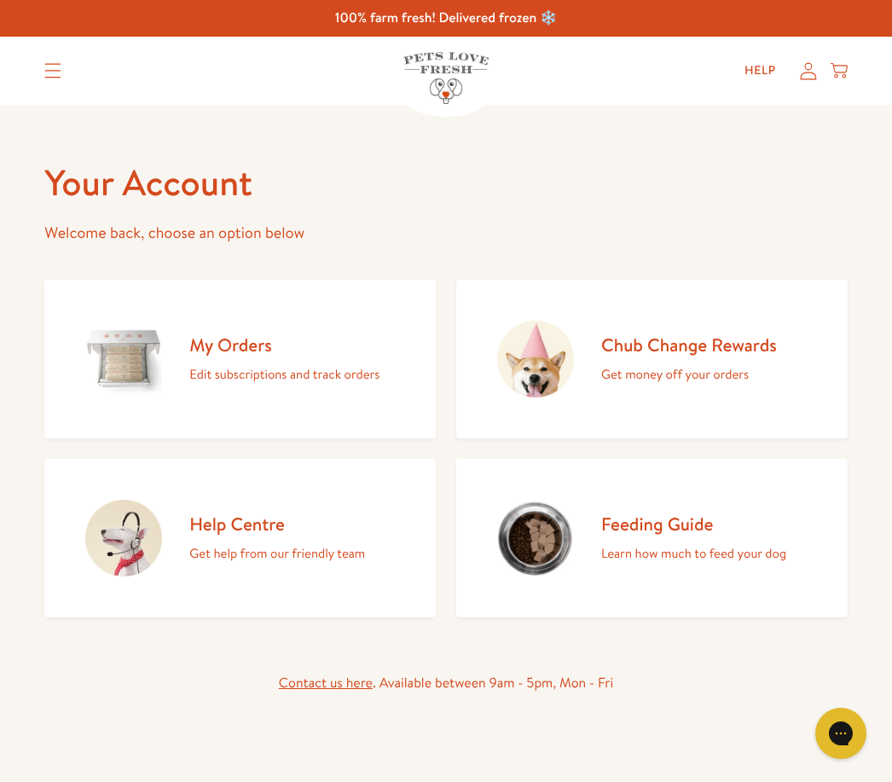
click at [347, 384] on link "My Orders Edit subscriptions and track orders" at bounding box center [239, 359] width 391 height 159
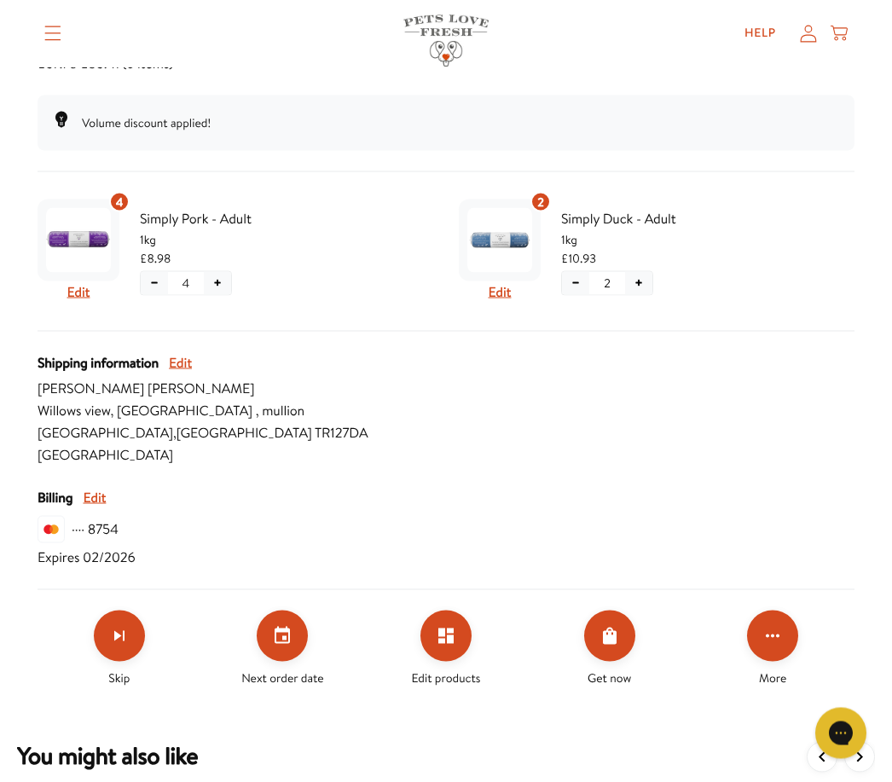
scroll to position [302, 0]
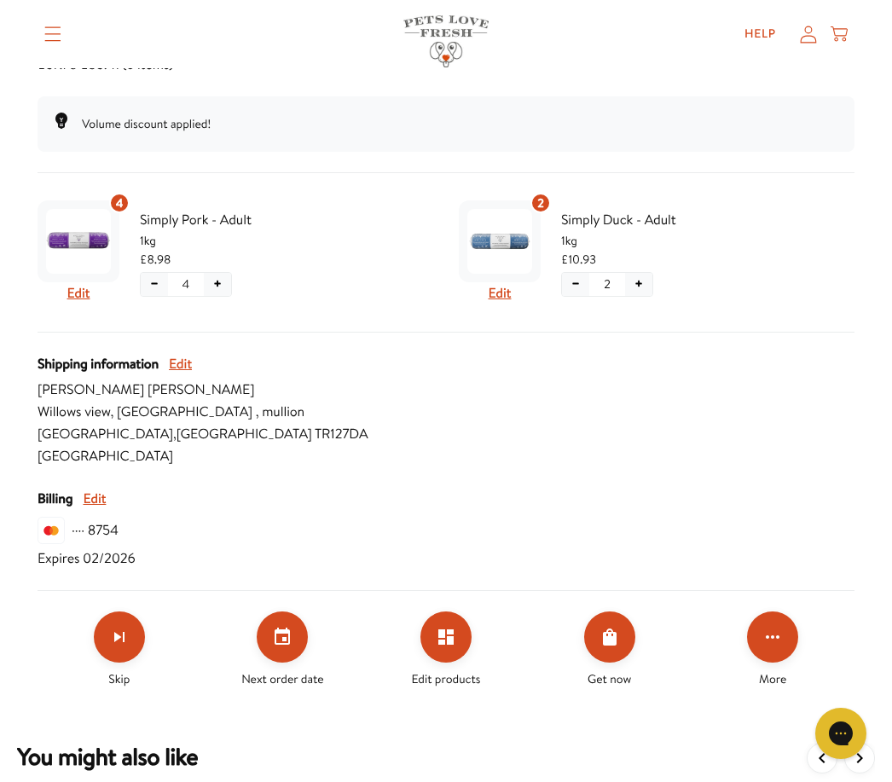
click at [130, 395] on span "Andrew Roberts" at bounding box center [446, 390] width 817 height 22
click at [192, 362] on button "Edit" at bounding box center [180, 364] width 23 height 22
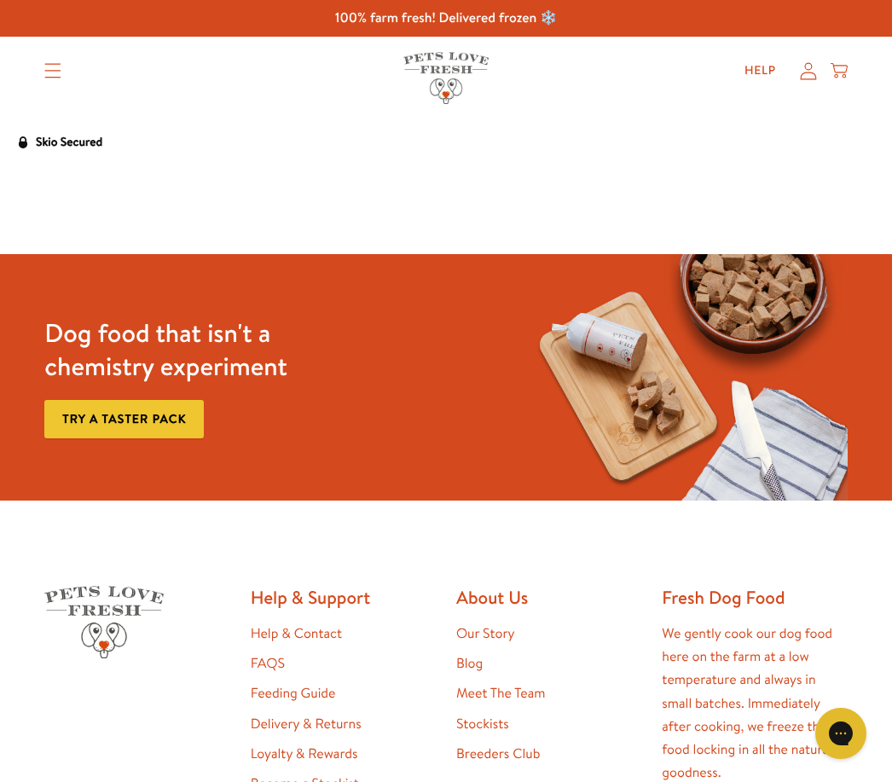
select select "England"
select select "United Kingdom"
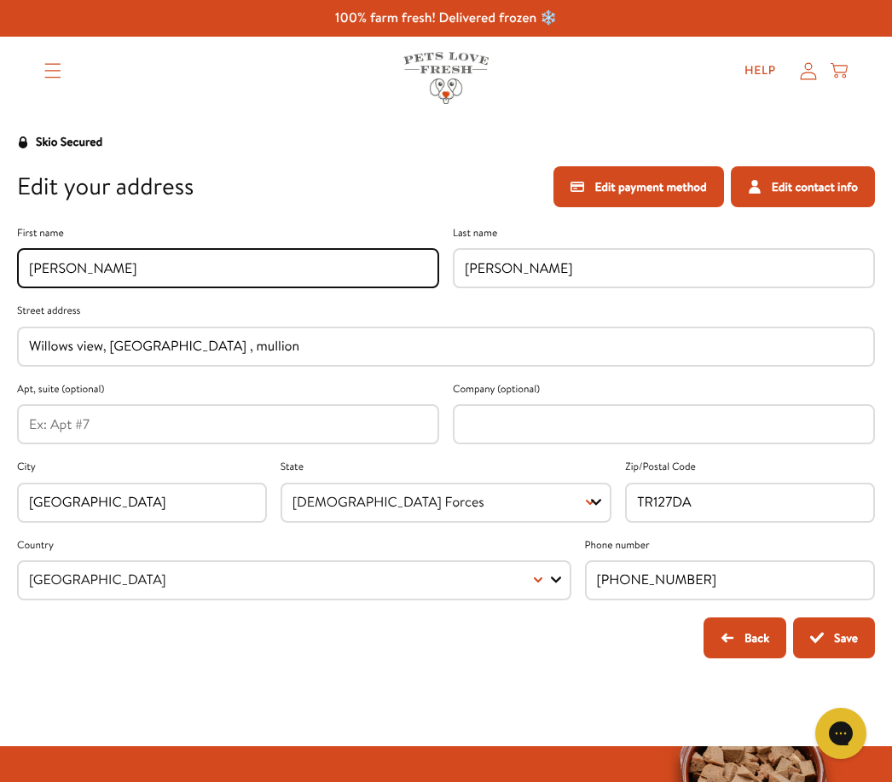
click at [837, 628] on button "Save" at bounding box center [834, 637] width 82 height 41
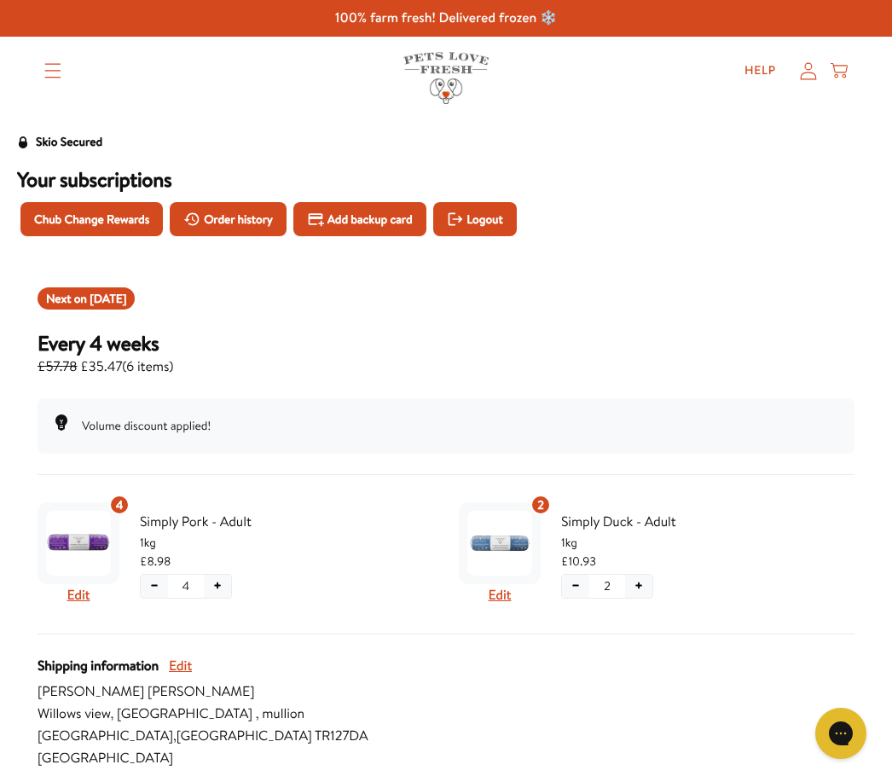
click at [139, 310] on div "Next on Sep 26, 2025 Every 4 weeks £57.78 £35.47 ( 6 items )" at bounding box center [446, 332] width 817 height 90
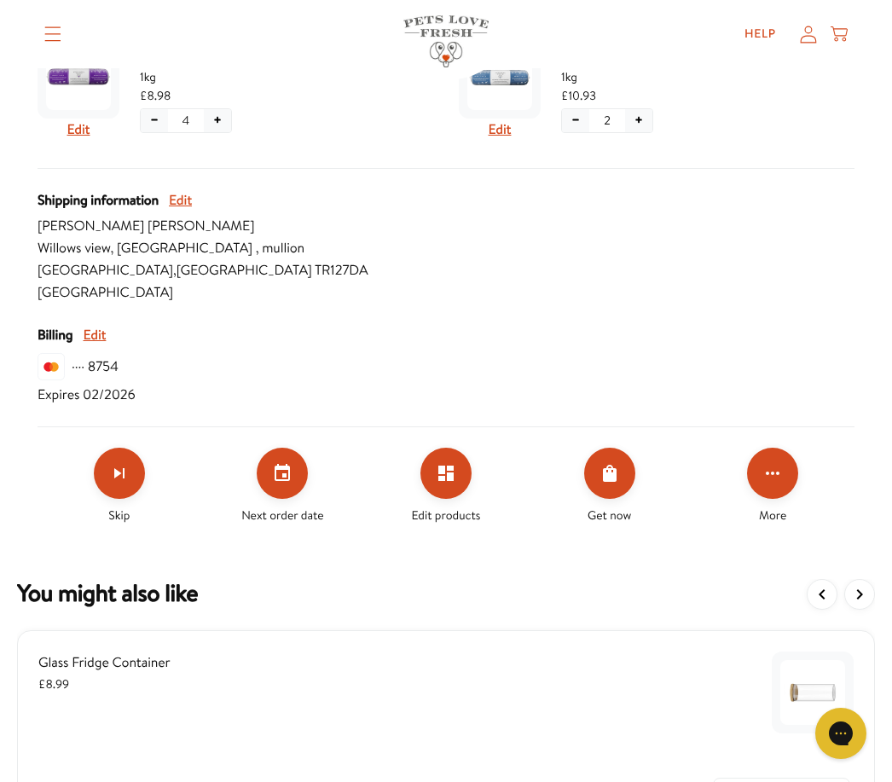
scroll to position [542, 0]
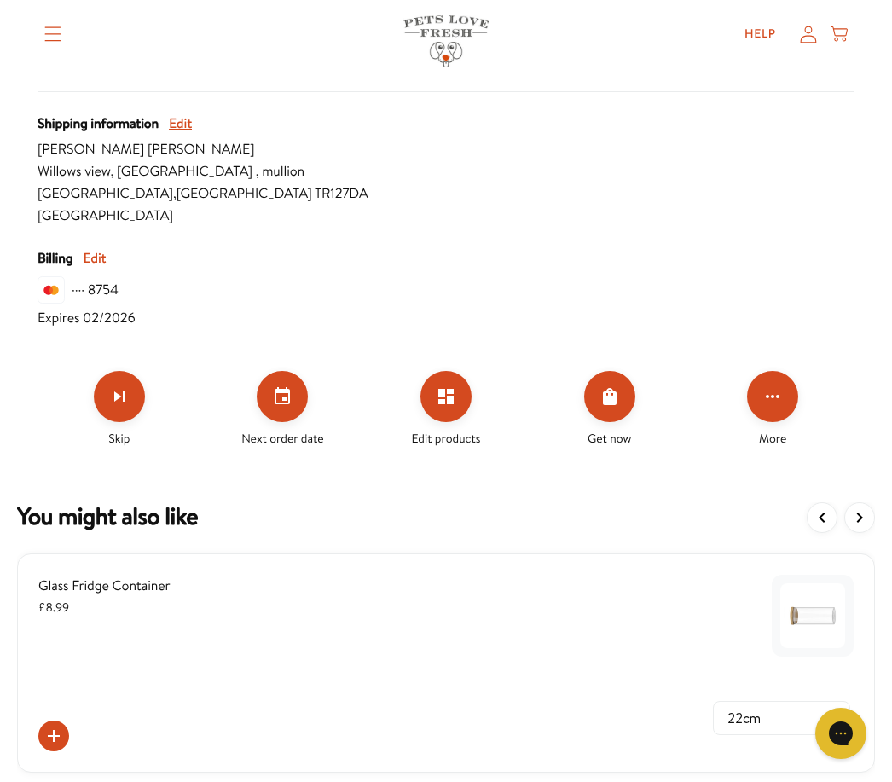
click at [285, 403] on icon "Set your next order date" at bounding box center [282, 395] width 15 height 17
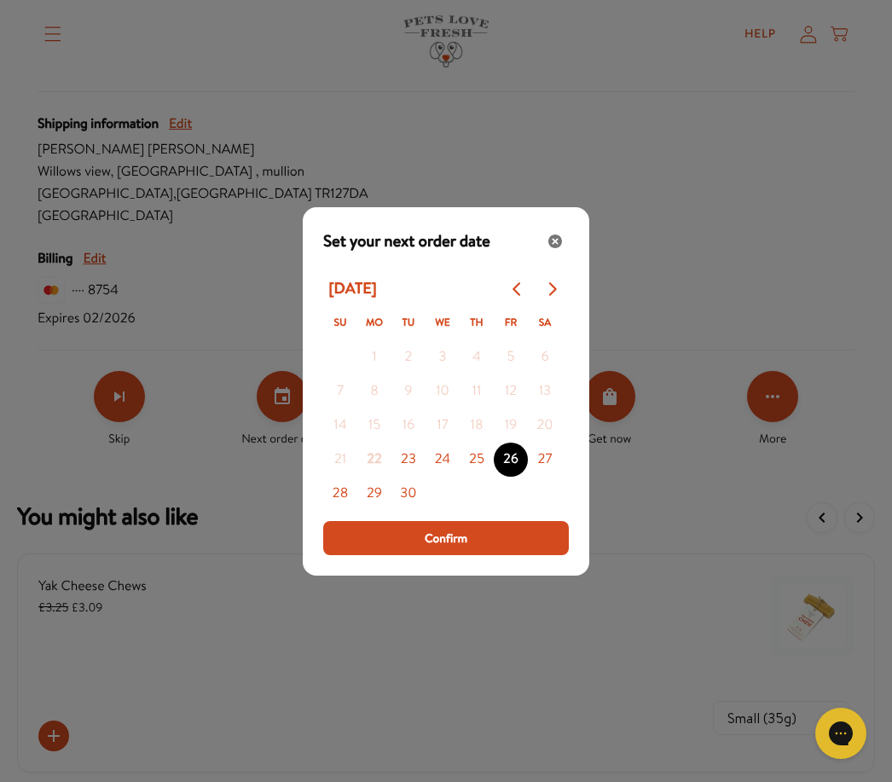
click at [375, 511] on button "29" at bounding box center [374, 494] width 34 height 34
click at [469, 555] on button "Confirm" at bounding box center [446, 538] width 246 height 34
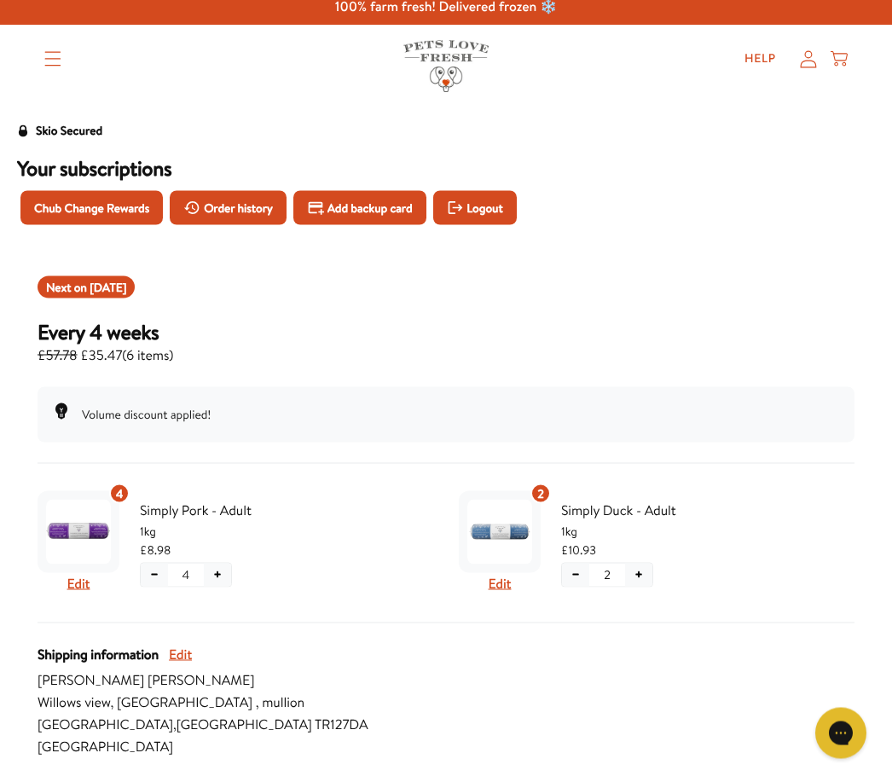
scroll to position [0, 0]
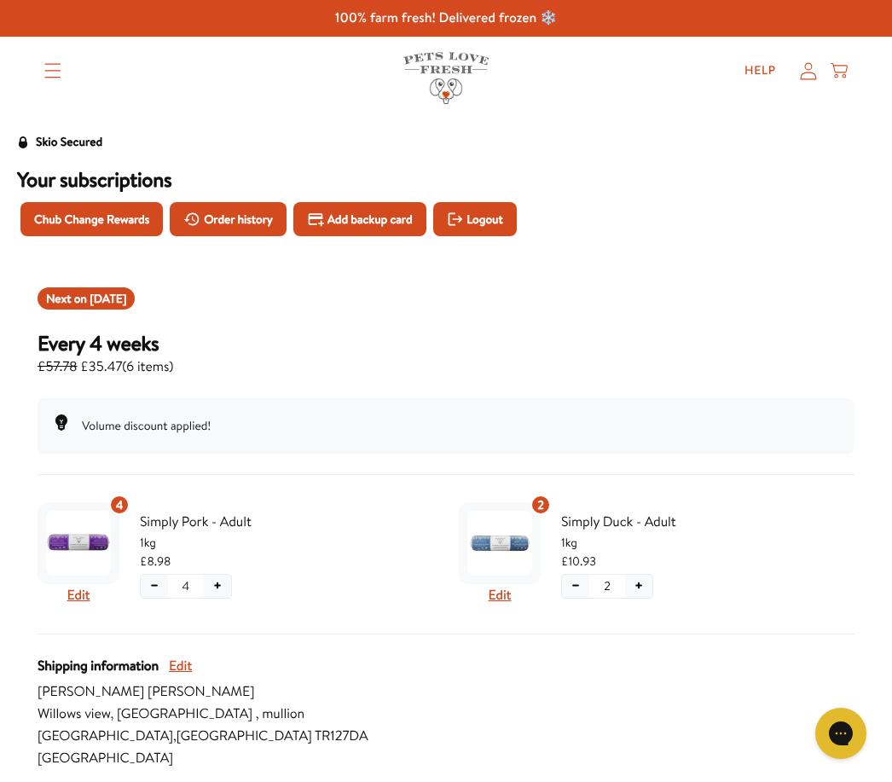
click at [806, 73] on icon at bounding box center [808, 71] width 17 height 18
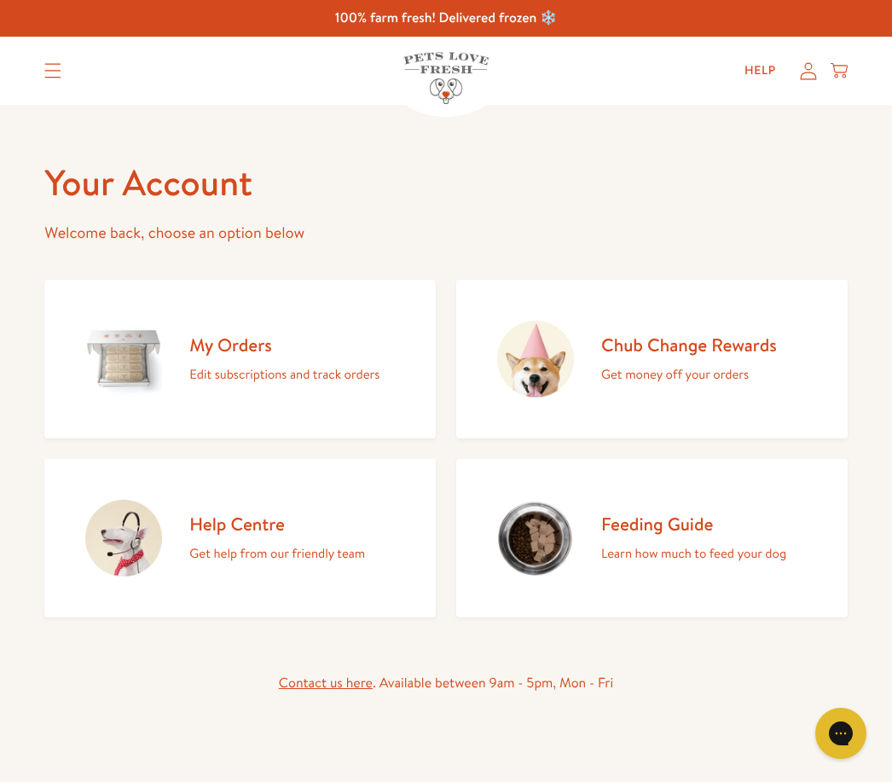
click at [846, 74] on icon at bounding box center [838, 70] width 17 height 19
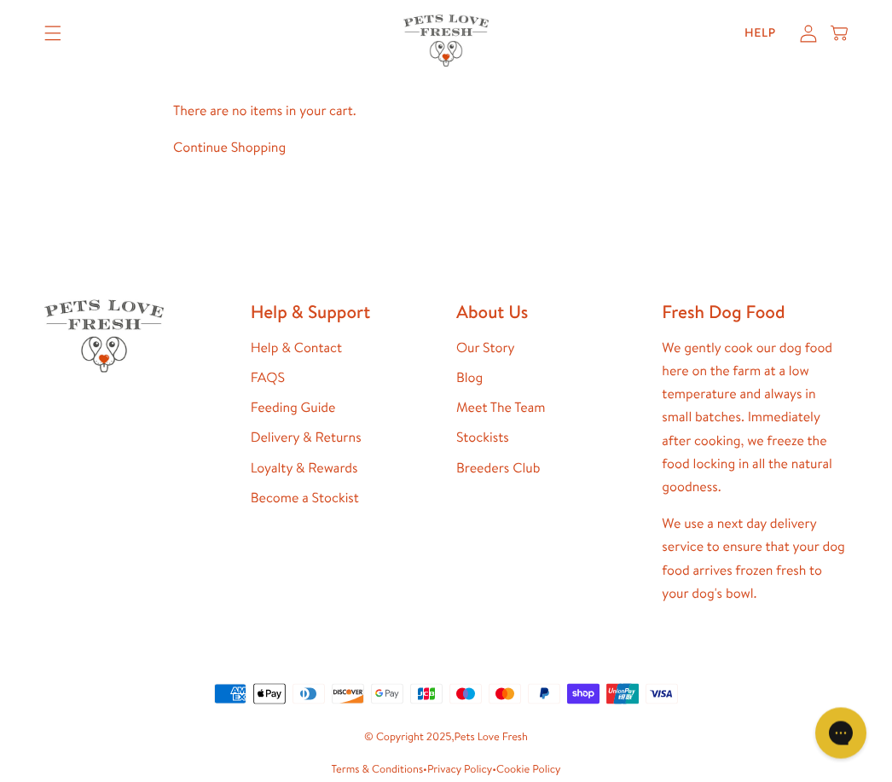
scroll to position [84, 0]
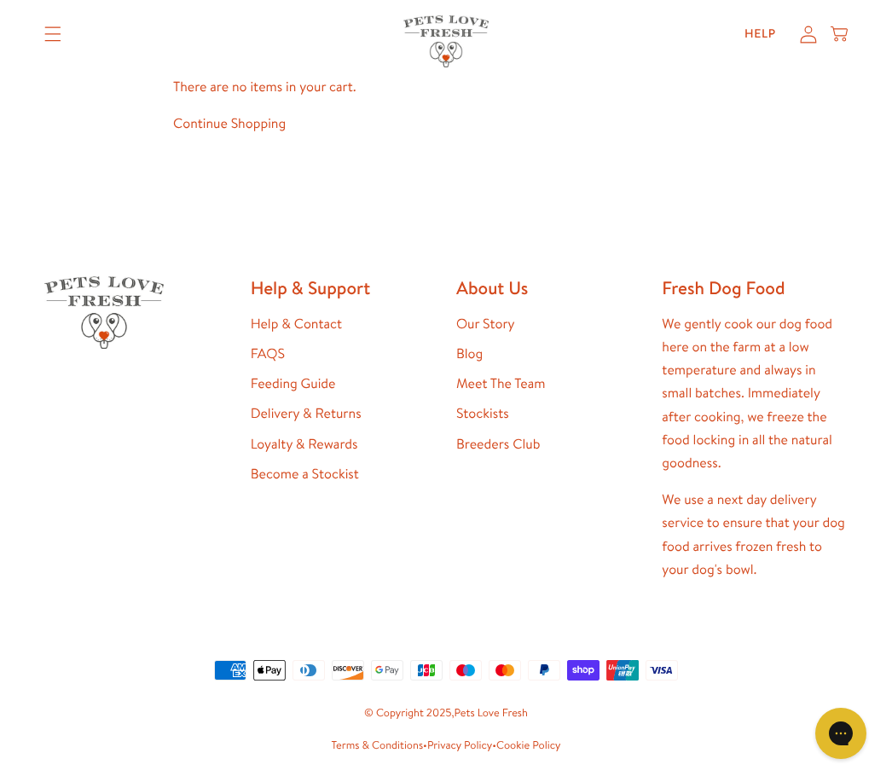
click at [68, 19] on summary "Translation missing: en.sections.header.menu" at bounding box center [53, 34] width 44 height 43
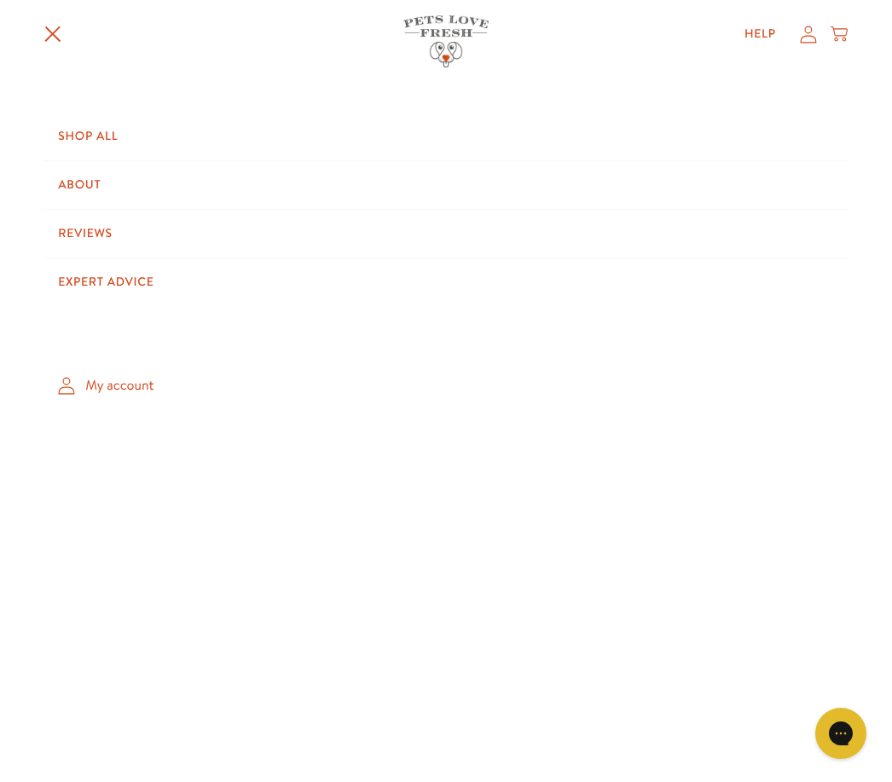
click at [134, 381] on link "My account" at bounding box center [445, 385] width 802 height 50
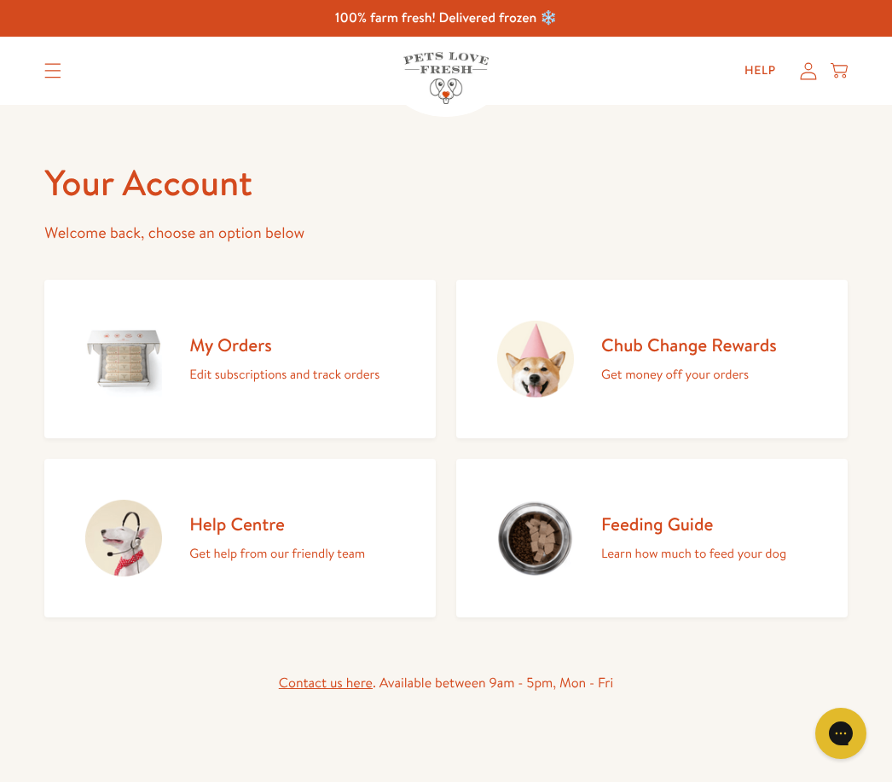
click at [808, 71] on icon at bounding box center [808, 71] width 17 height 18
